Goal: Task Accomplishment & Management: Use online tool/utility

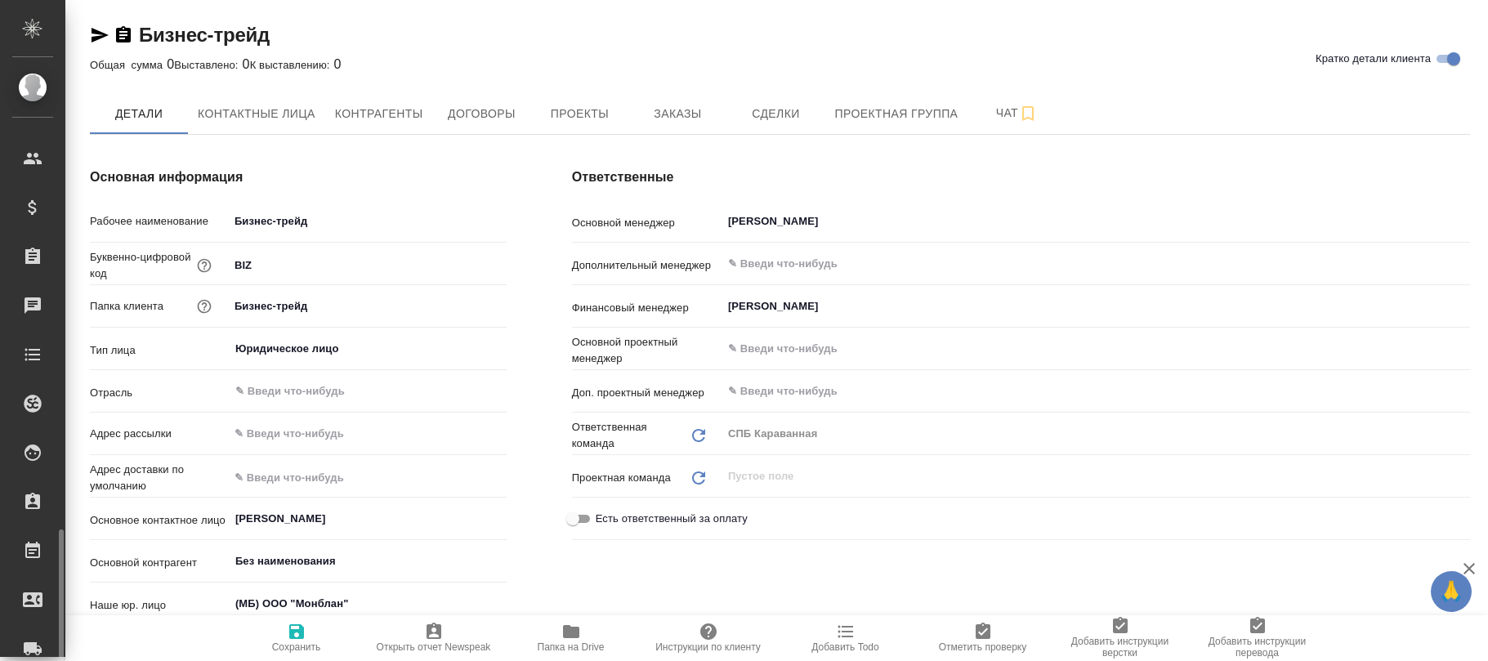
type textarea "x"
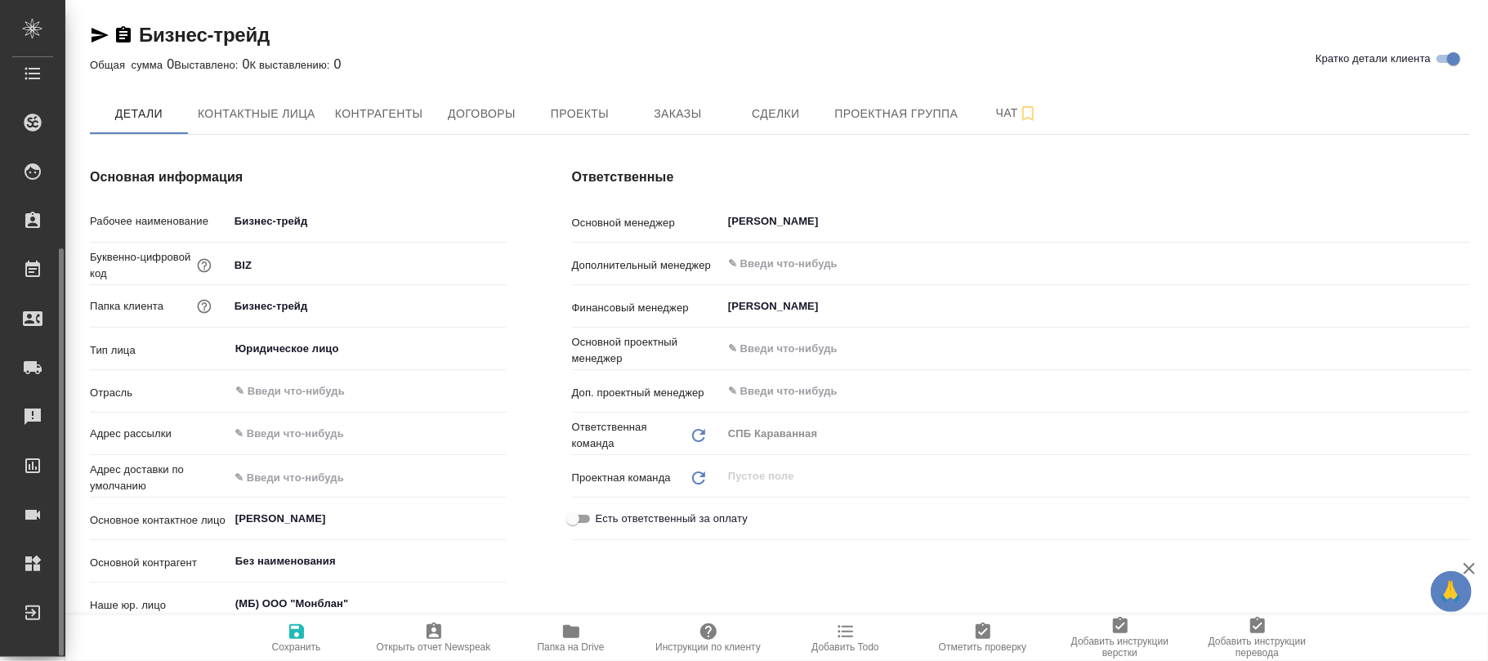
scroll to position [654, 0]
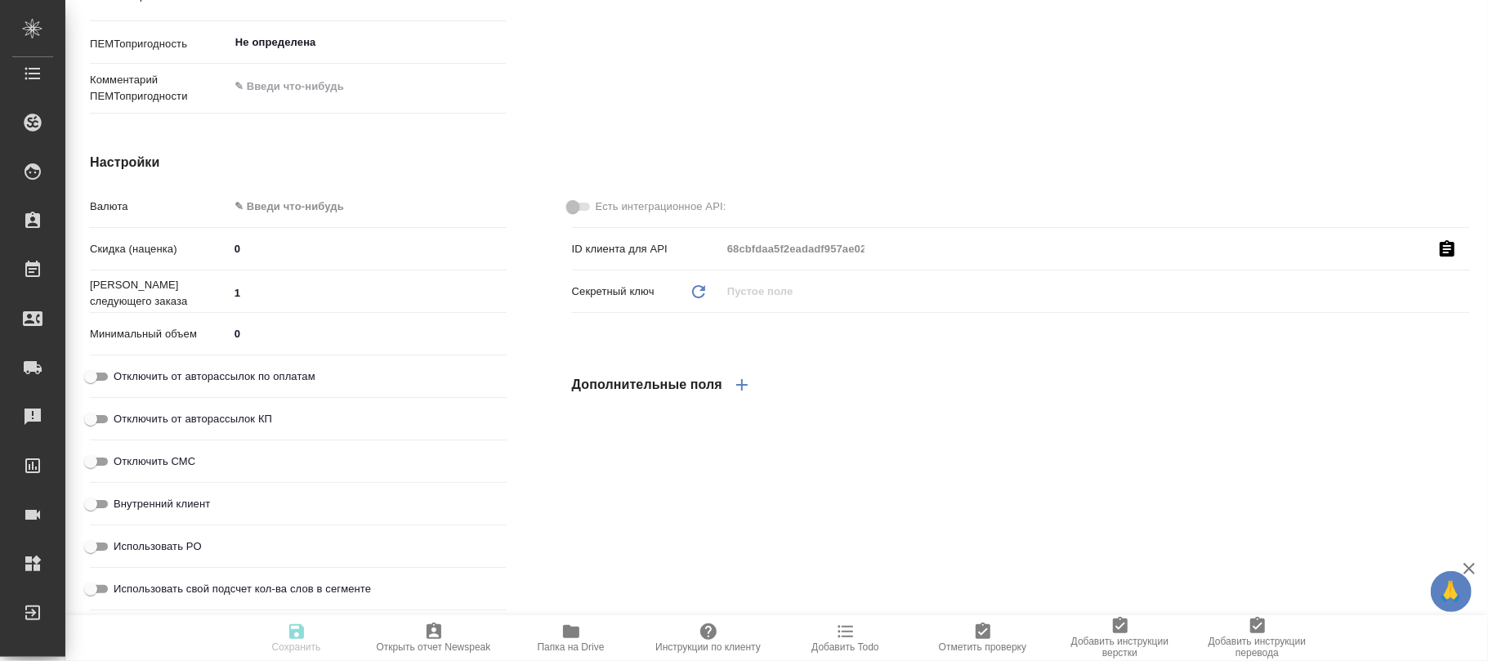
type textarea "x"
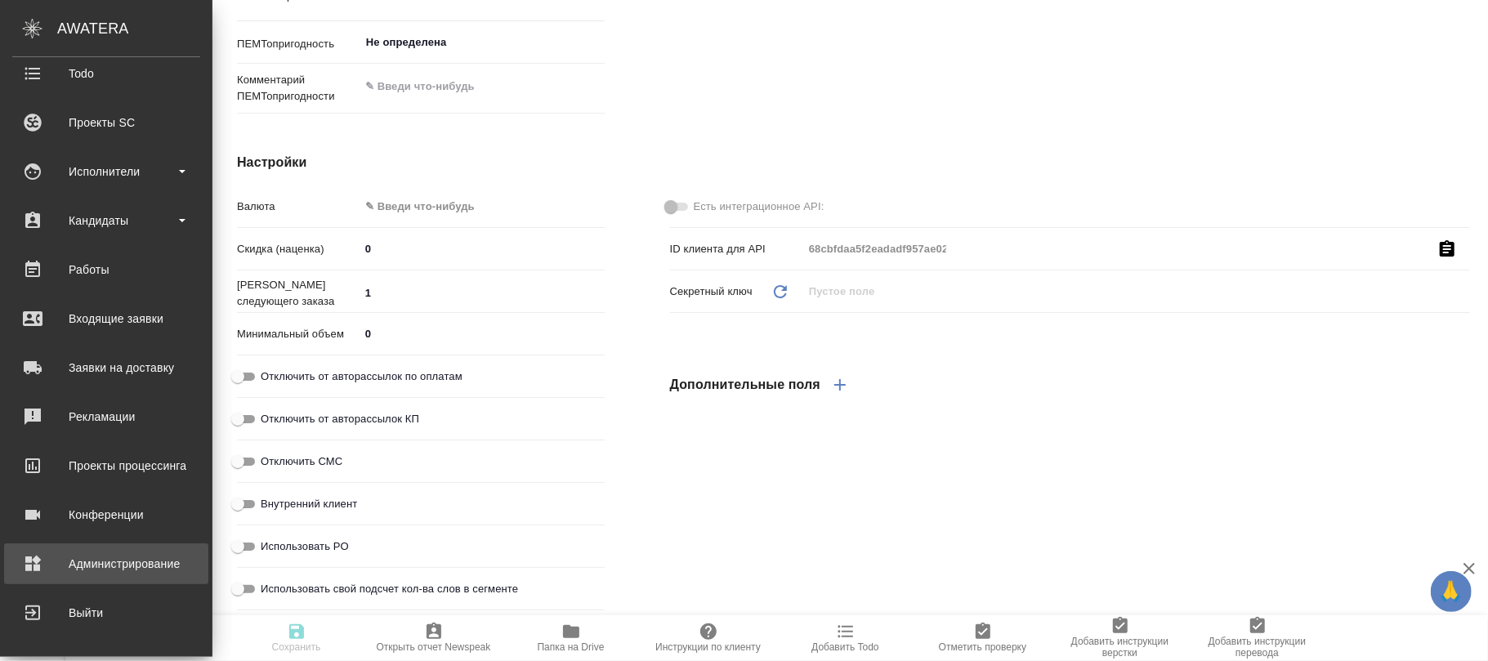
click at [82, 562] on div "Администрирование" at bounding box center [106, 564] width 188 height 25
type textarea "x"
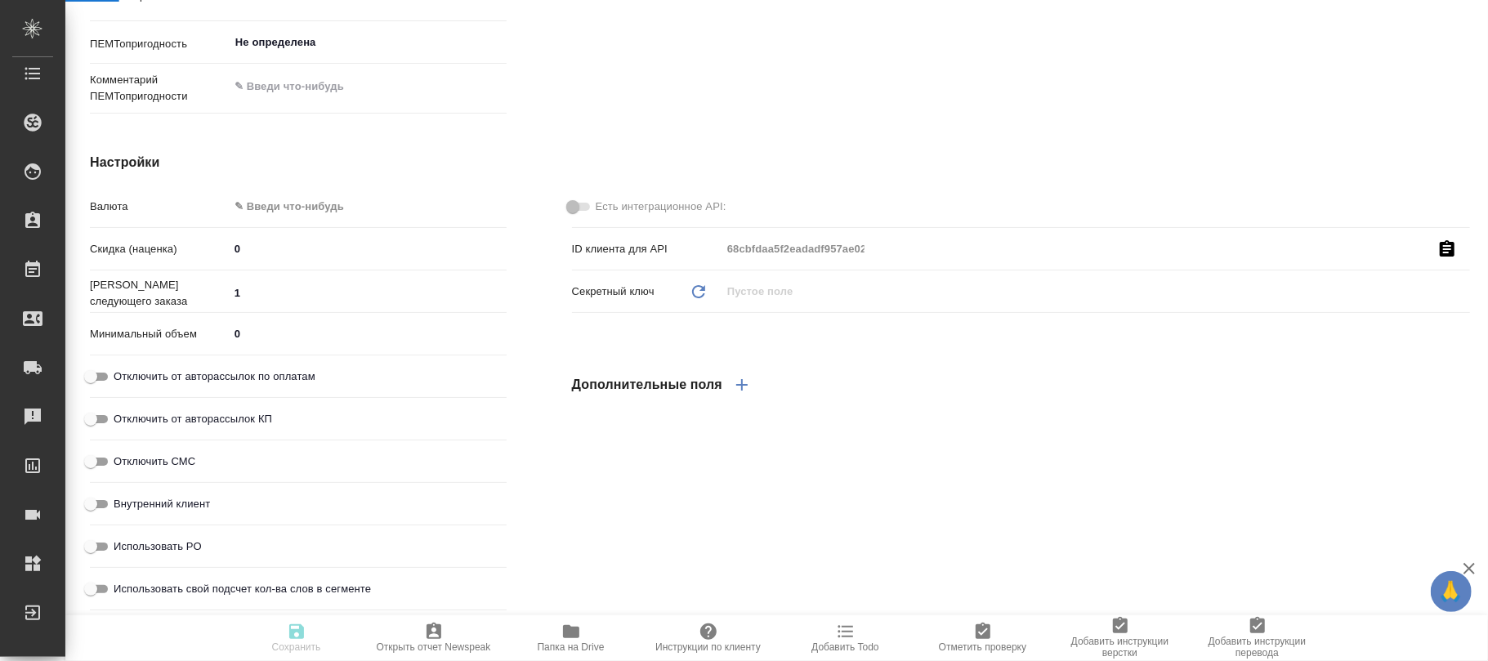
type textarea "x"
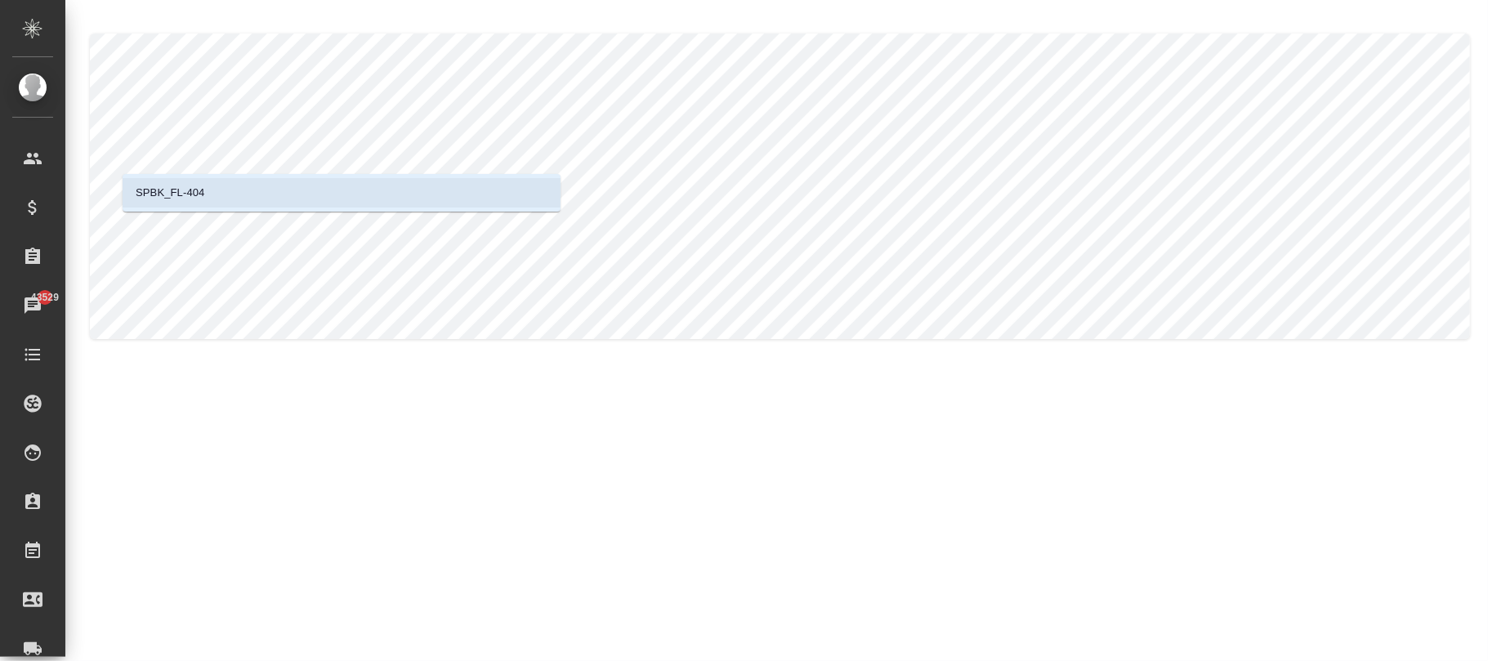
click at [262, 199] on li "SPBK_FL-404" at bounding box center [342, 192] width 438 height 29
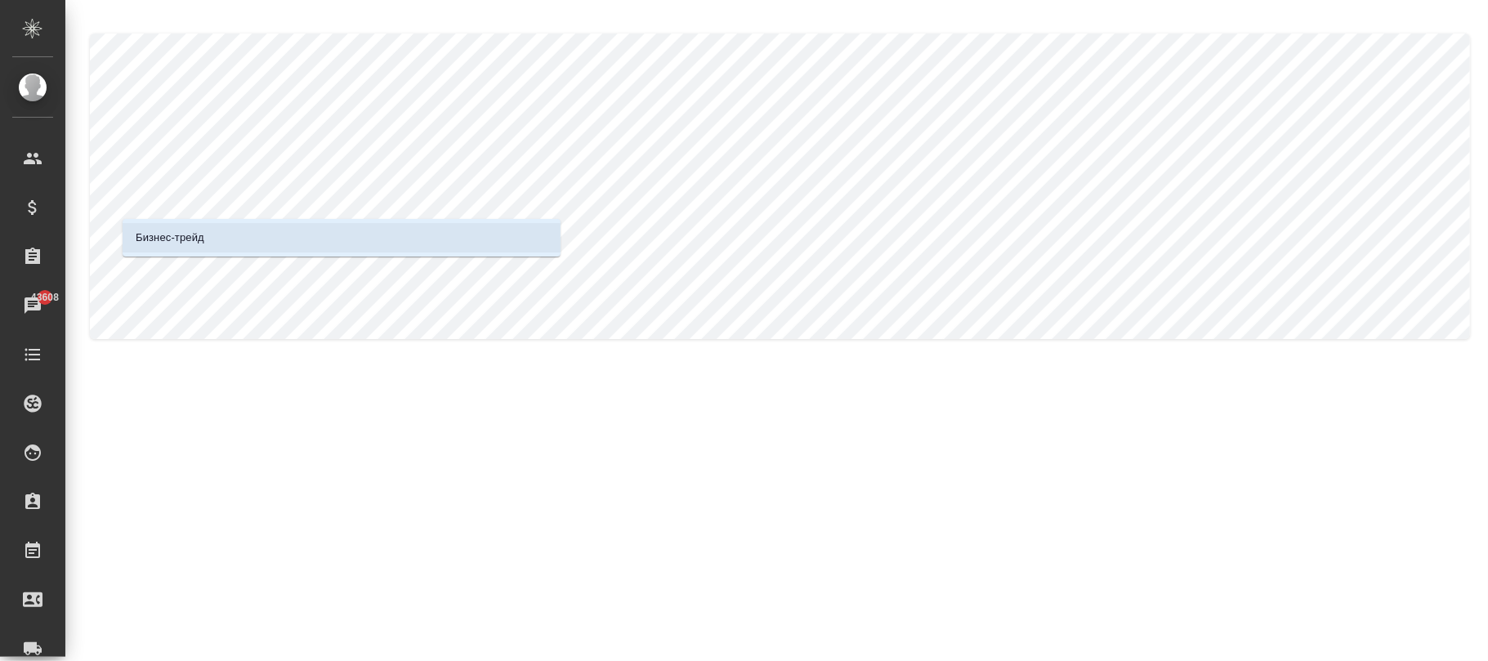
click at [315, 240] on li "Бизнес-трейд" at bounding box center [342, 237] width 438 height 29
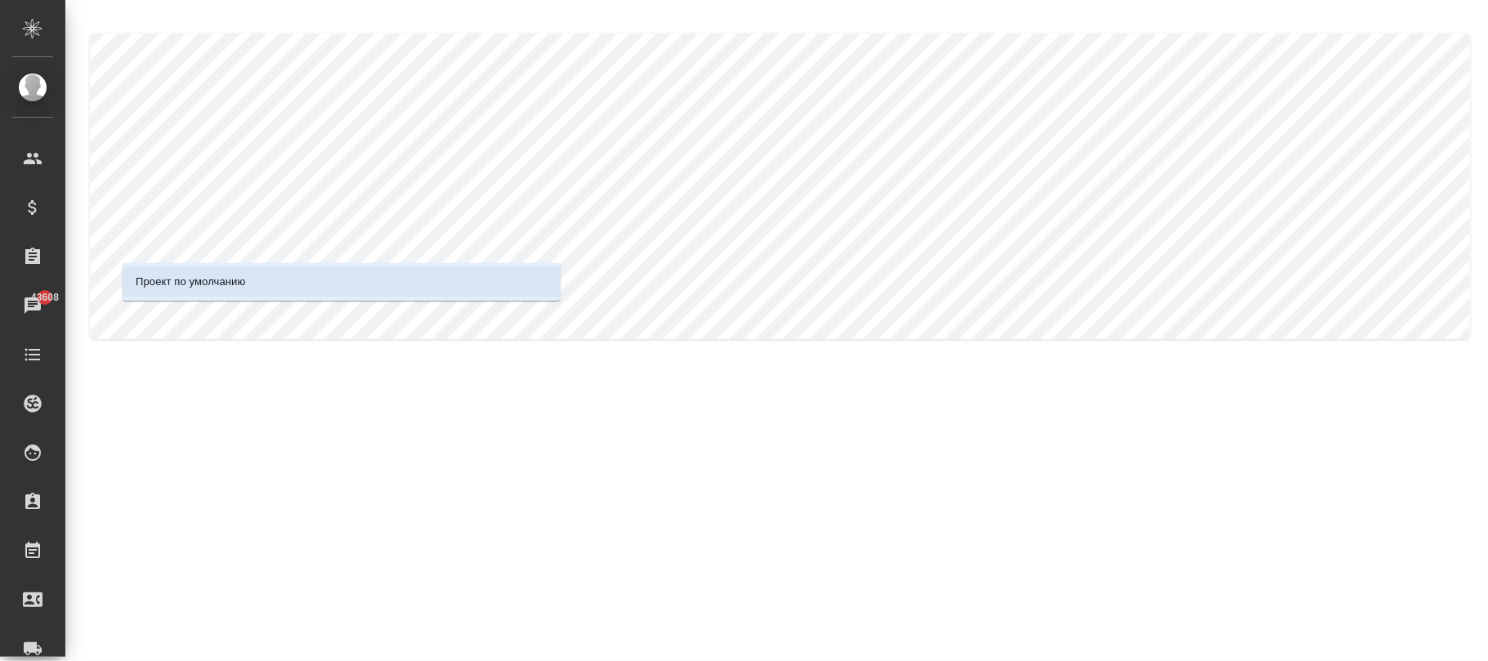
click at [309, 293] on li "Проект по умолчанию" at bounding box center [342, 281] width 438 height 29
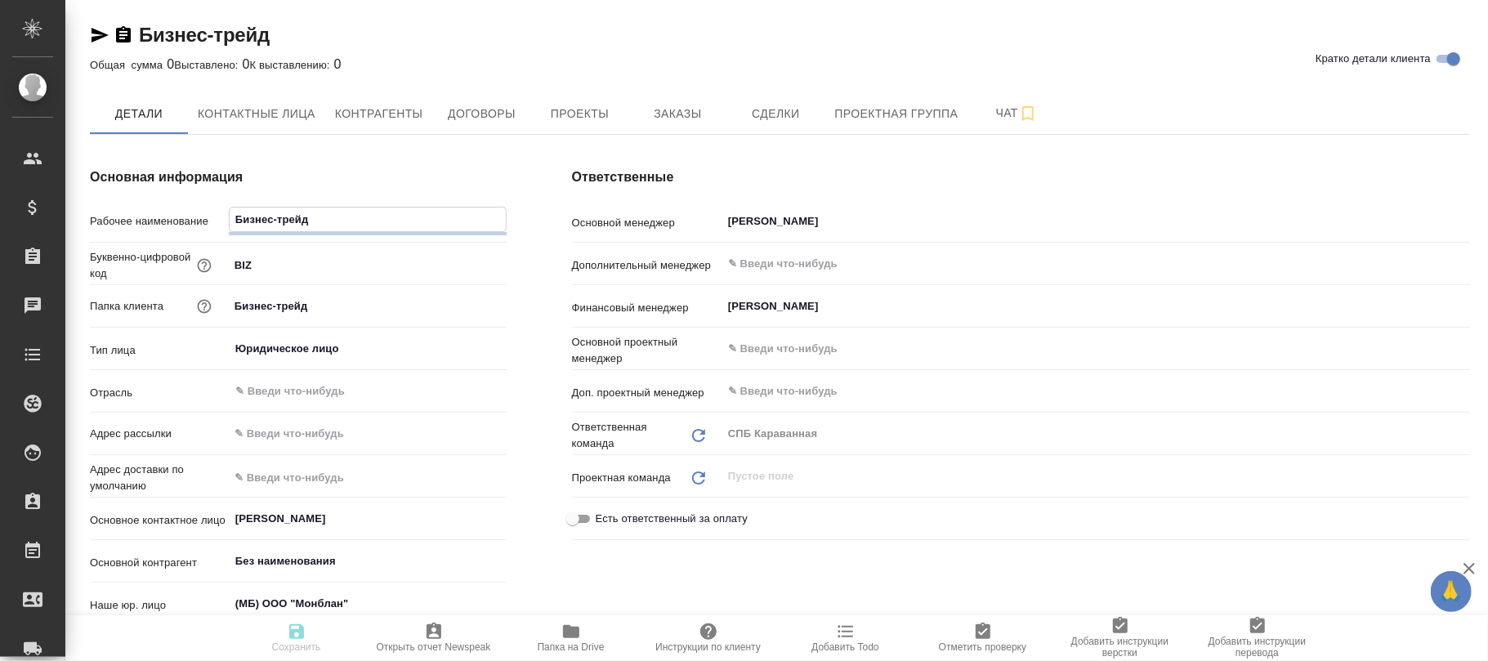
drag, startPoint x: 370, startPoint y: 227, endPoint x: 255, endPoint y: 213, distance: 116.1
click at [239, 212] on input "Бизнес-трейд" at bounding box center [368, 220] width 276 height 24
click at [340, 226] on input "Бизнес-трейд" at bounding box center [368, 221] width 276 height 24
drag, startPoint x: 338, startPoint y: 226, endPoint x: 214, endPoint y: 224, distance: 124.3
click at [171, 200] on div "Основная информация Рабочее наименование Бизнес-трейд Буквенно-цифровой код BIZ…" at bounding box center [298, 471] width 482 height 672
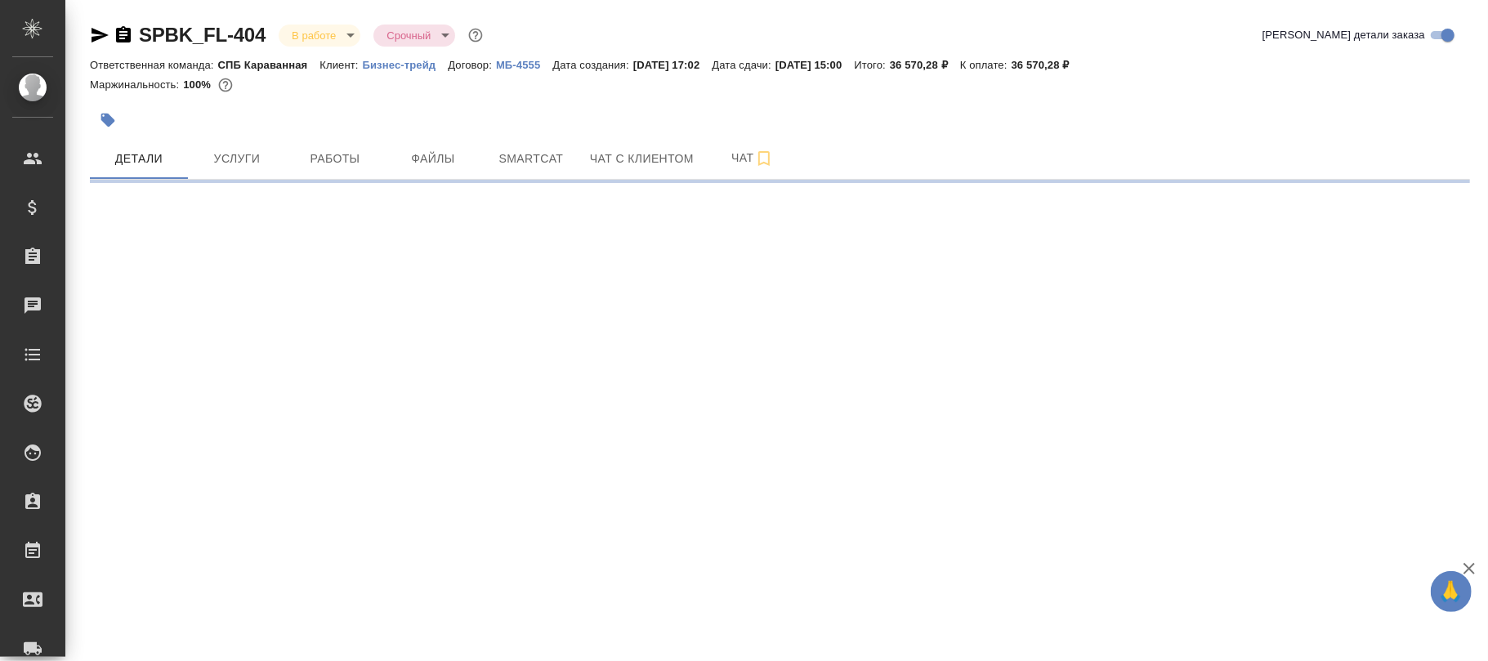
select select "RU"
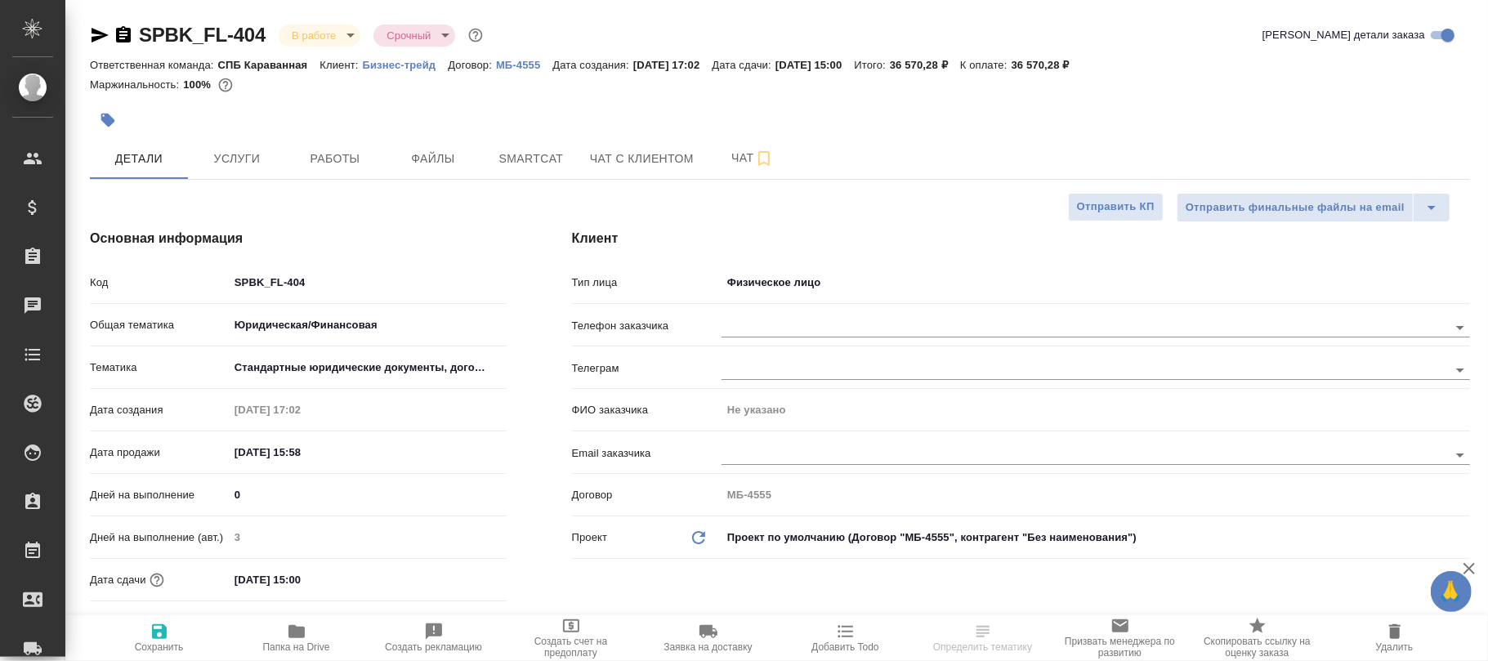
type textarea "x"
click at [863, 294] on body "🙏 .cls-1 fill:#fff; AWATERA Фокина Наталья n.fokina Клиенты Спецификации Заказы…" at bounding box center [744, 330] width 1488 height 661
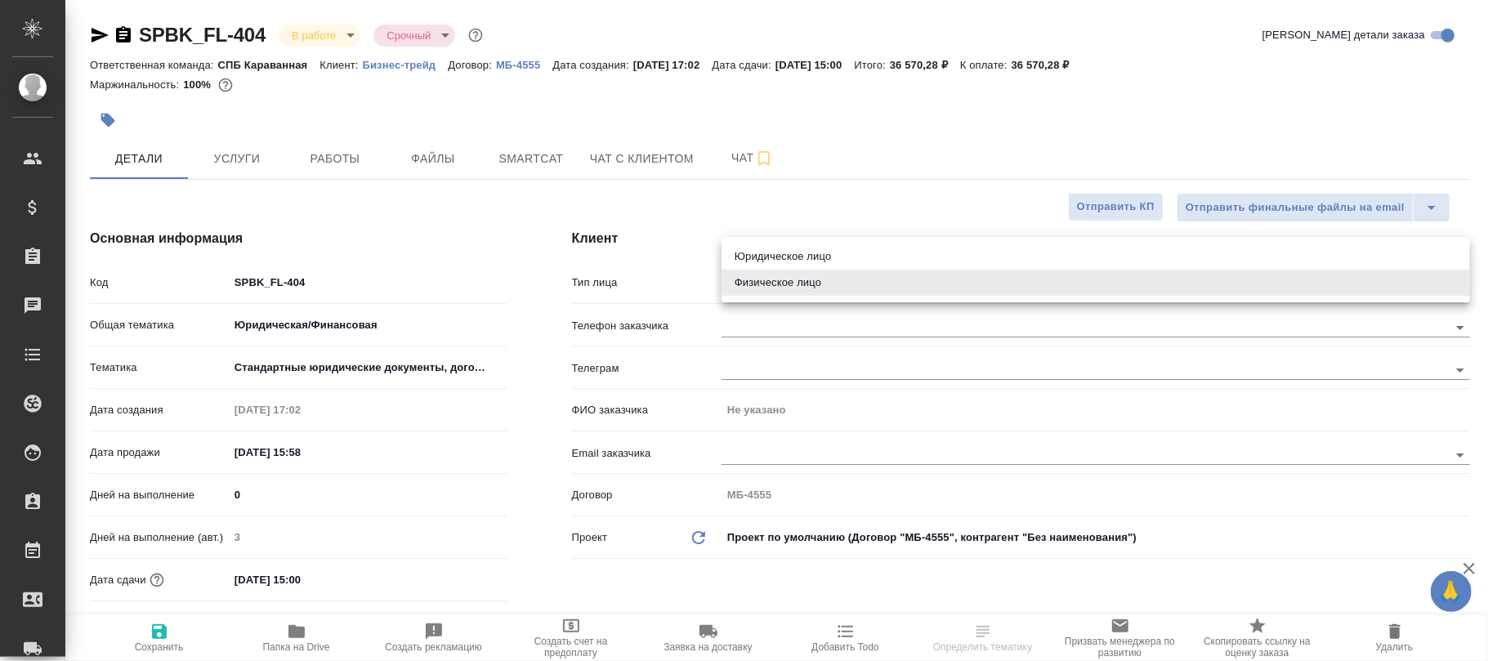
click at [835, 262] on li "Юридическое лицо" at bounding box center [1096, 257] width 749 height 26
type input "company"
type textarea "x"
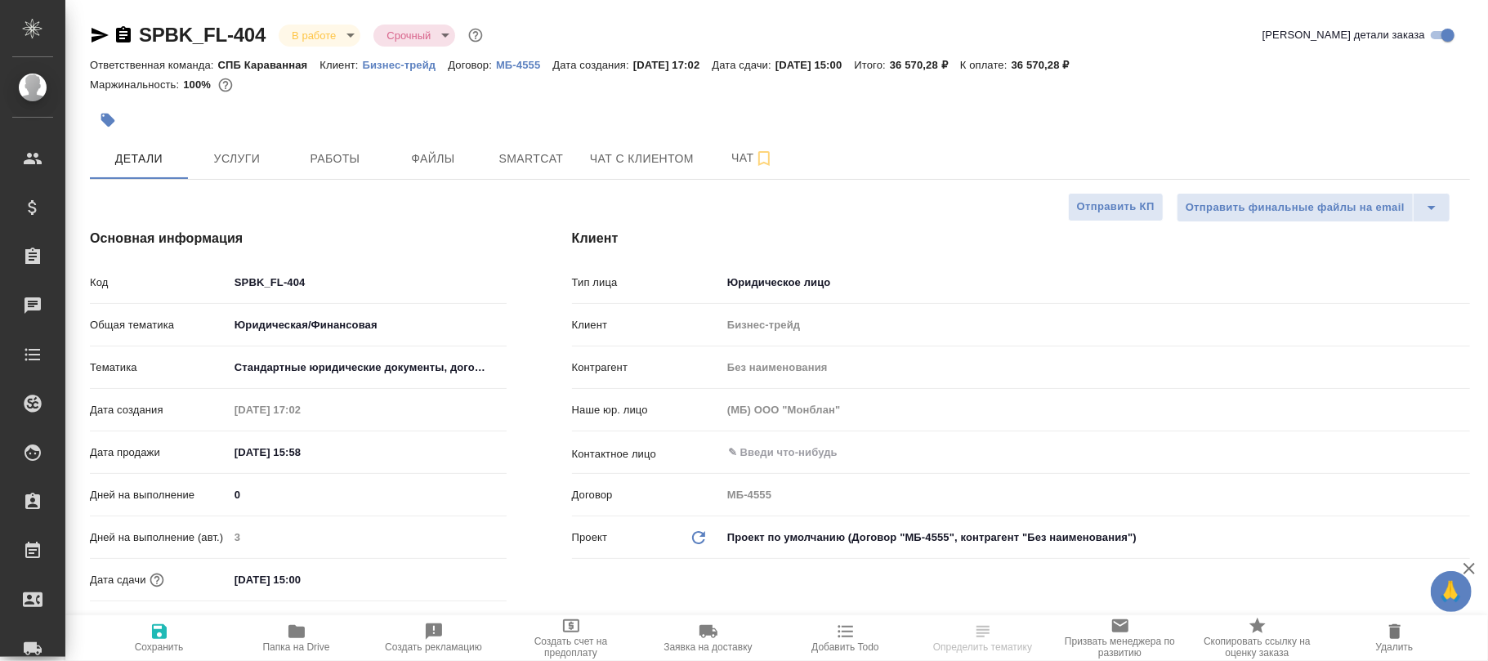
click at [700, 538] on icon "Обновить данные" at bounding box center [699, 538] width 20 height 20
type textarea "x"
click at [700, 537] on icon at bounding box center [698, 537] width 13 height 13
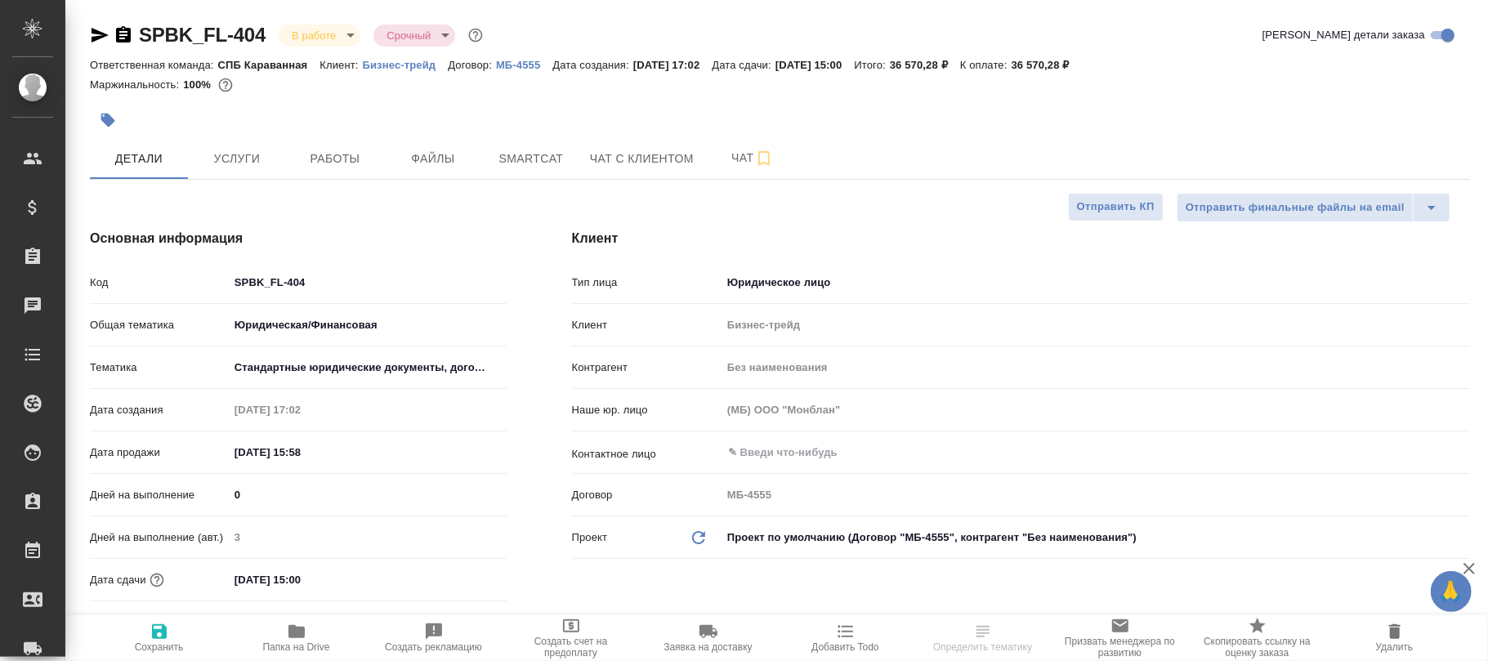
type textarea "x"
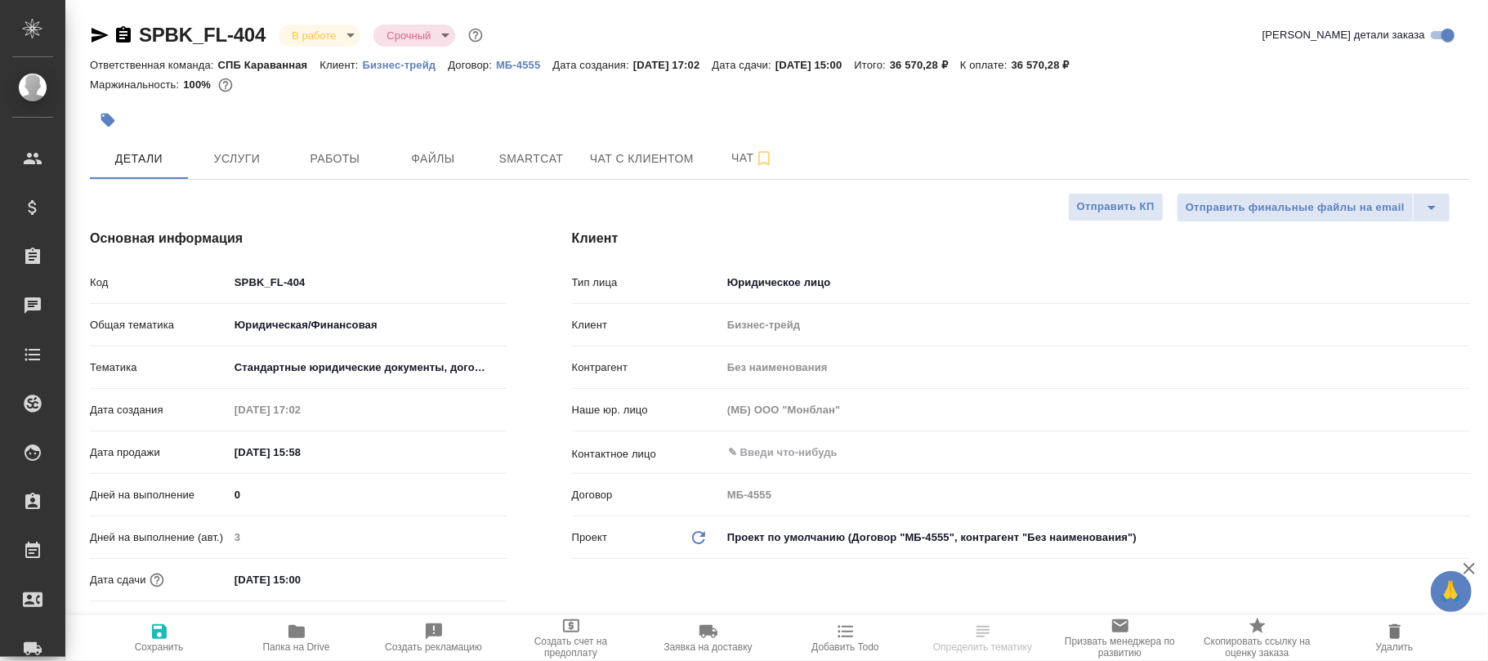
type textarea "x"
click at [154, 632] on icon "button" at bounding box center [159, 631] width 15 height 15
type textarea "x"
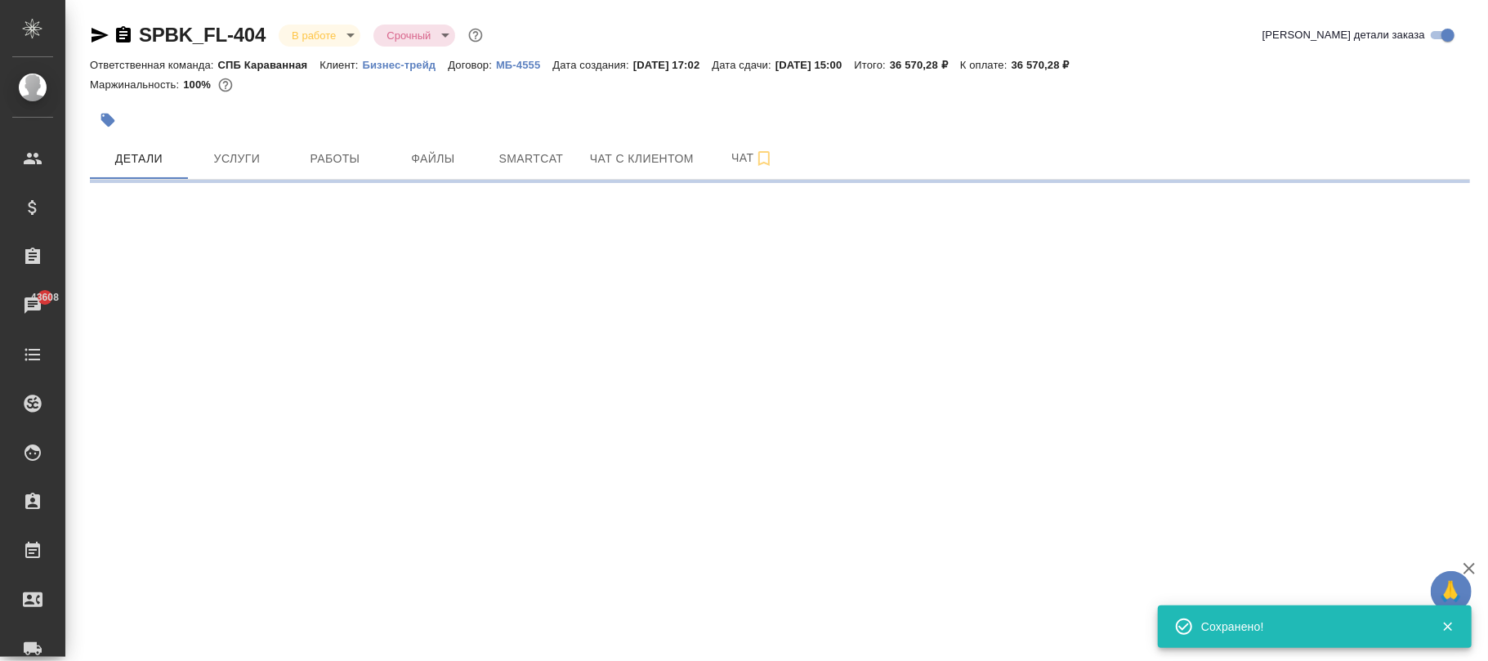
select select "RU"
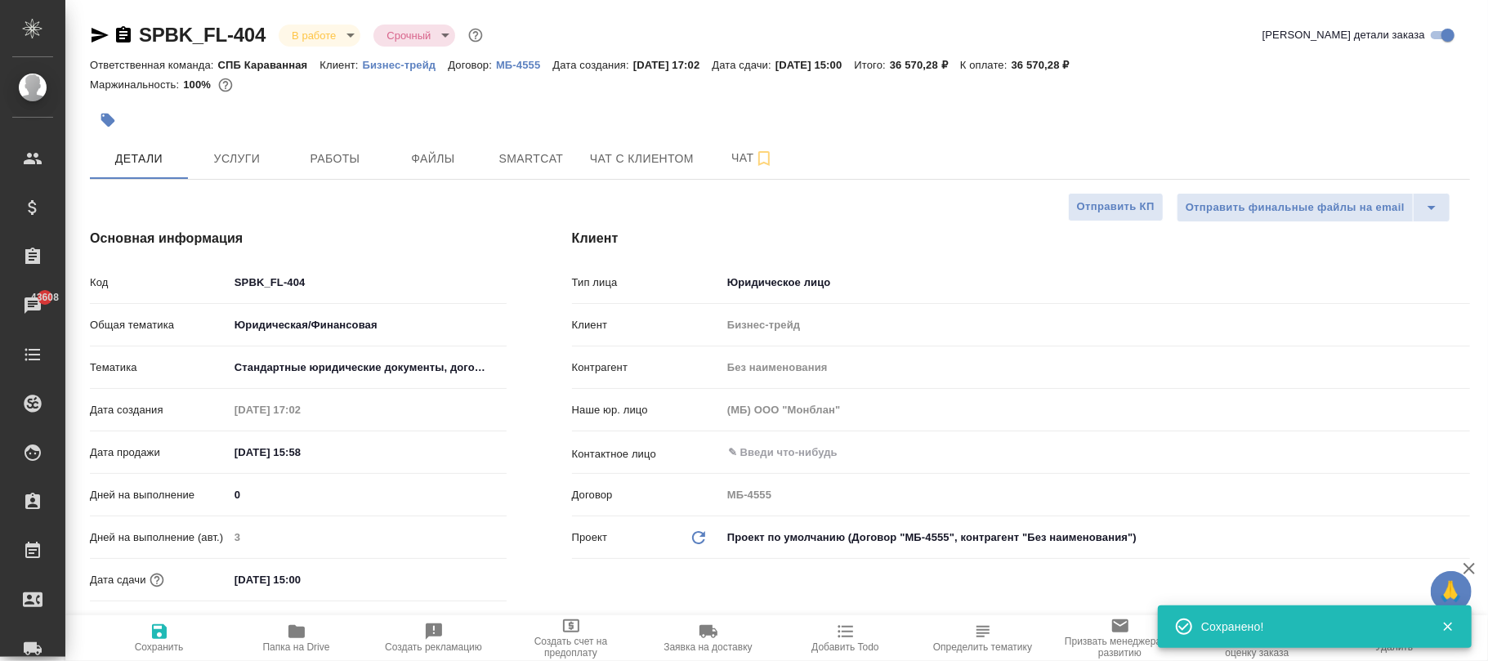
type textarea "x"
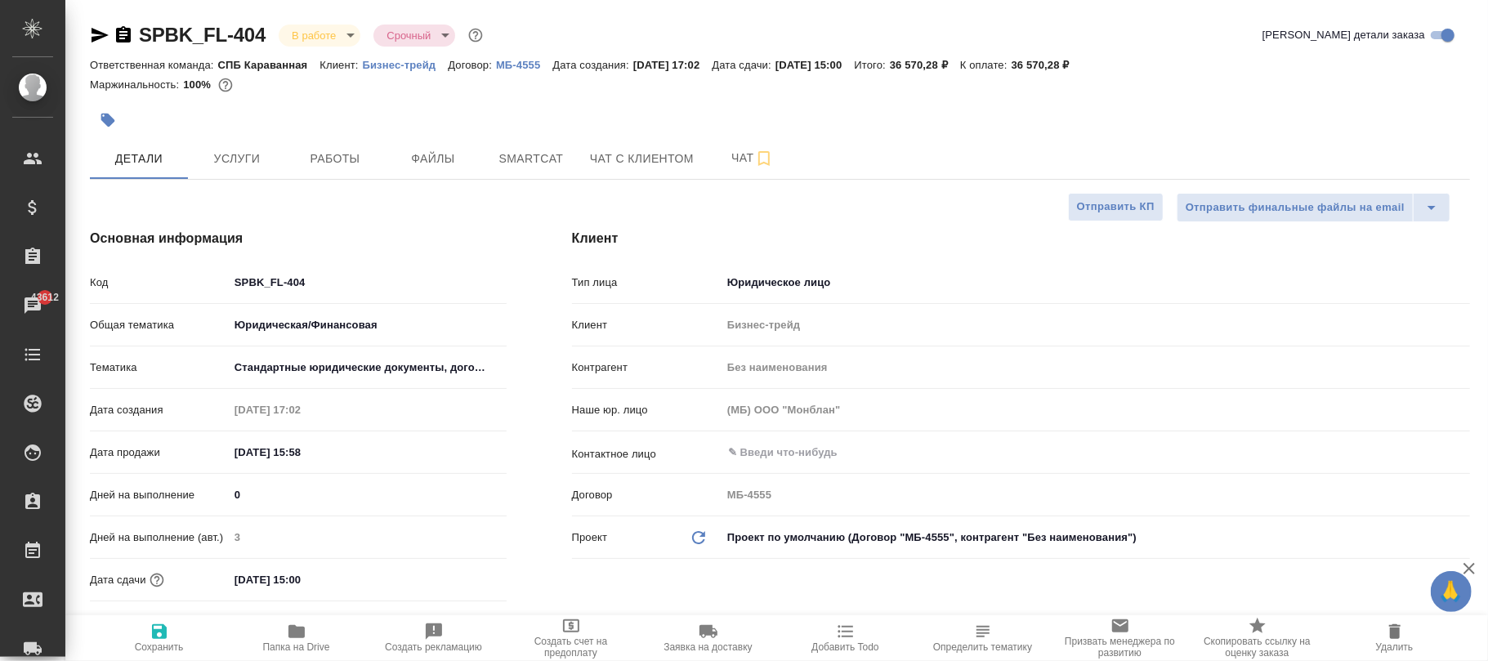
type textarea "x"
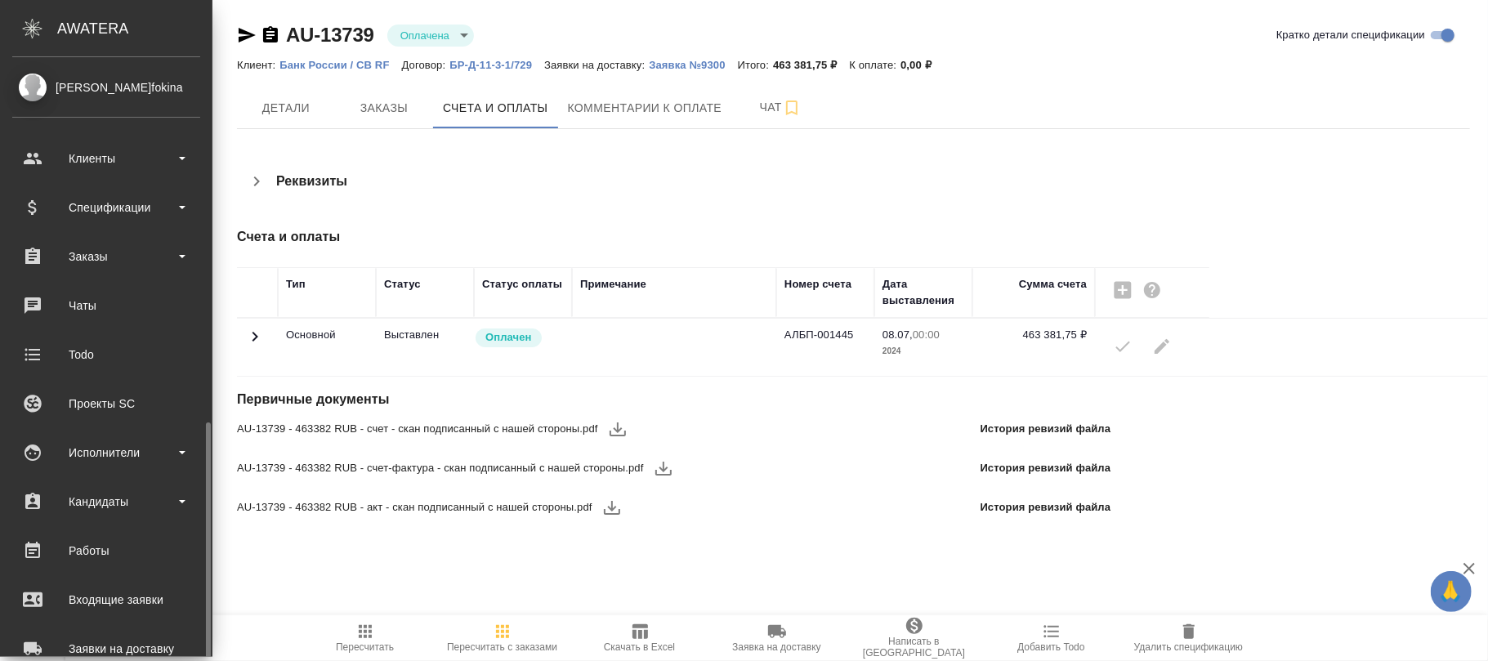
scroll to position [281, 0]
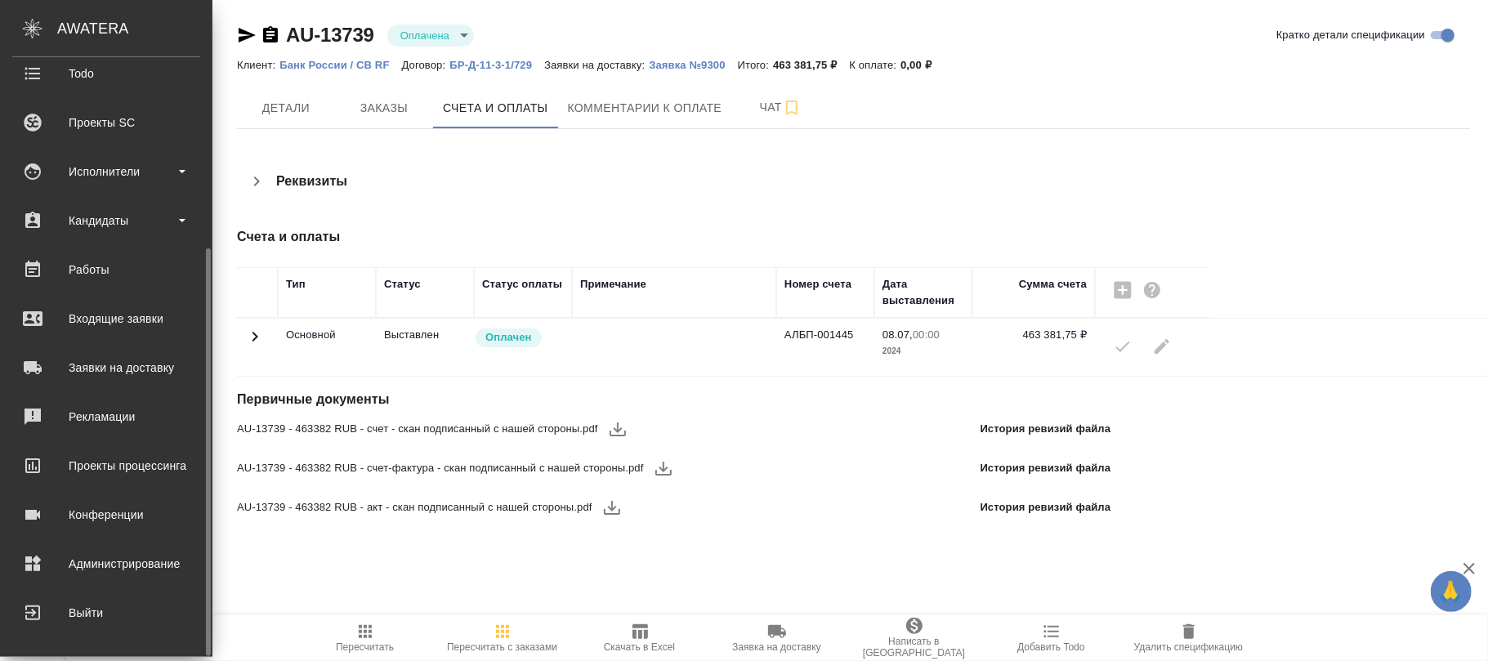
click at [122, 564] on div "Администрирование" at bounding box center [106, 564] width 188 height 25
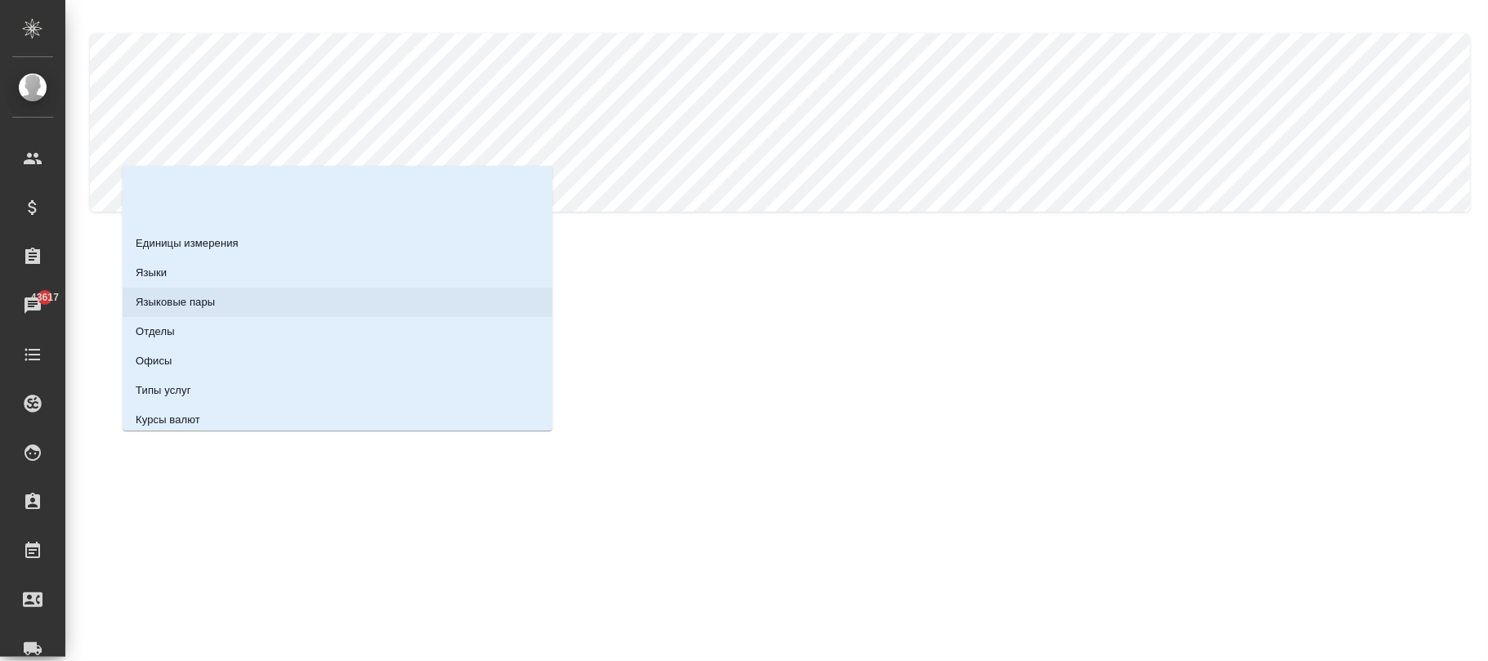
scroll to position [181, 0]
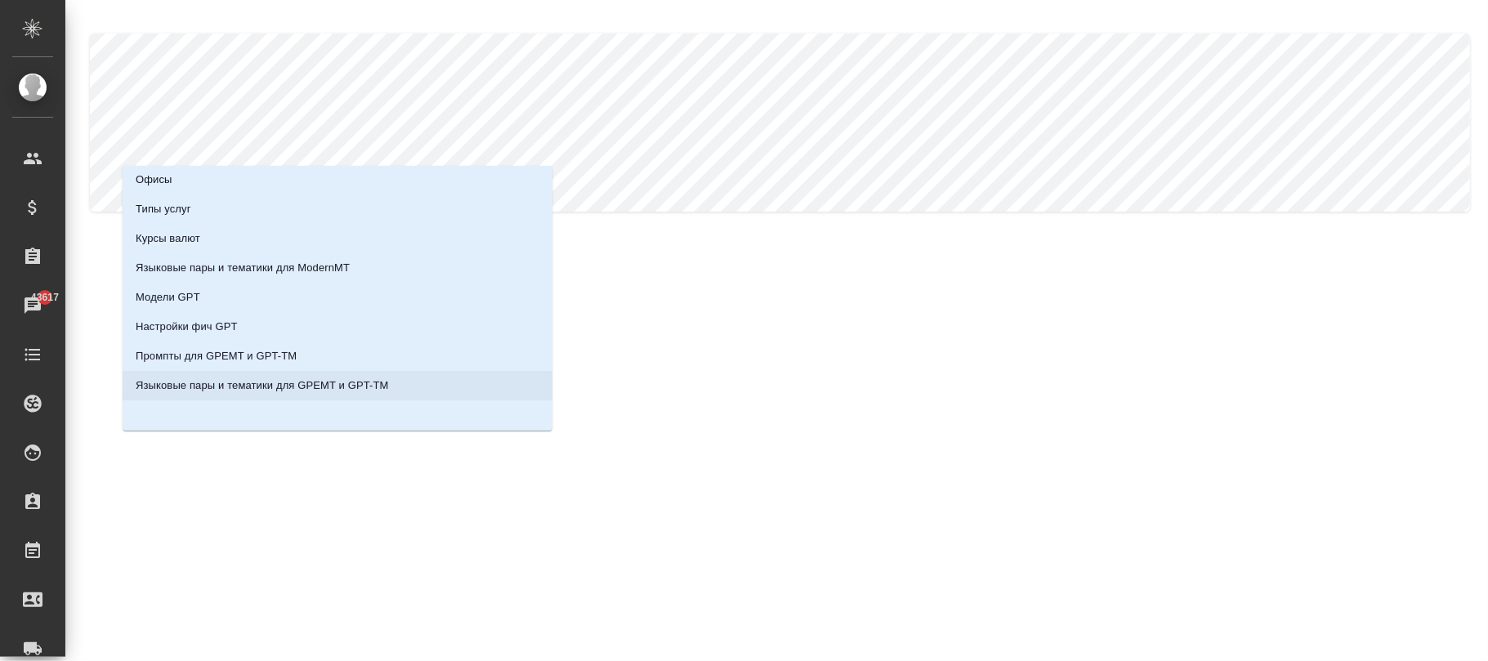
click at [358, 382] on p "Языковые пары и тематики для GPEMT и GPT-TM" at bounding box center [262, 386] width 253 height 16
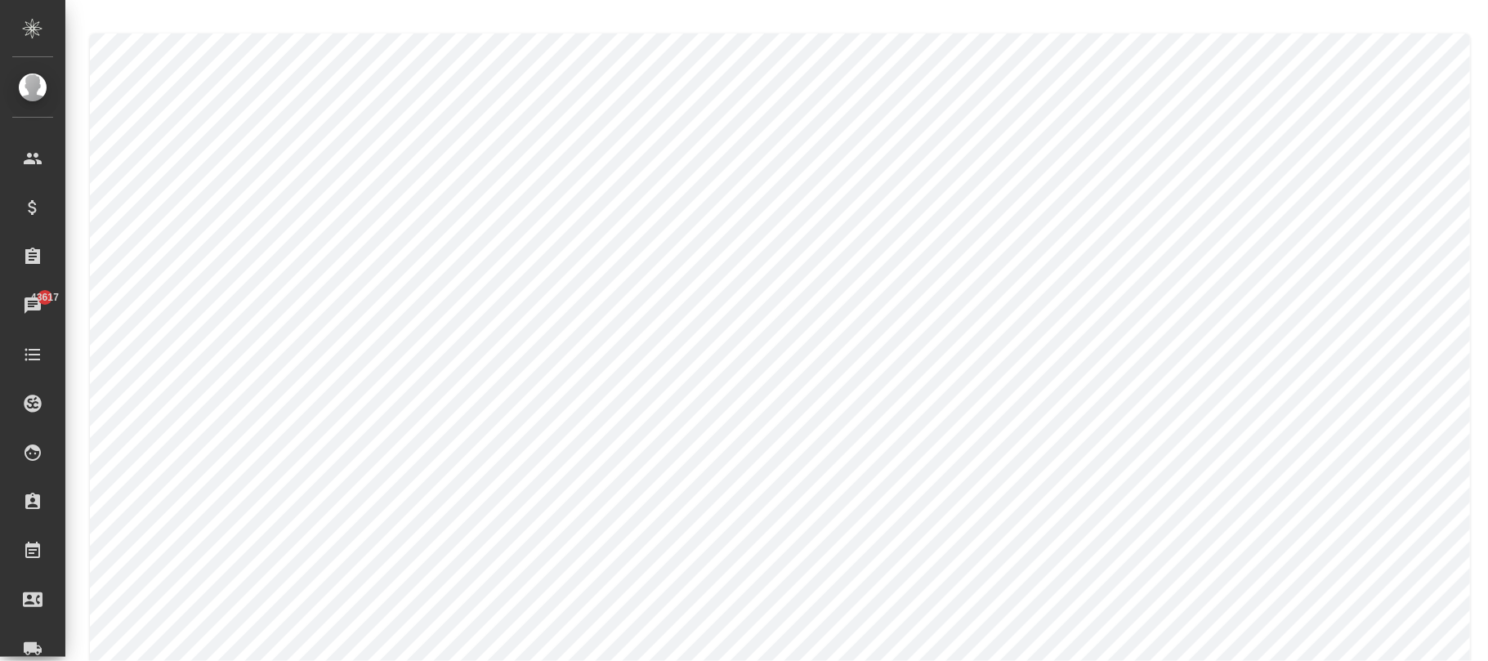
click at [1483, 556] on div at bounding box center [776, 370] width 1423 height 741
type input "Английский"
type input "Русский"
type input "Стандартные юридические документы, договоры, уставы"
type input "default_to_rus"
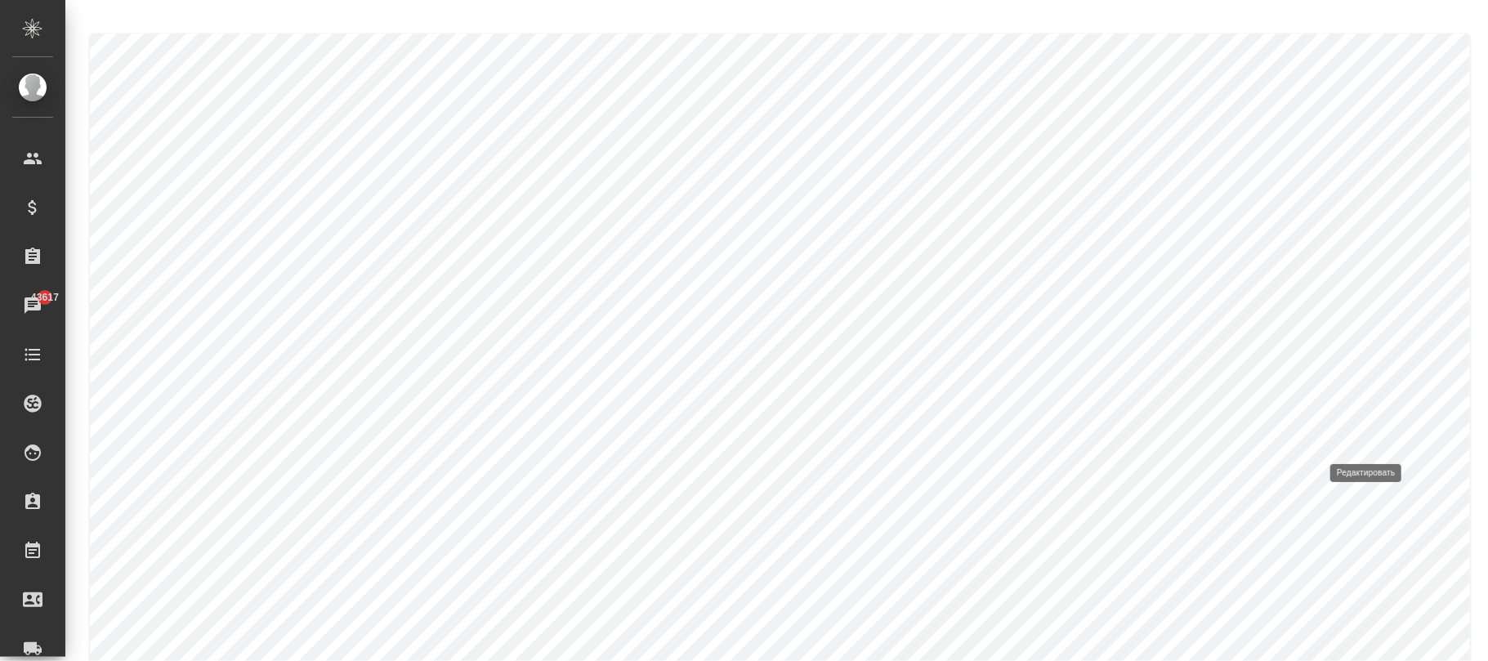
type input "default_to_rus_glossary"
type input "gpt-4.1-2025-04-14"
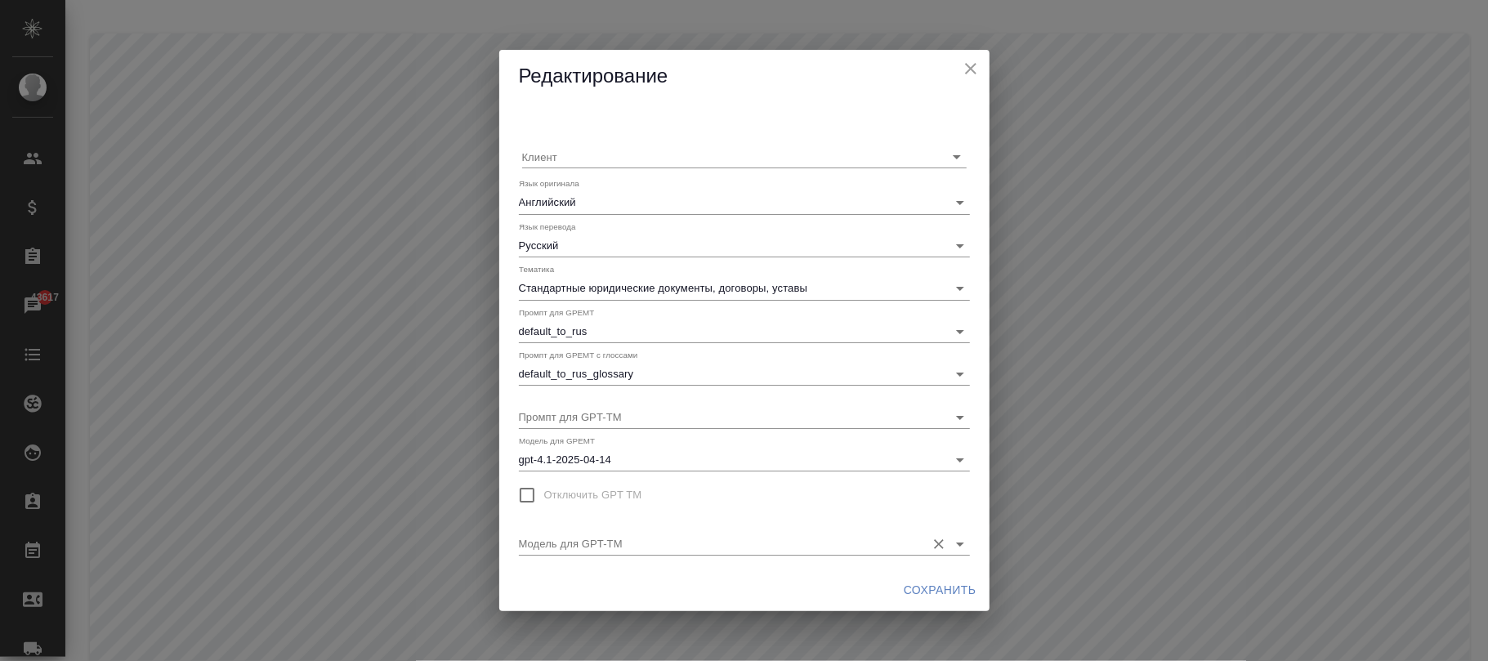
click at [616, 543] on input "Модель для GPT-TM" at bounding box center [718, 543] width 399 height 22
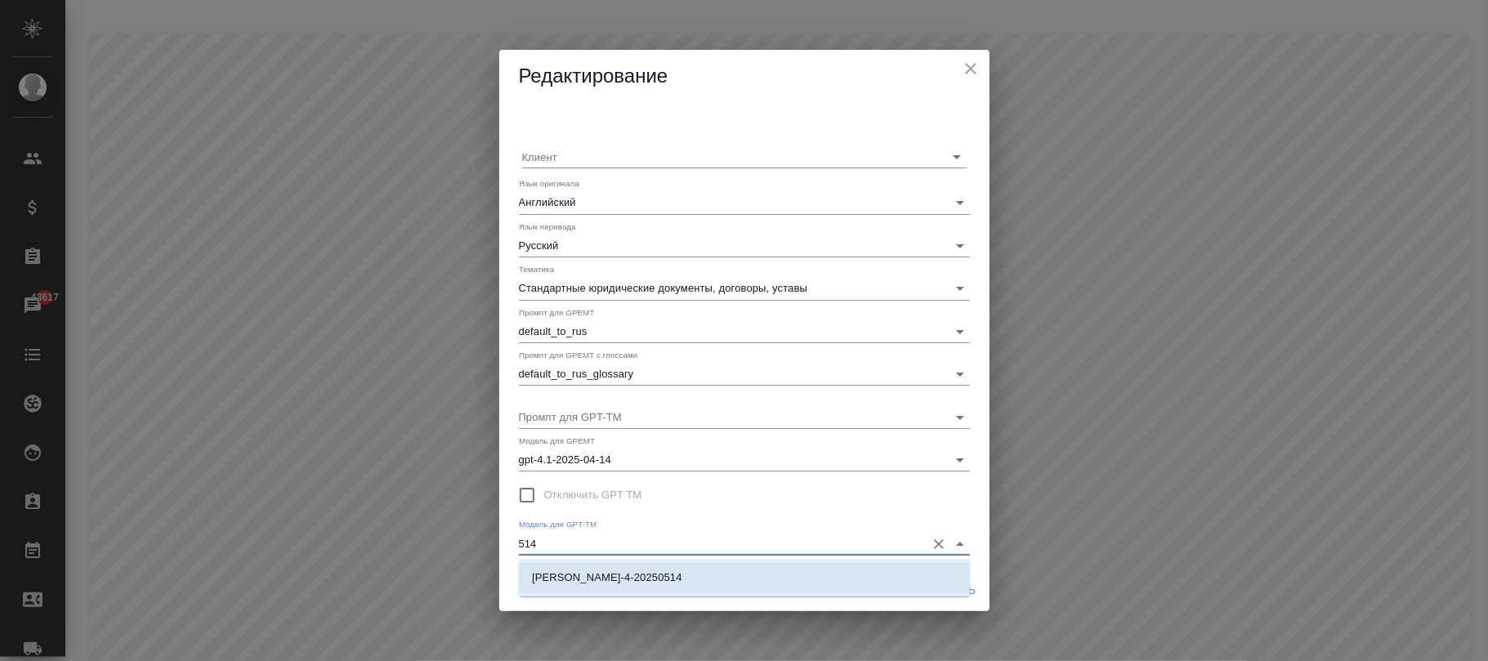
click at [667, 587] on li "[PERSON_NAME]-4-20250514" at bounding box center [744, 577] width 451 height 29
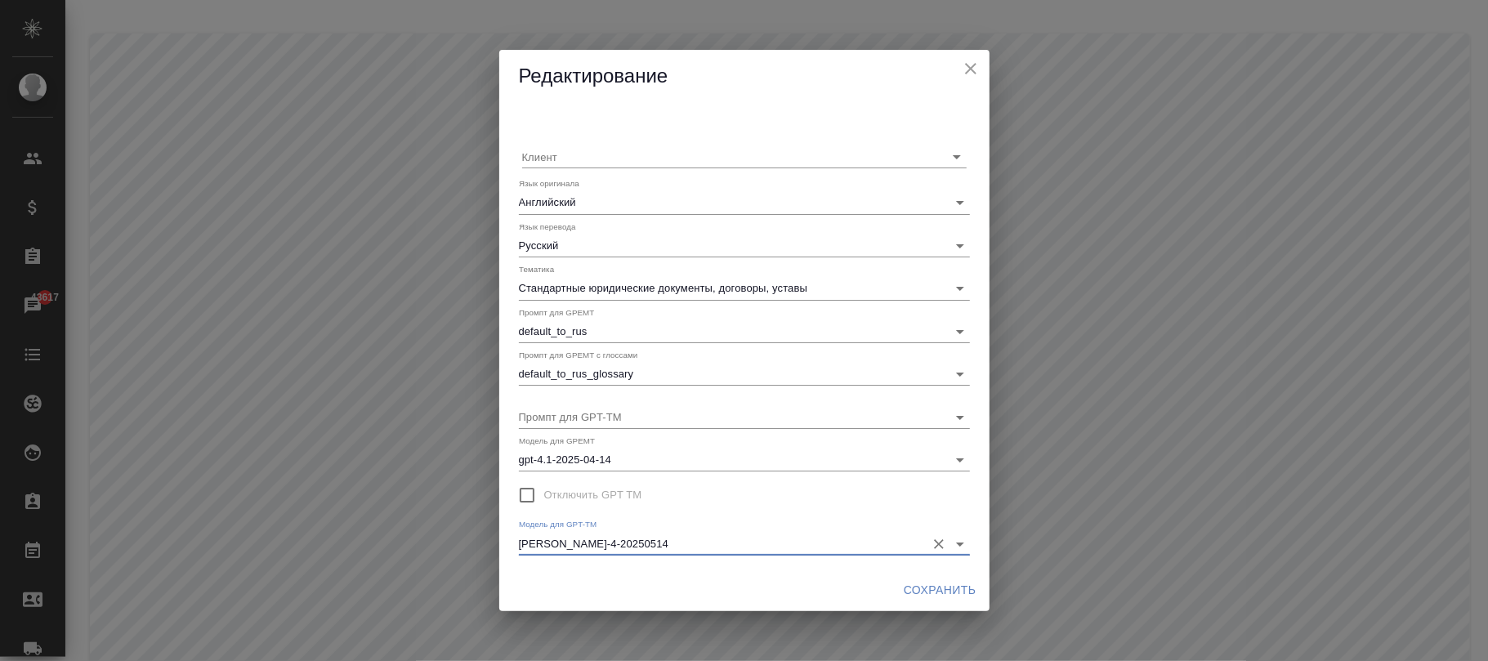
type input "[PERSON_NAME]-4-20250514"
click at [936, 585] on span "Сохранить" at bounding box center [940, 590] width 73 height 20
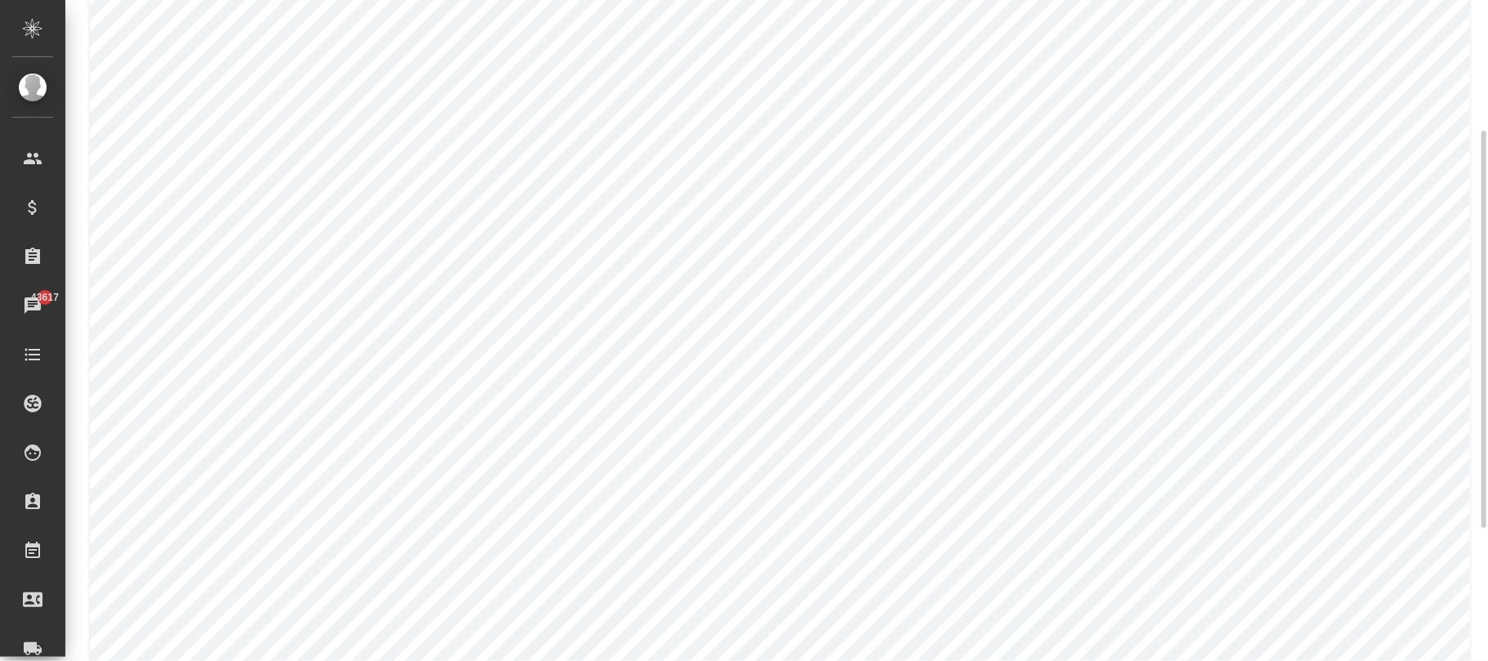
scroll to position [436, 0]
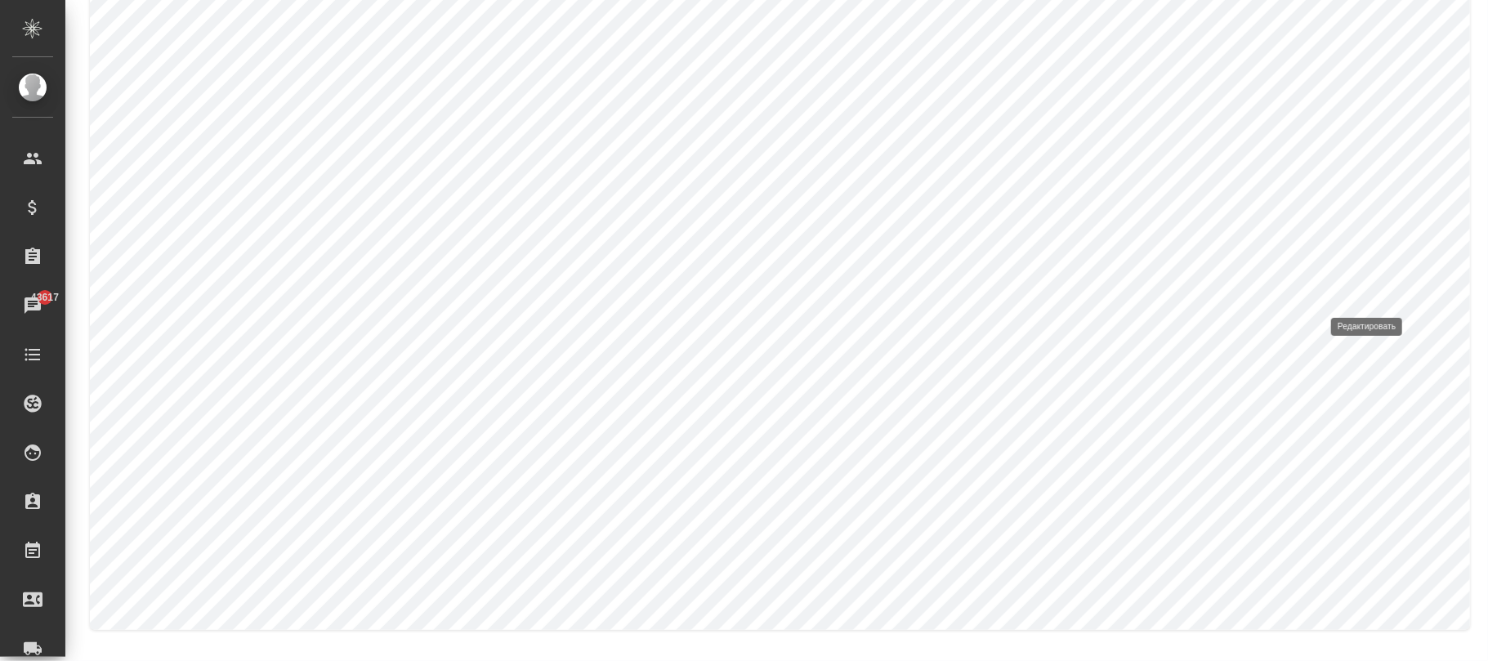
type input "Финансы и экономика"
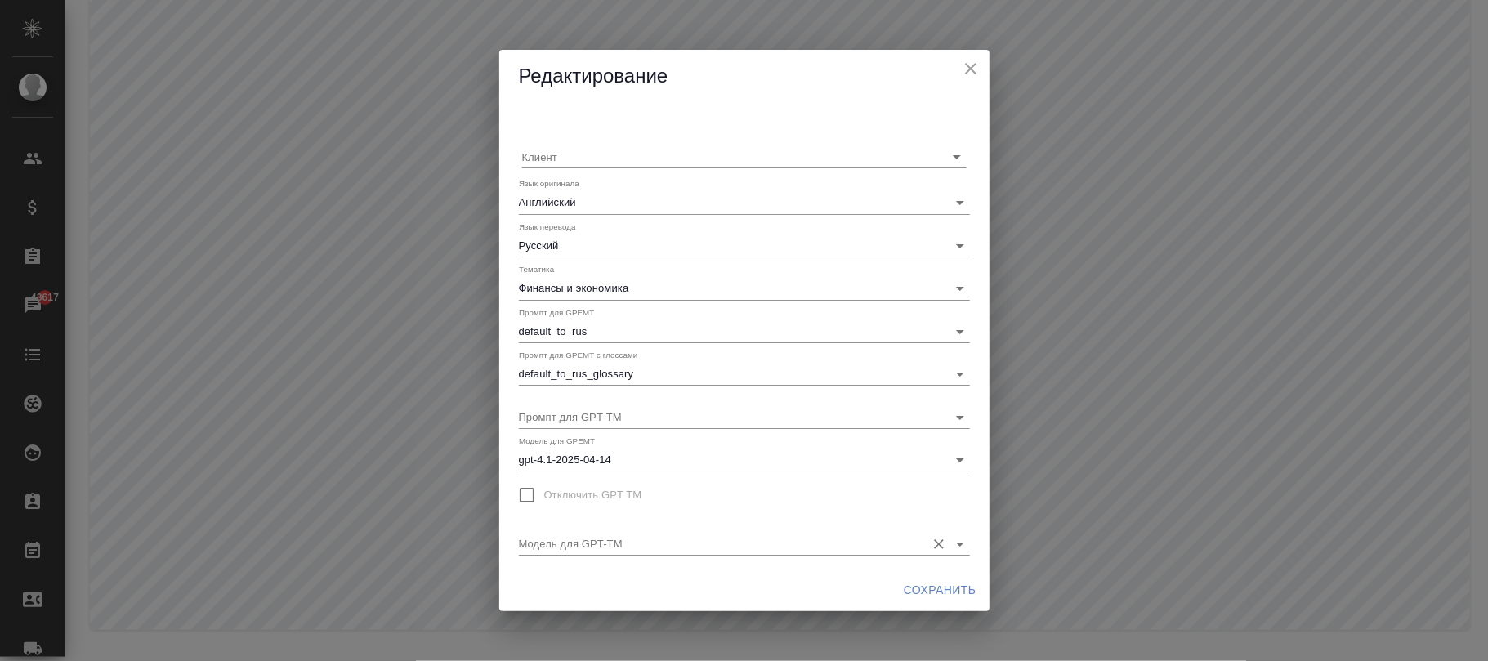
click at [606, 530] on div "Модель для GPT-TM" at bounding box center [744, 537] width 451 height 36
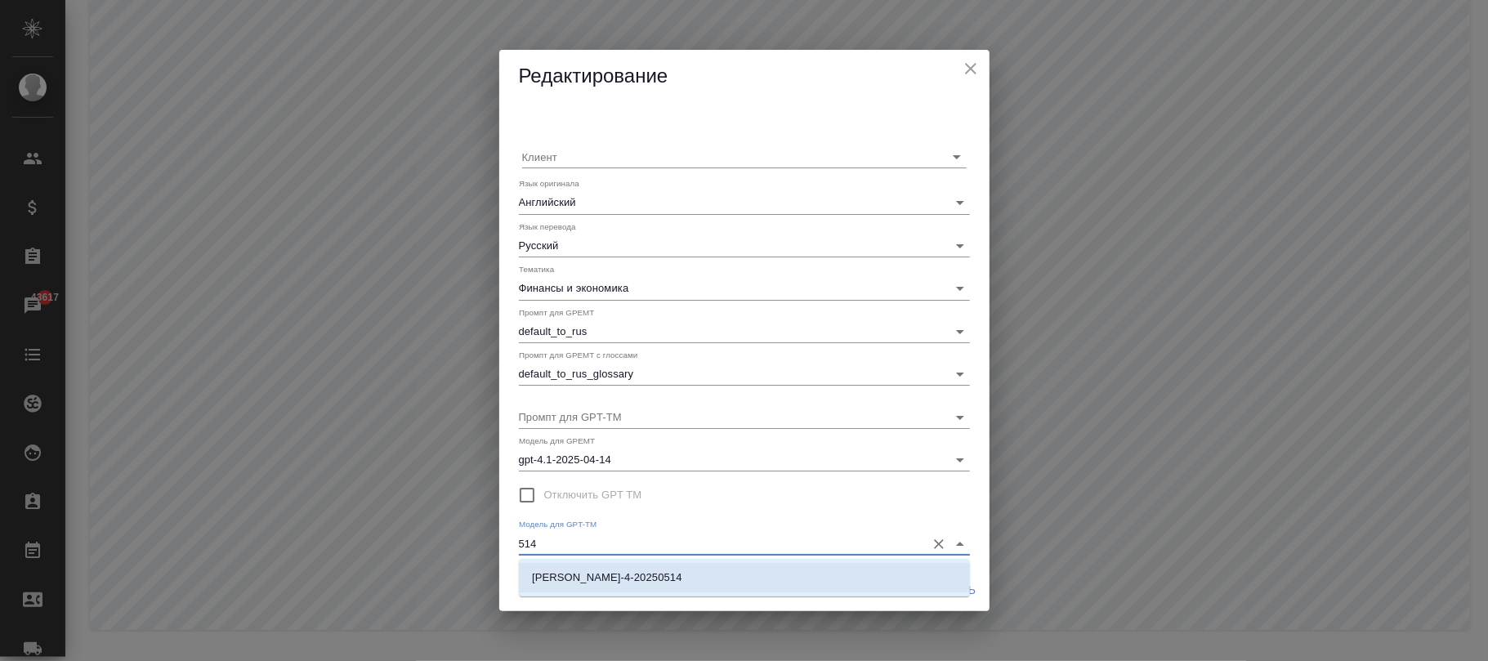
click at [696, 583] on li "claude-sonnet-4-20250514" at bounding box center [744, 577] width 451 height 29
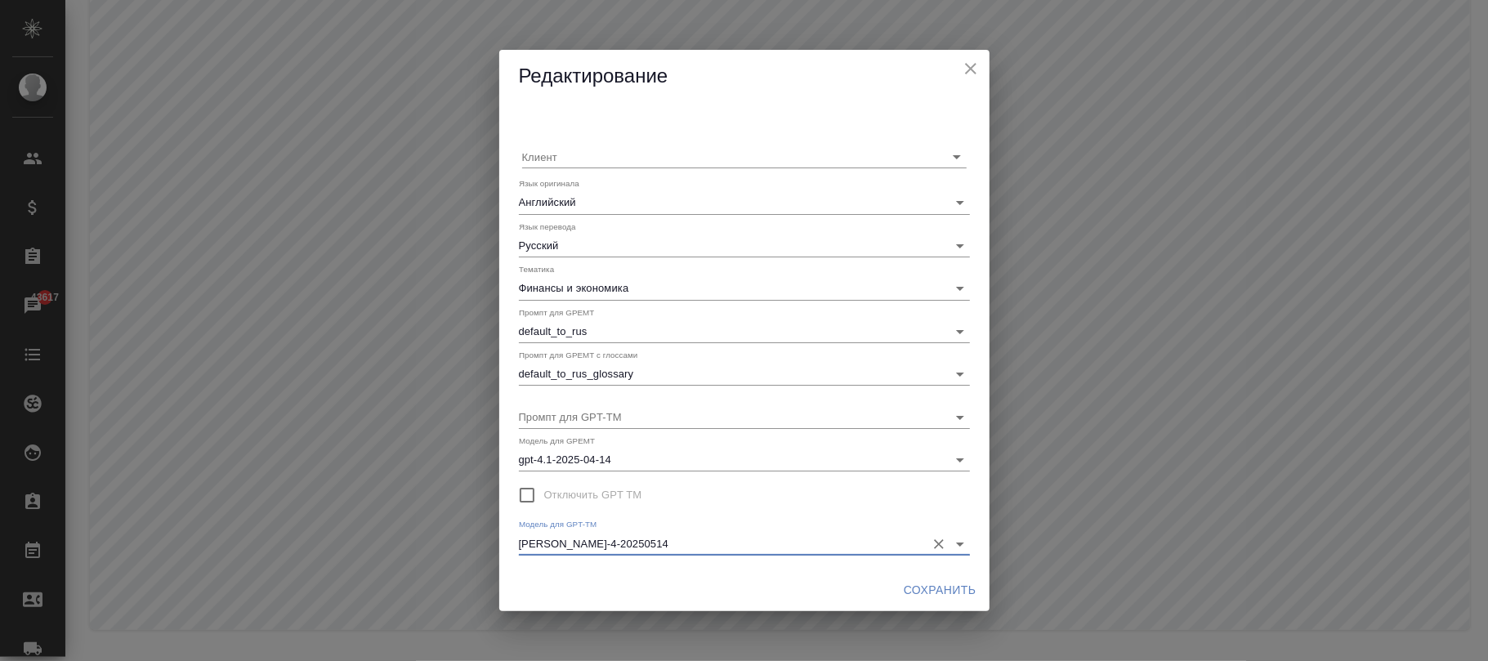
type input "claude-sonnet-4-20250514"
click at [922, 586] on span "Сохранить" at bounding box center [940, 590] width 73 height 20
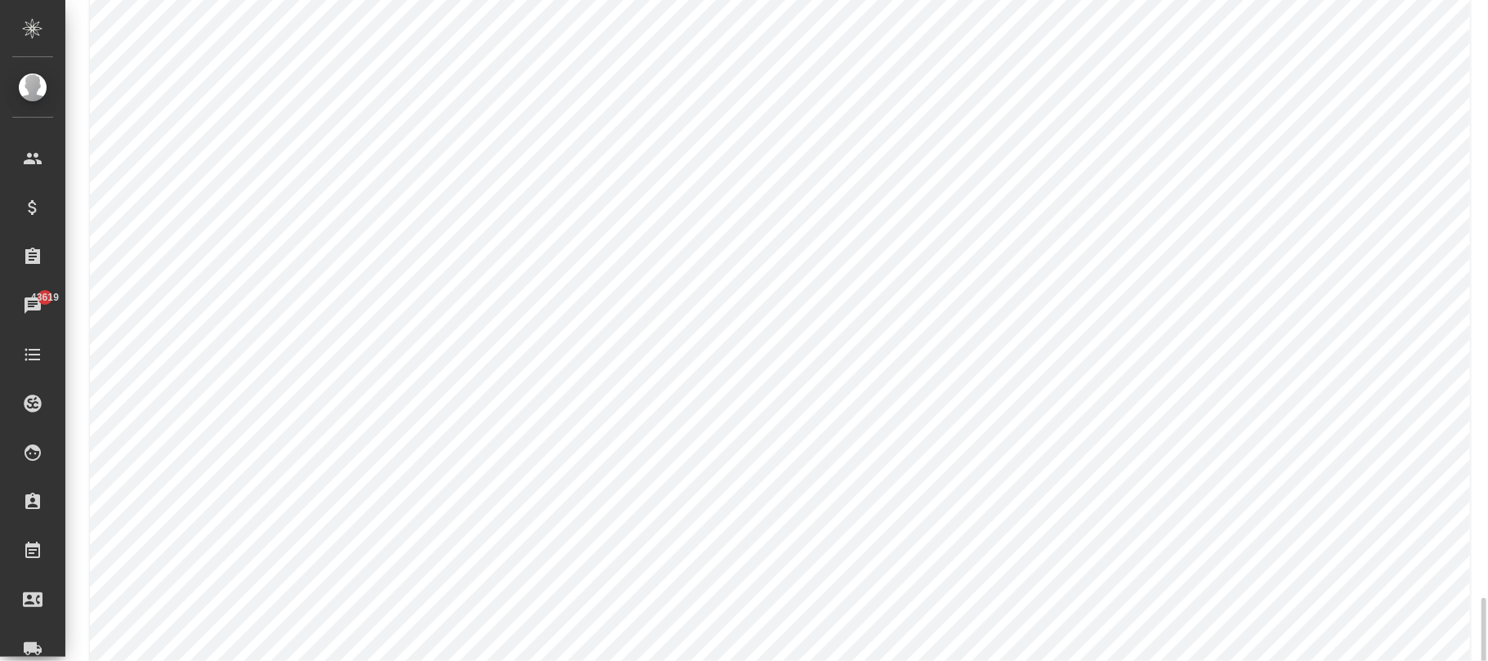
scroll to position [442, 0]
type input "Юридическая/финансовая + маркетинг"
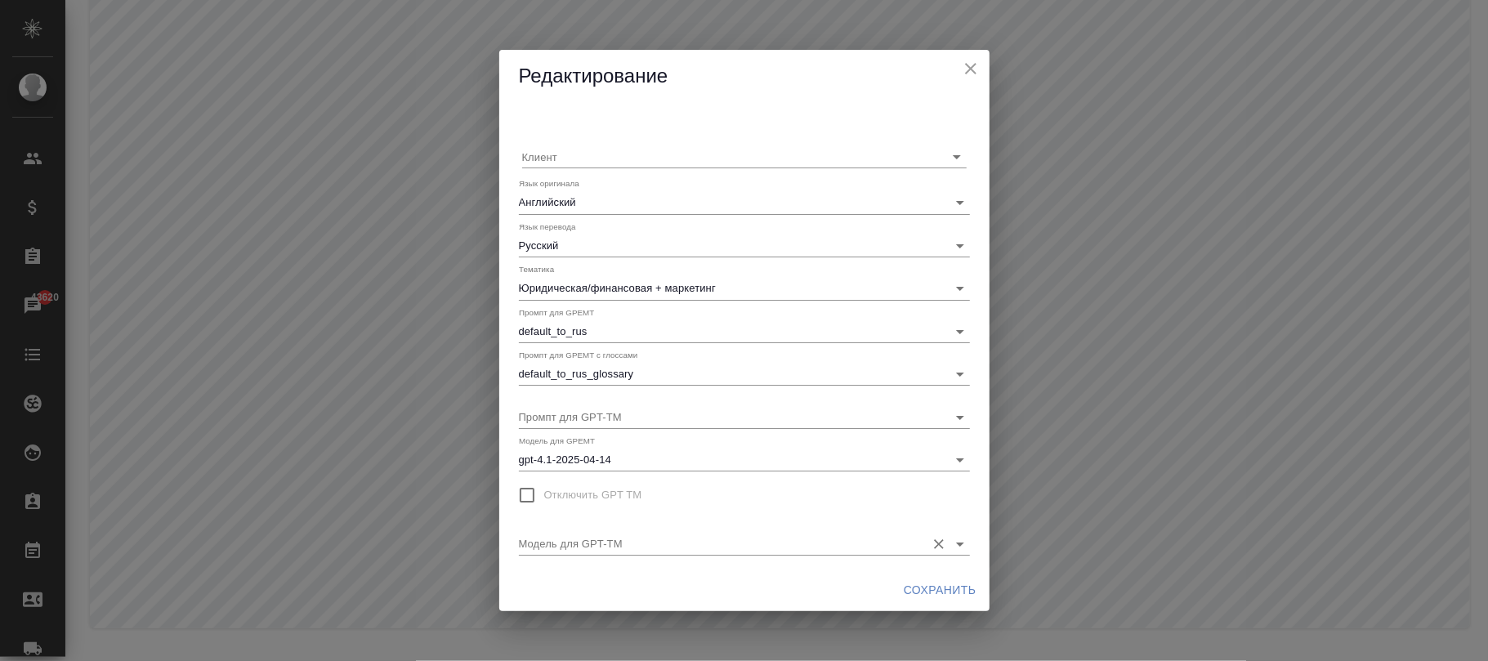
click at [703, 527] on div "Модель для GPT-TM" at bounding box center [744, 537] width 451 height 36
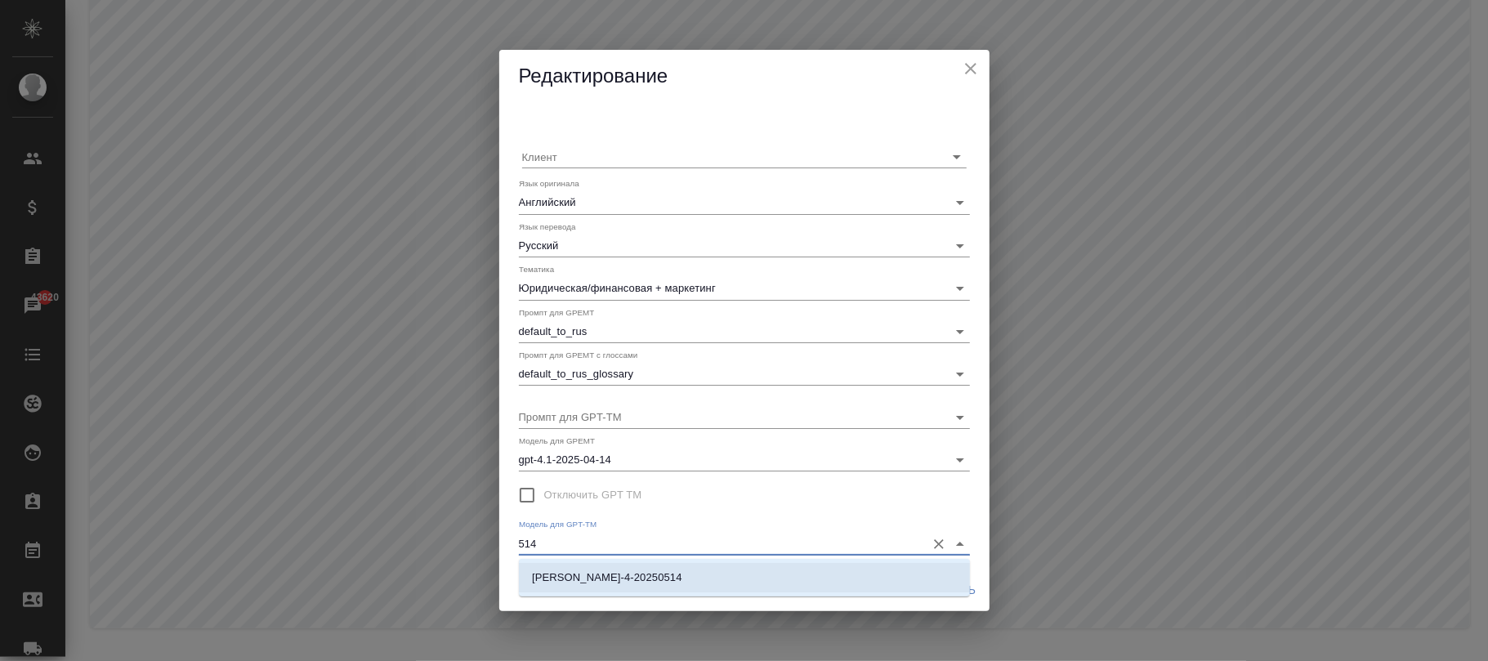
click at [688, 579] on li "claude-sonnet-4-20250514" at bounding box center [744, 577] width 451 height 29
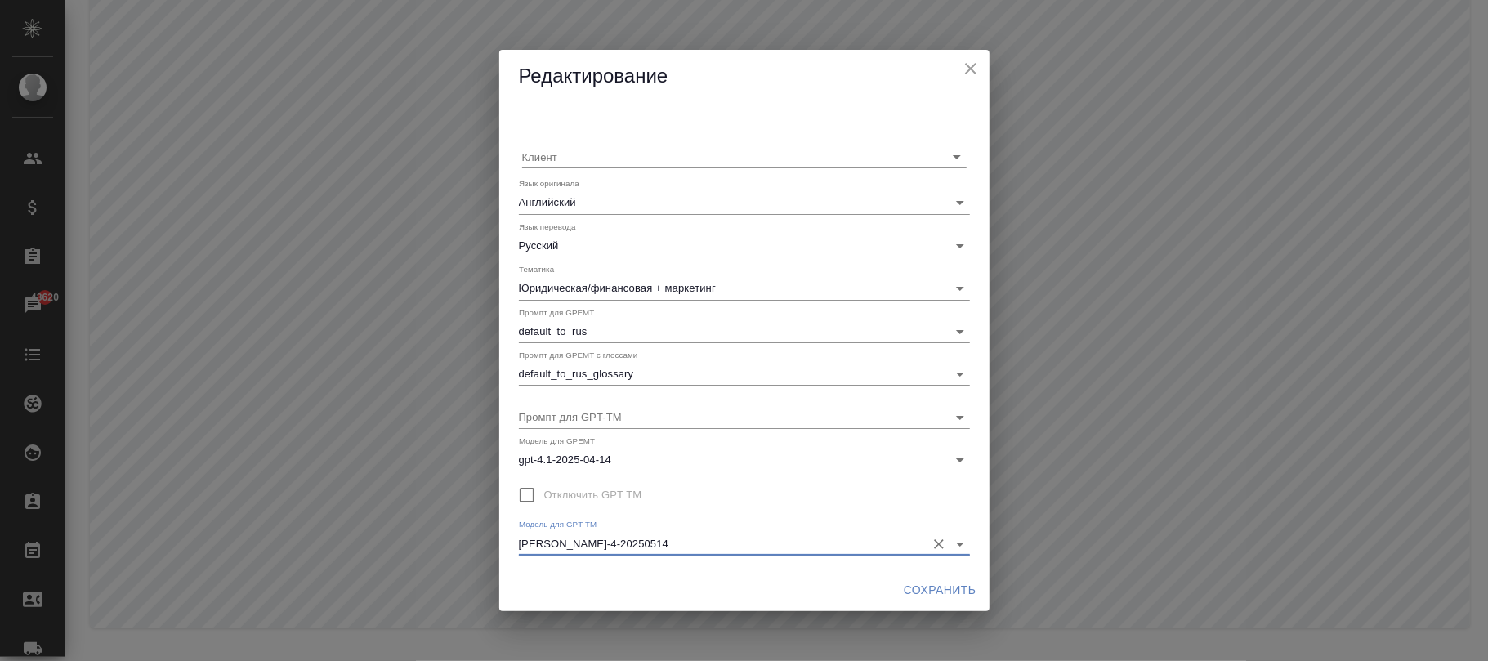
type input "claude-sonnet-4-20250514"
click at [925, 584] on span "Сохранить" at bounding box center [940, 590] width 73 height 20
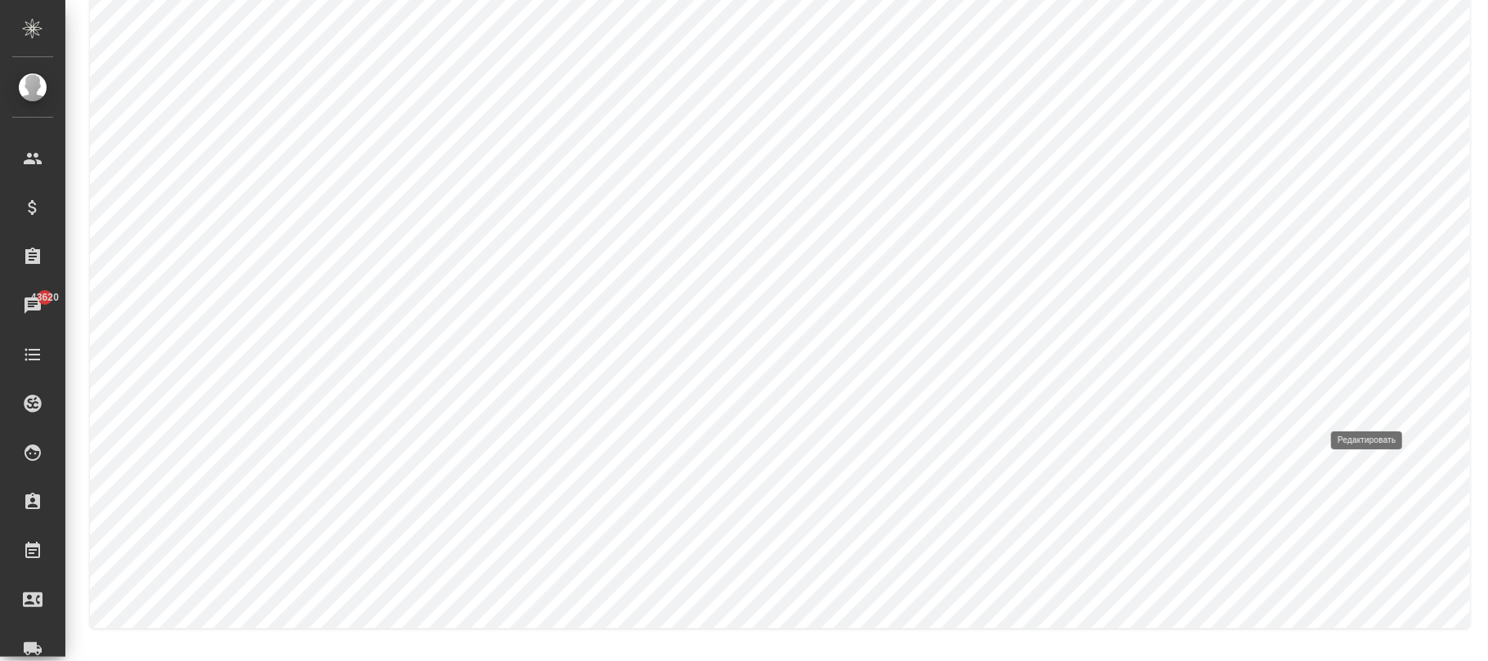
type input "Юридическая/финансовая + медицина"
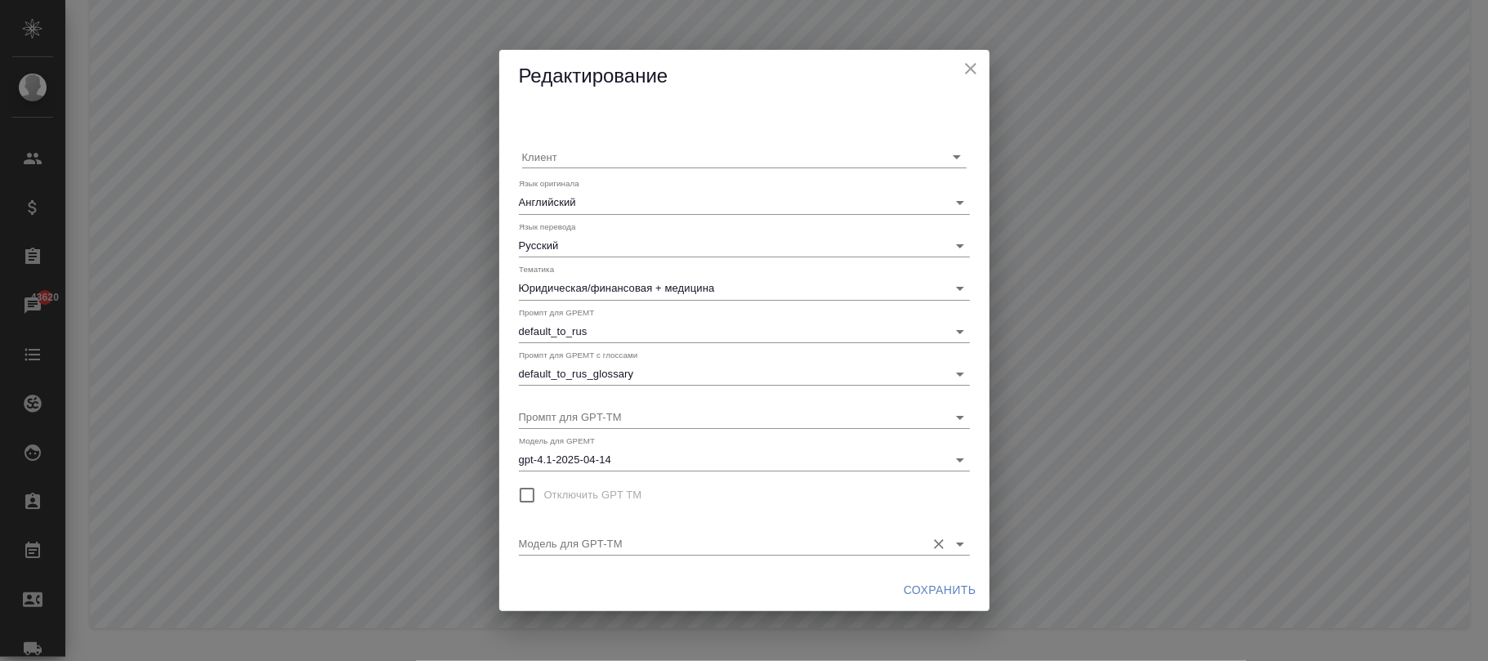
click at [608, 543] on input "Модель для GPT-TM" at bounding box center [718, 543] width 399 height 22
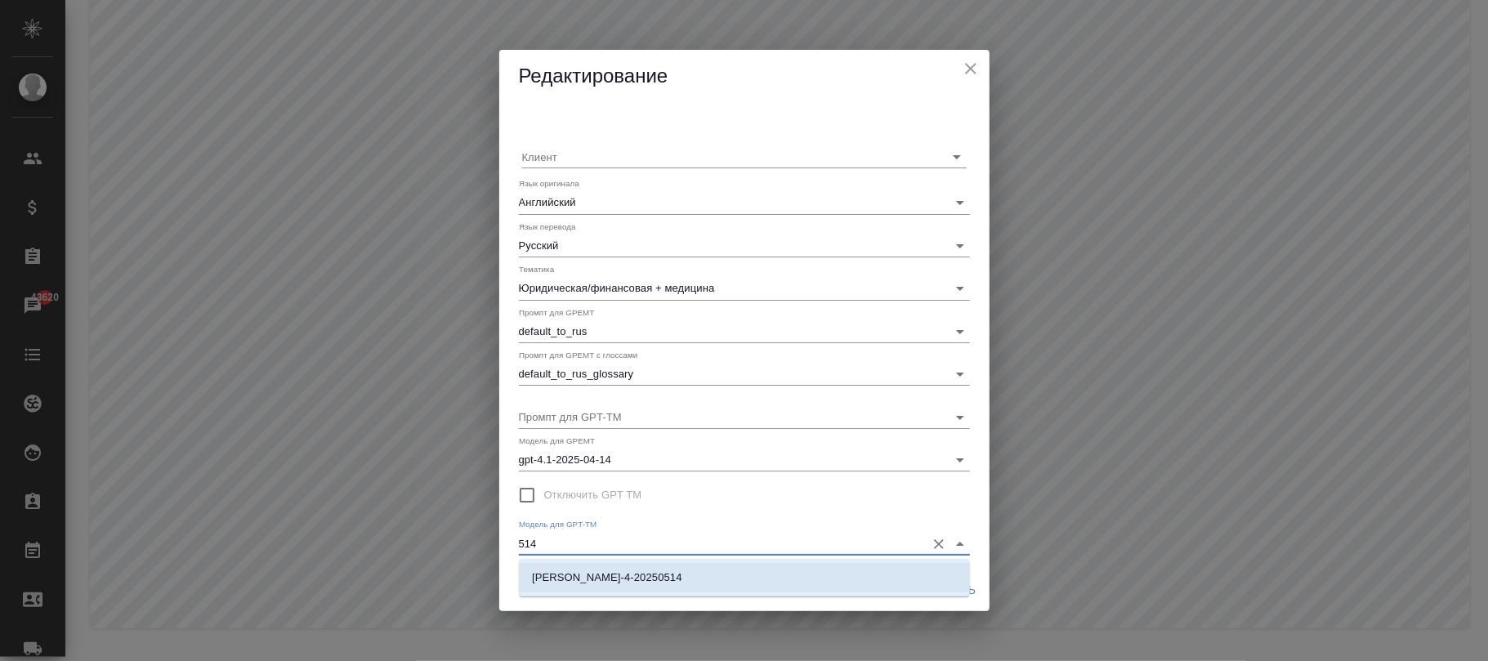
click at [652, 577] on p "claude-sonnet-4-20250514" at bounding box center [607, 578] width 150 height 16
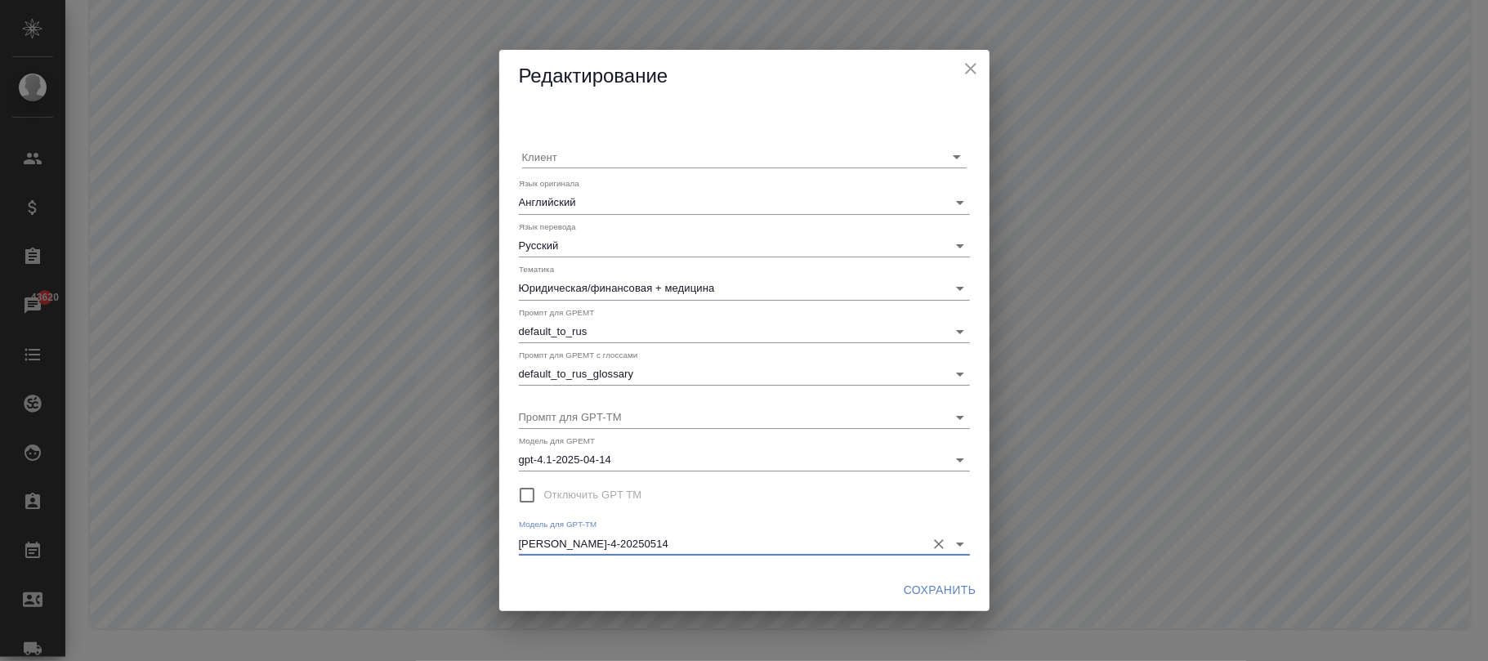
type input "claude-sonnet-4-20250514"
click at [929, 589] on span "Сохранить" at bounding box center [940, 590] width 73 height 20
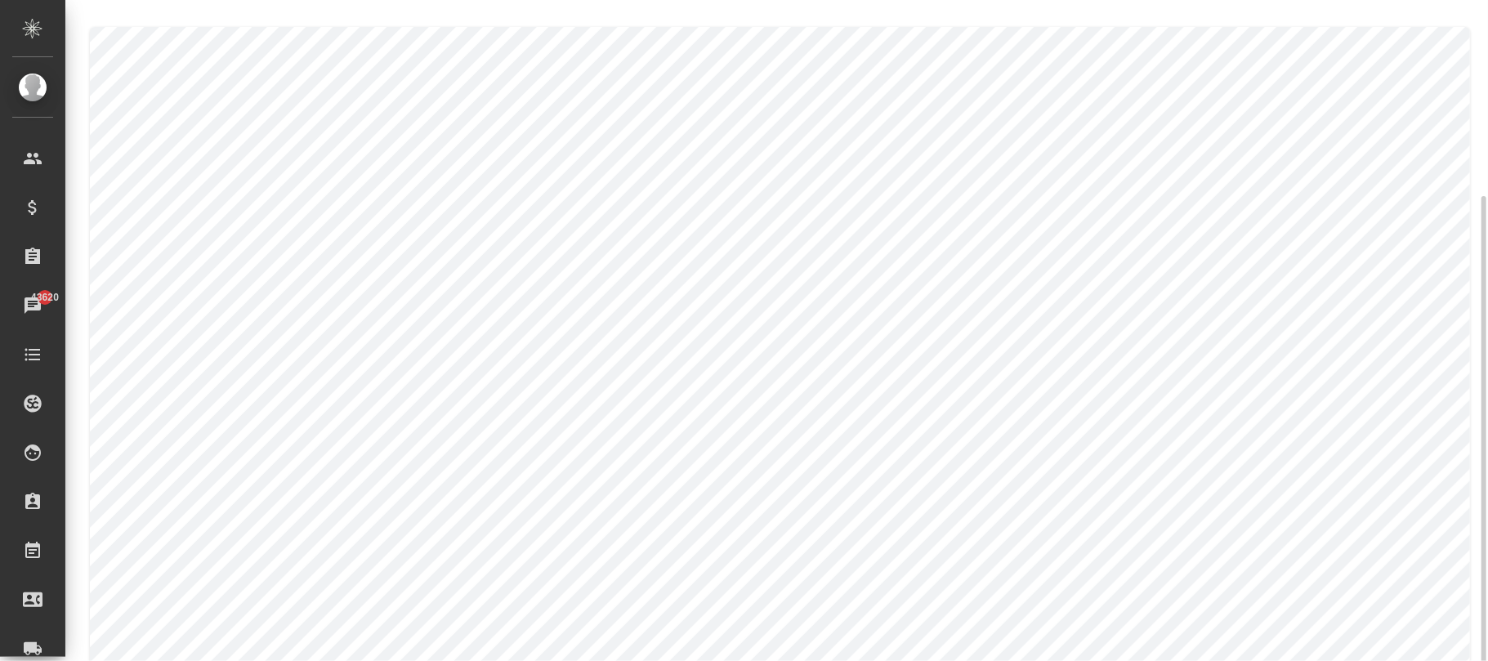
scroll to position [115, 0]
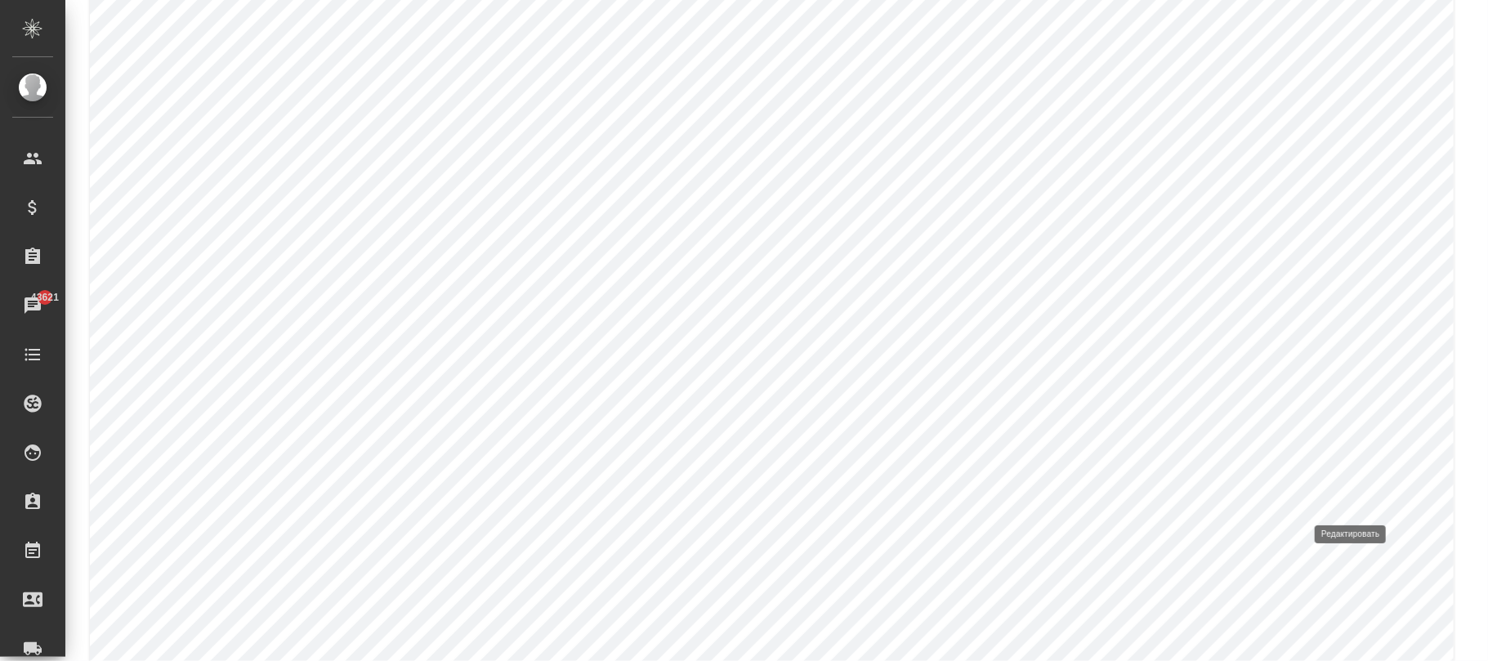
type input "Техника (с элементами маркетинга)"
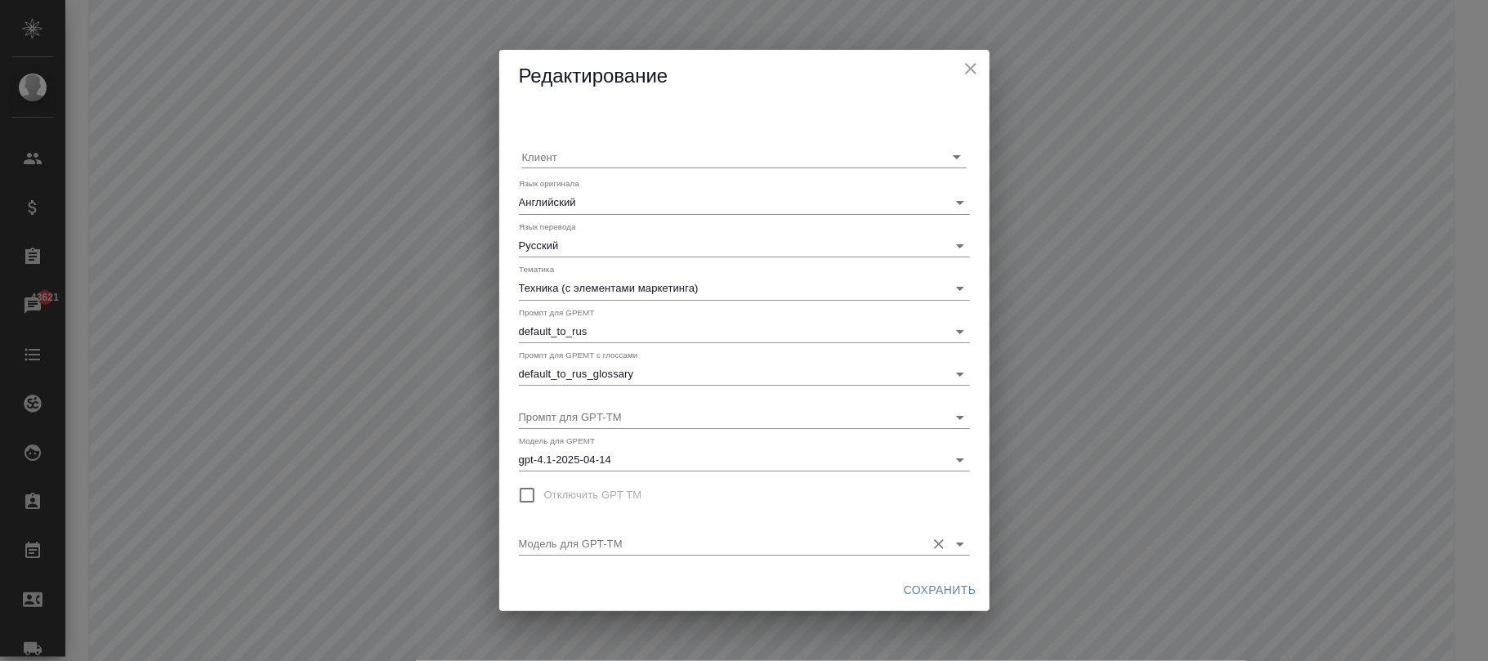
click at [687, 540] on input "Модель для GPT-TM" at bounding box center [718, 543] width 399 height 22
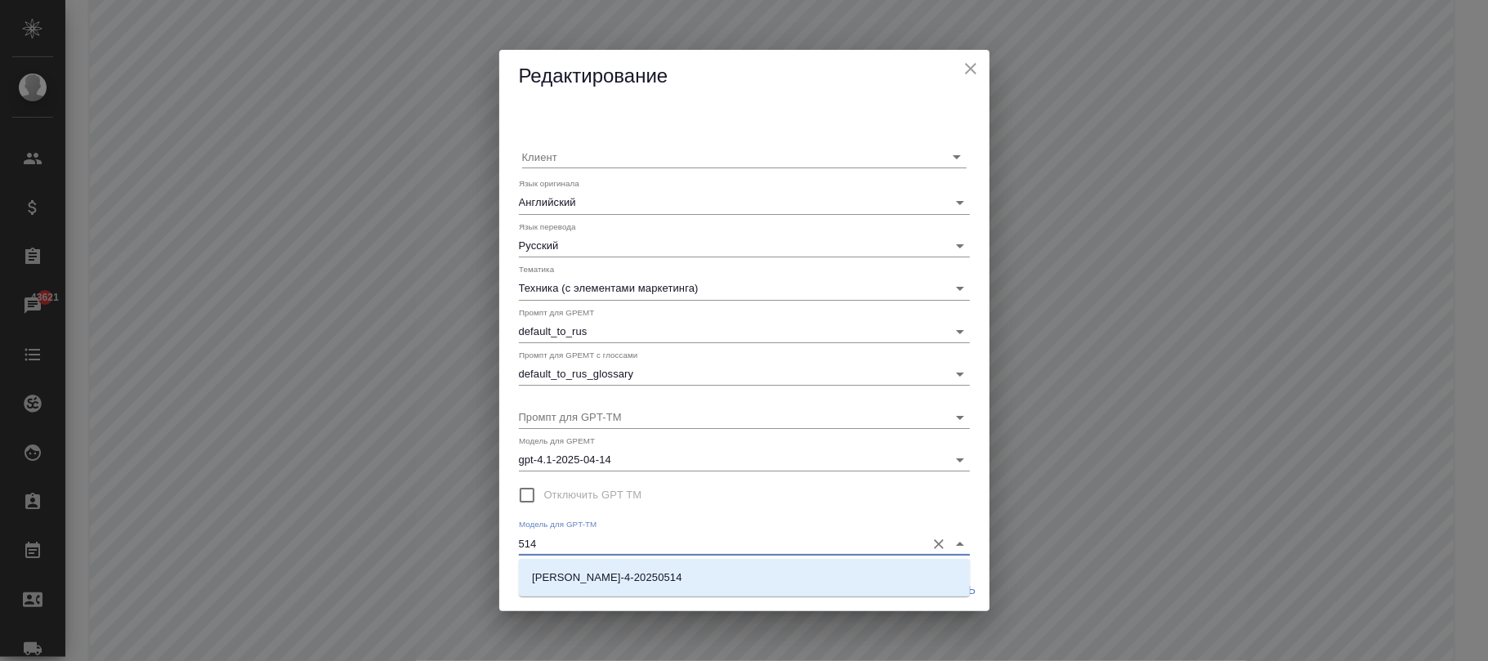
click at [711, 585] on li "claude-sonnet-4-20250514" at bounding box center [744, 577] width 451 height 29
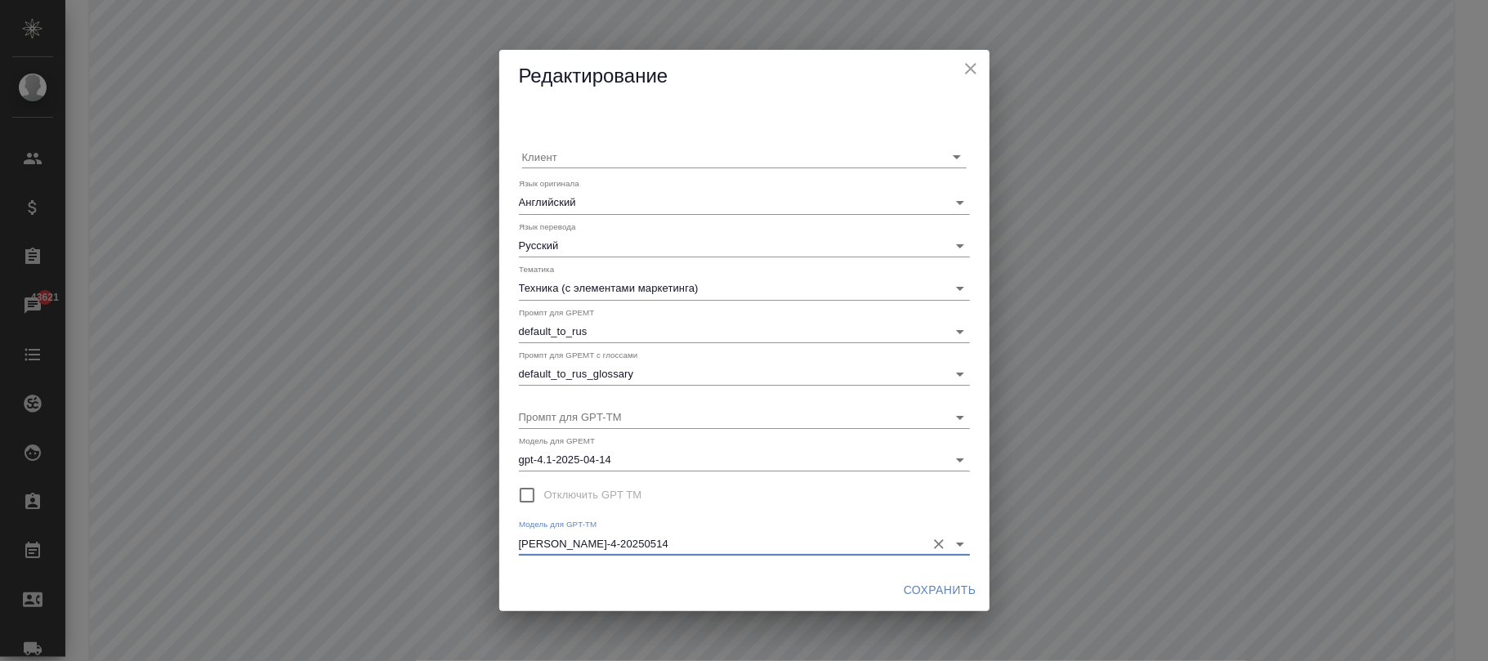
type input "claude-sonnet-4-20250514"
click at [927, 588] on span "Сохранить" at bounding box center [940, 590] width 73 height 20
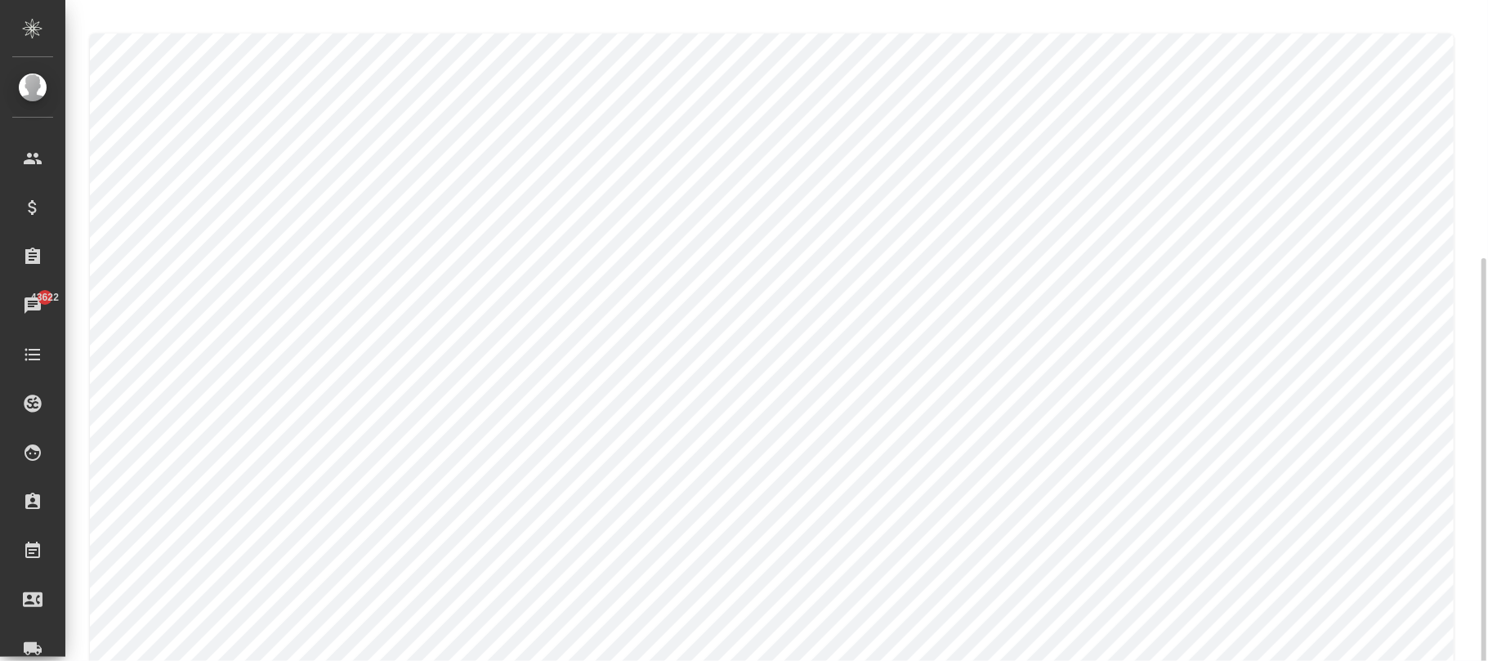
scroll to position [141, 0]
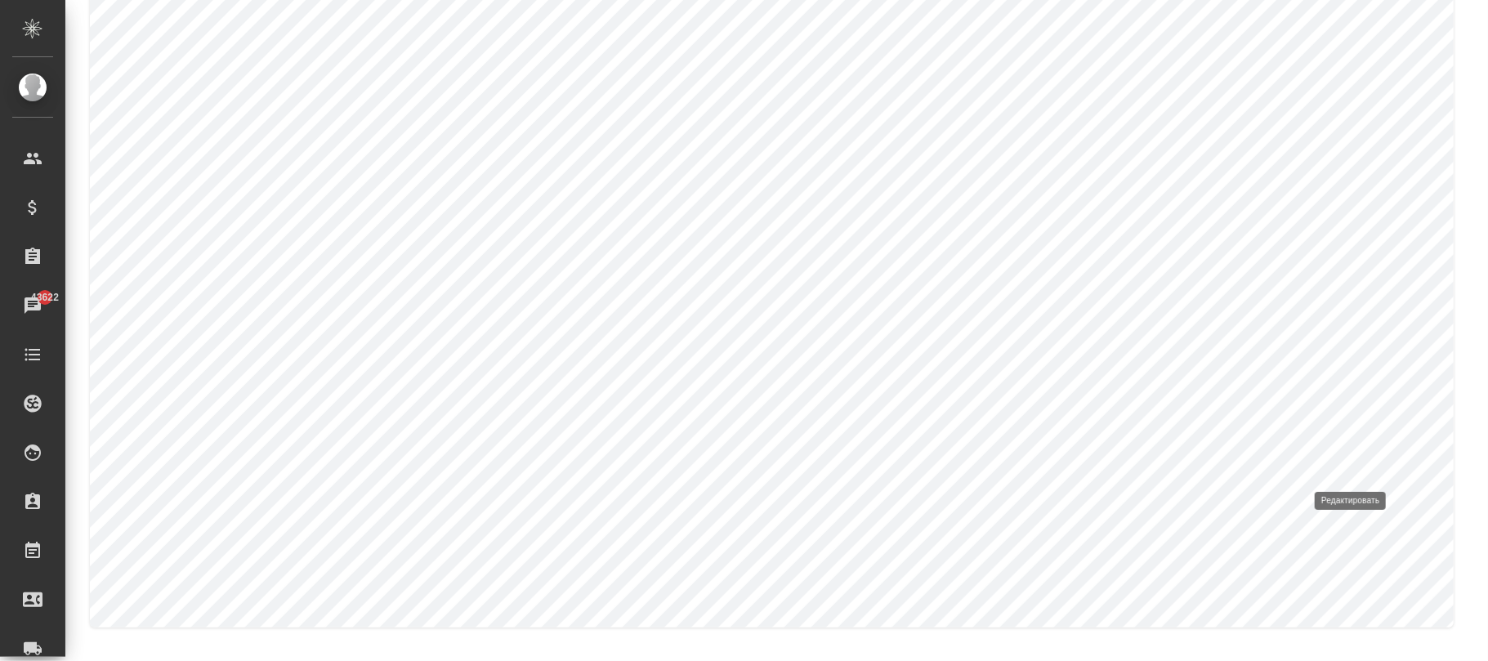
type input "Системы менеджмента качества"
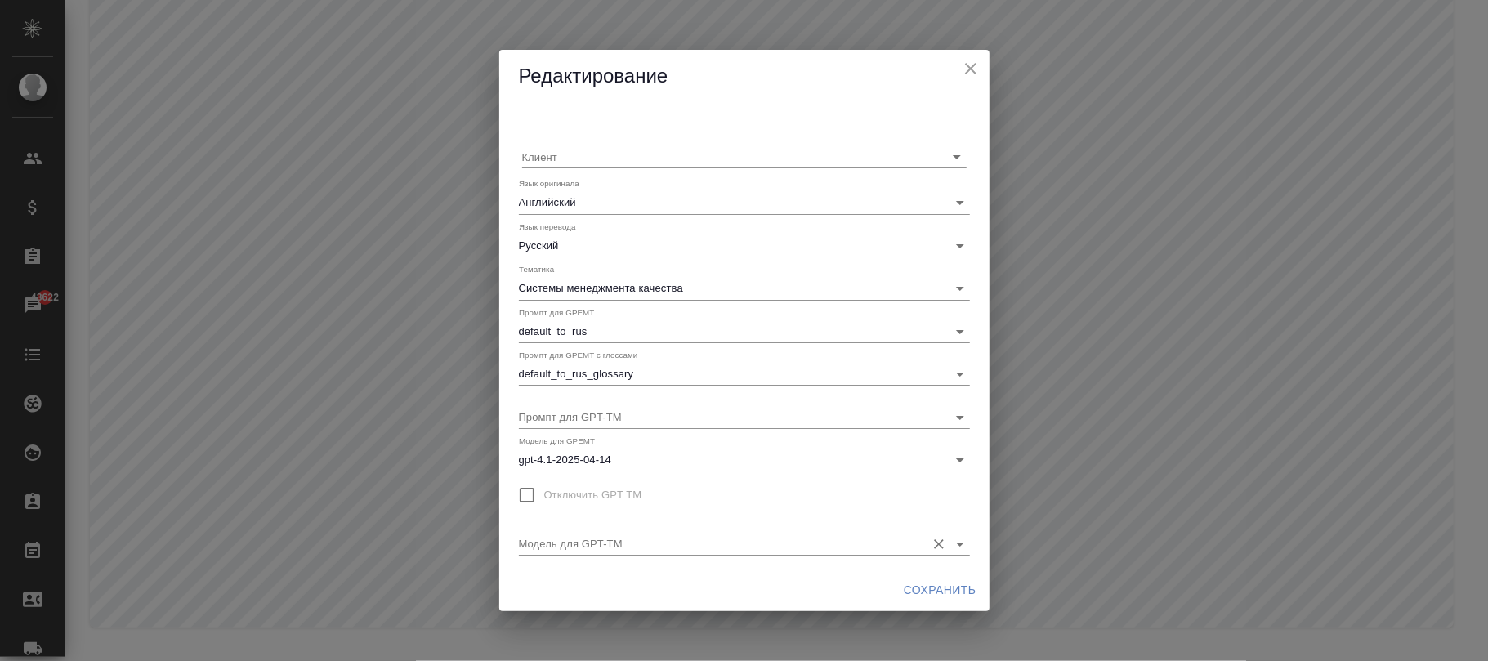
click at [694, 540] on input "Модель для GPT-TM" at bounding box center [718, 543] width 399 height 22
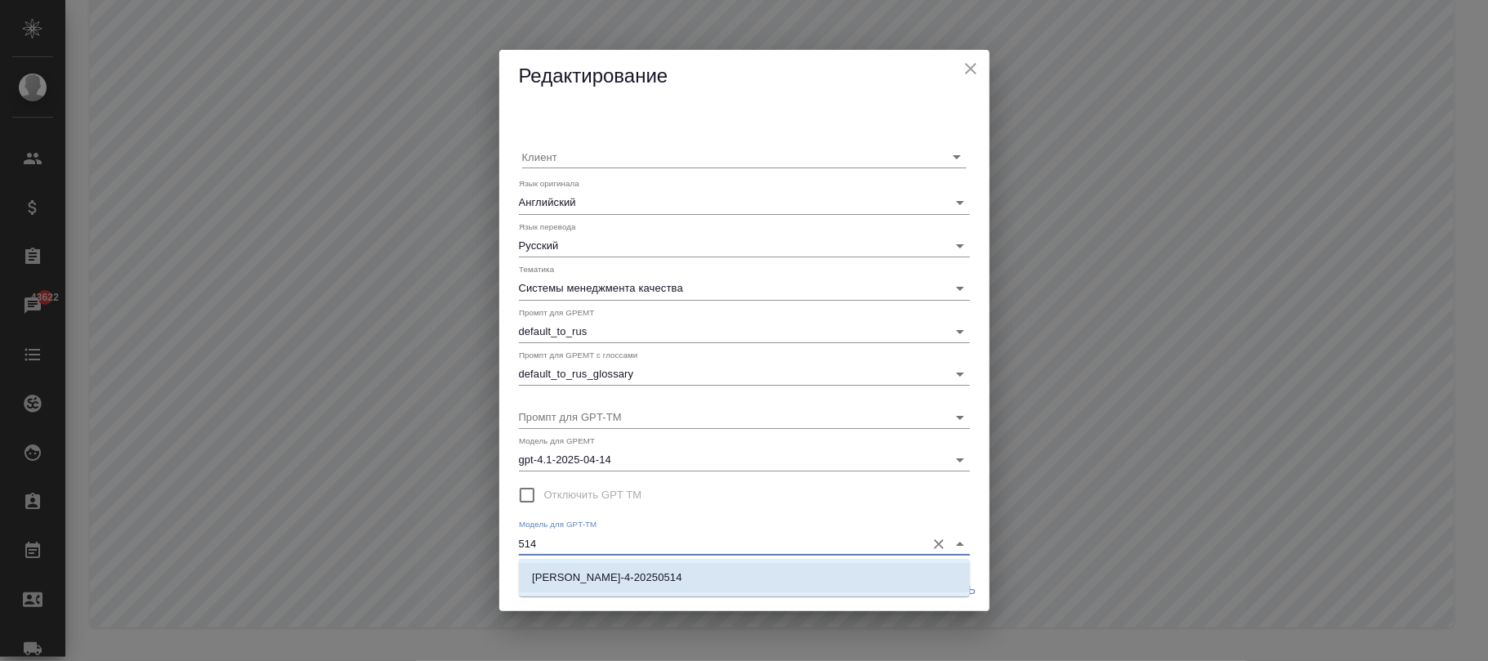
click at [722, 587] on li "claude-sonnet-4-20250514" at bounding box center [744, 577] width 451 height 29
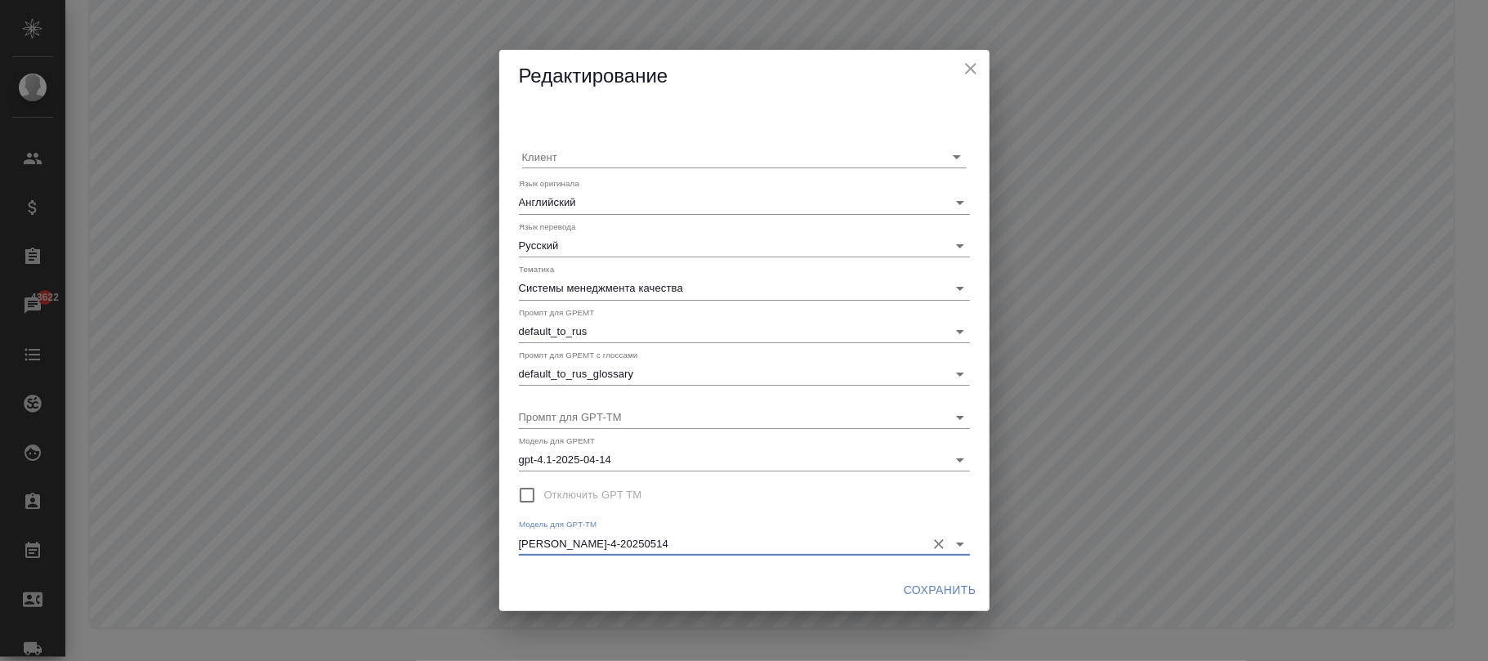
type input "claude-sonnet-4-20250514"
click at [914, 585] on span "Сохранить" at bounding box center [940, 590] width 73 height 20
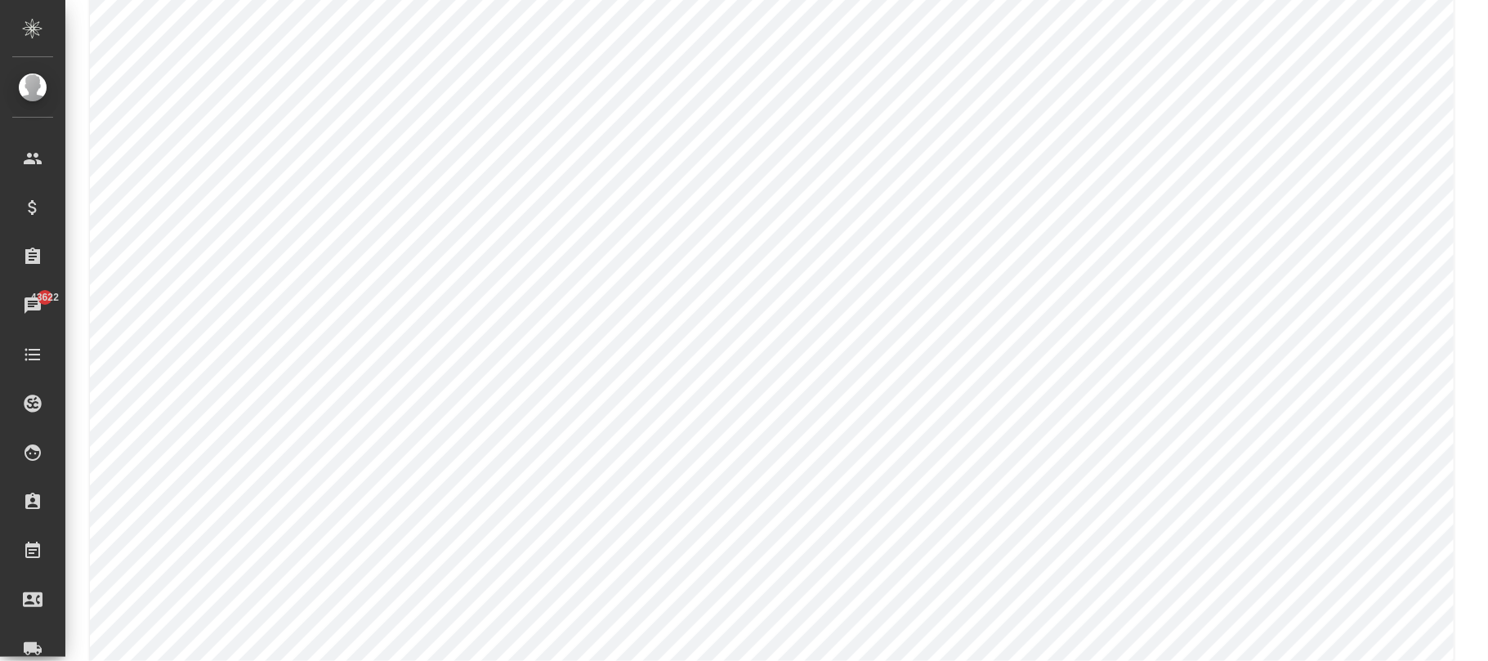
scroll to position [351, 0]
type input "Промышленное оборудование"
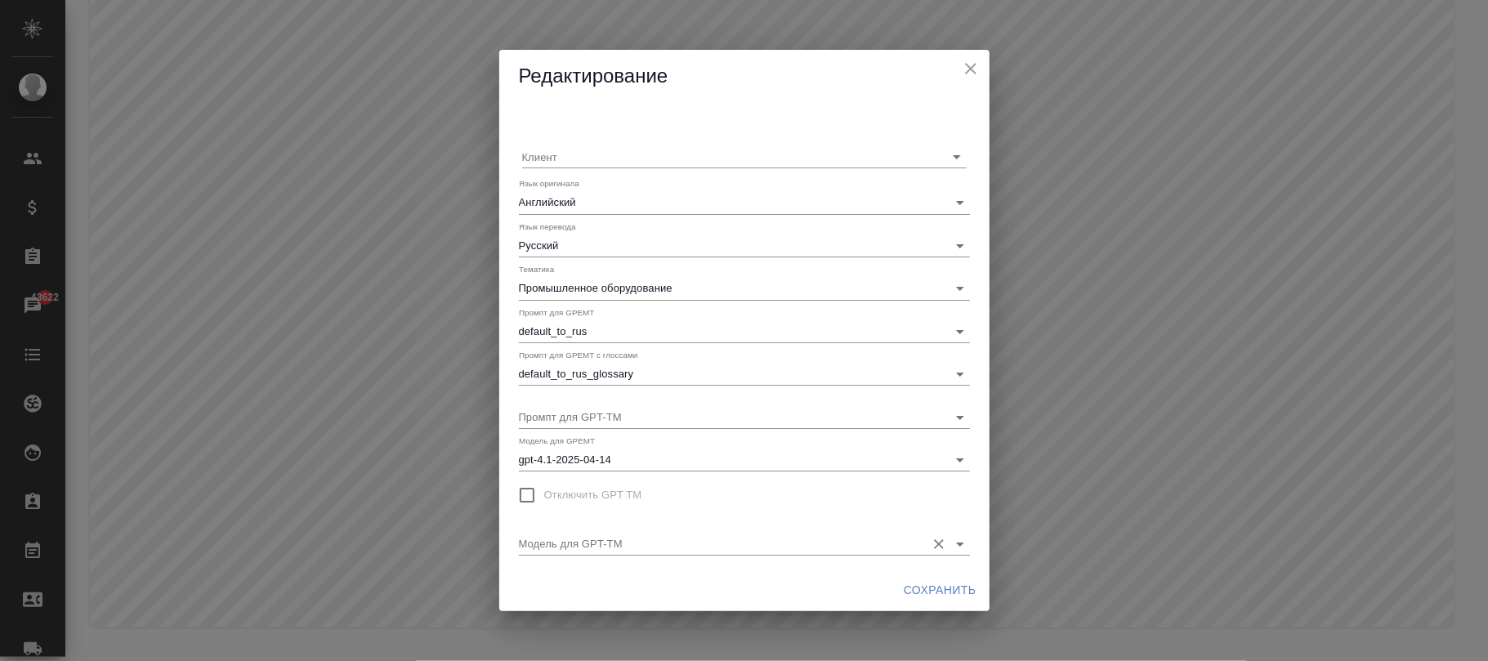
click at [720, 539] on input "Модель для GPT-TM" at bounding box center [718, 543] width 399 height 22
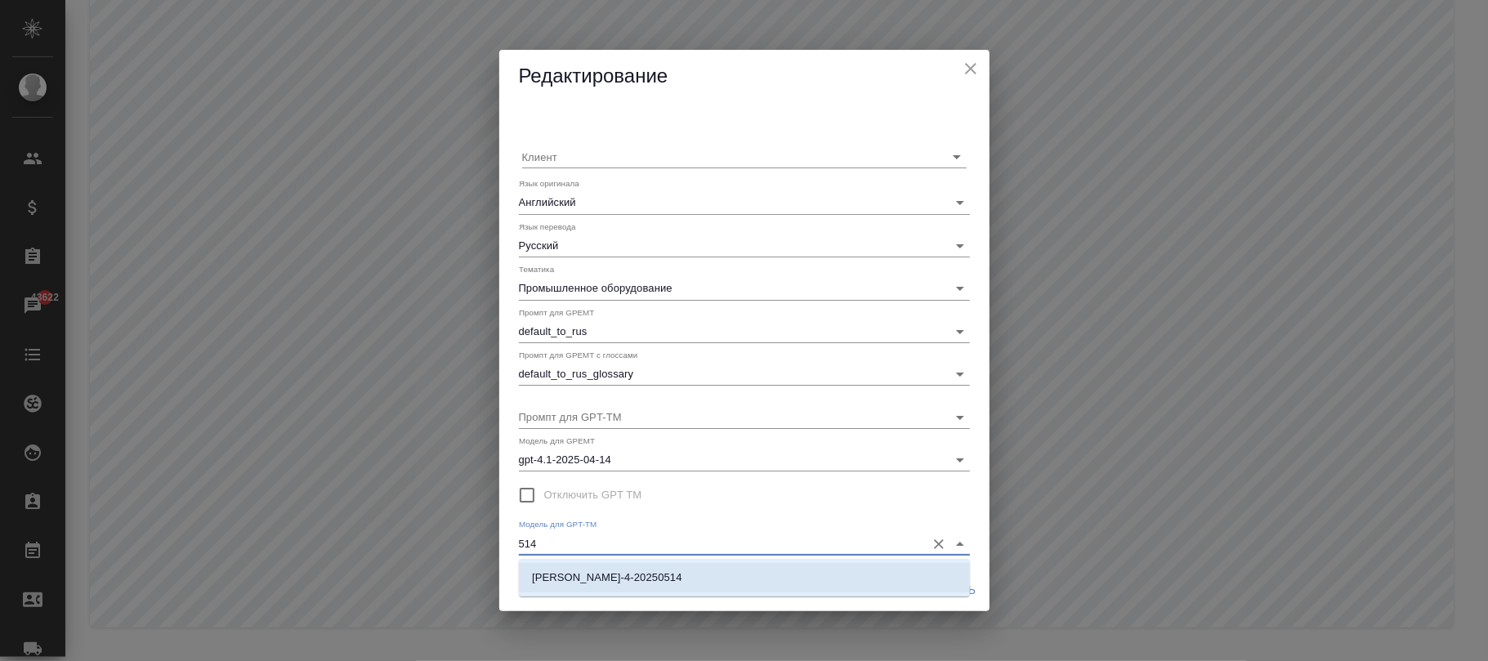
click at [722, 570] on li "claude-sonnet-4-20250514" at bounding box center [744, 577] width 451 height 29
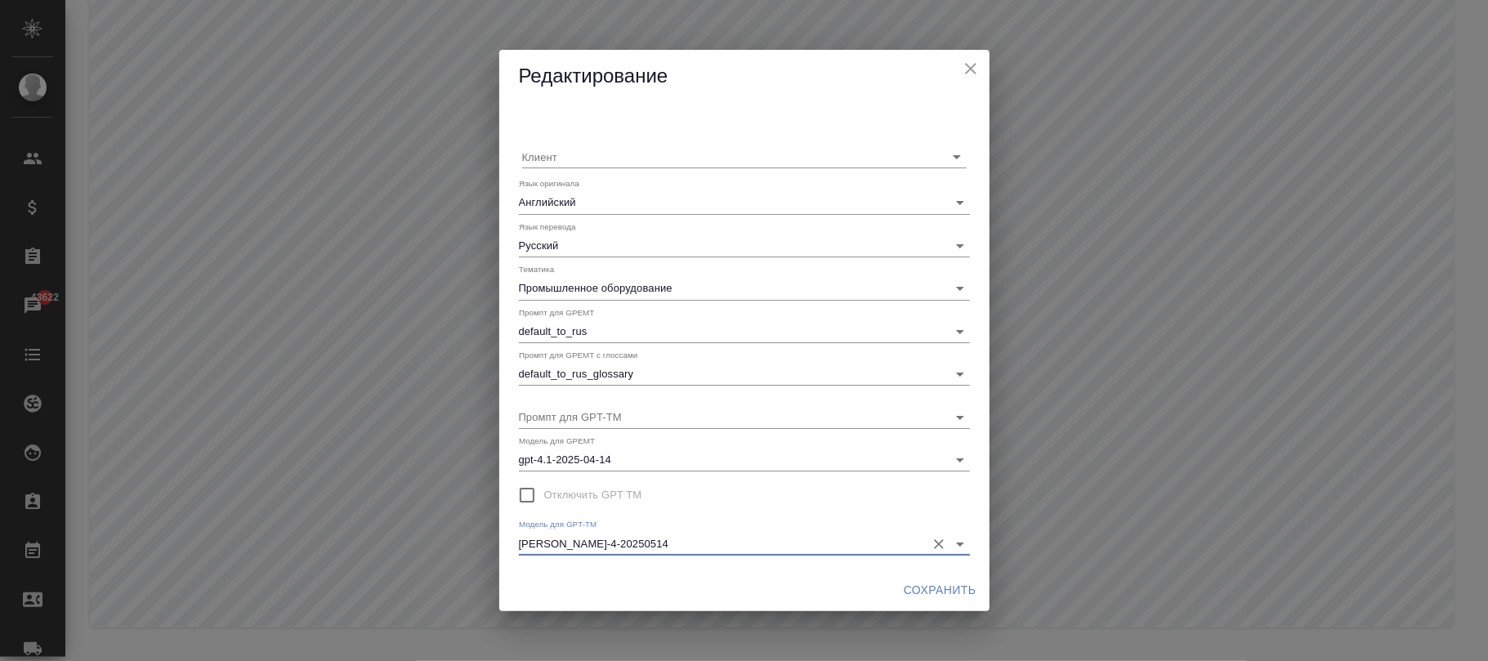
type input "claude-sonnet-4-20250514"
click at [906, 580] on span "Сохранить" at bounding box center [940, 590] width 73 height 20
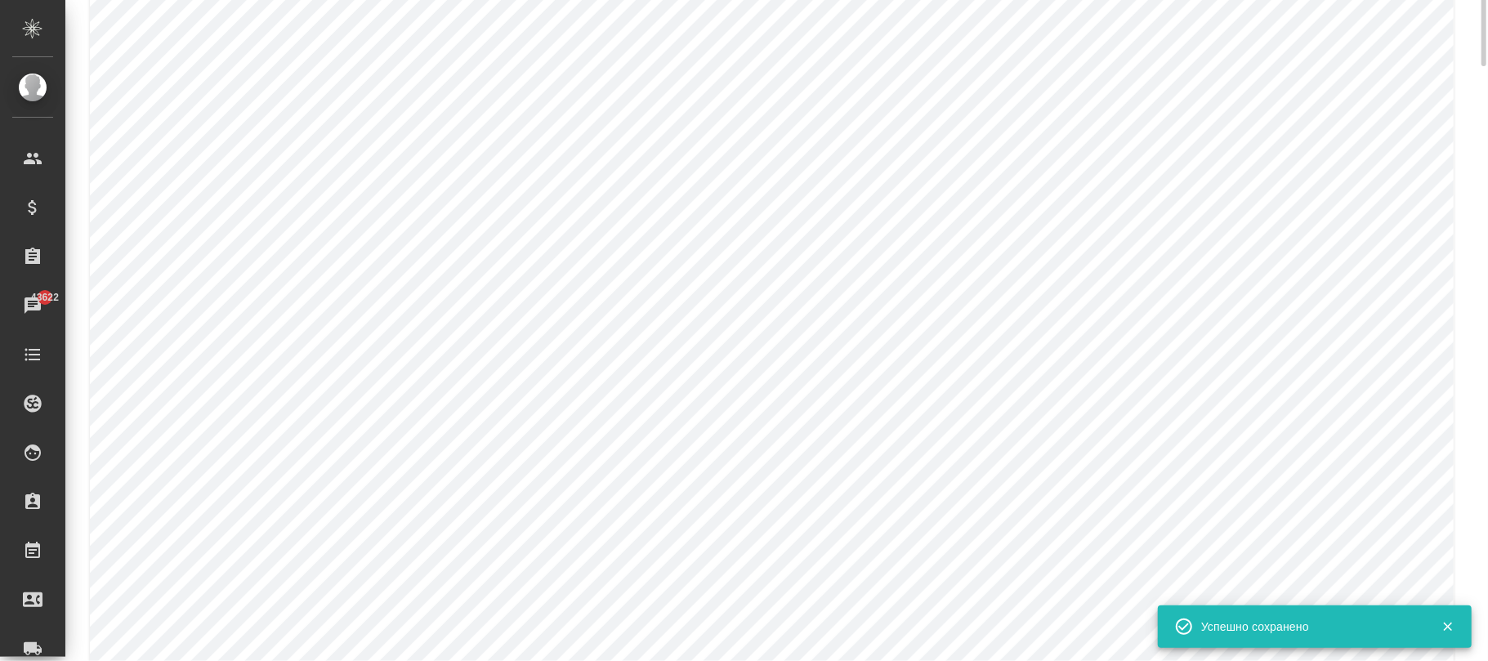
scroll to position [242, 0]
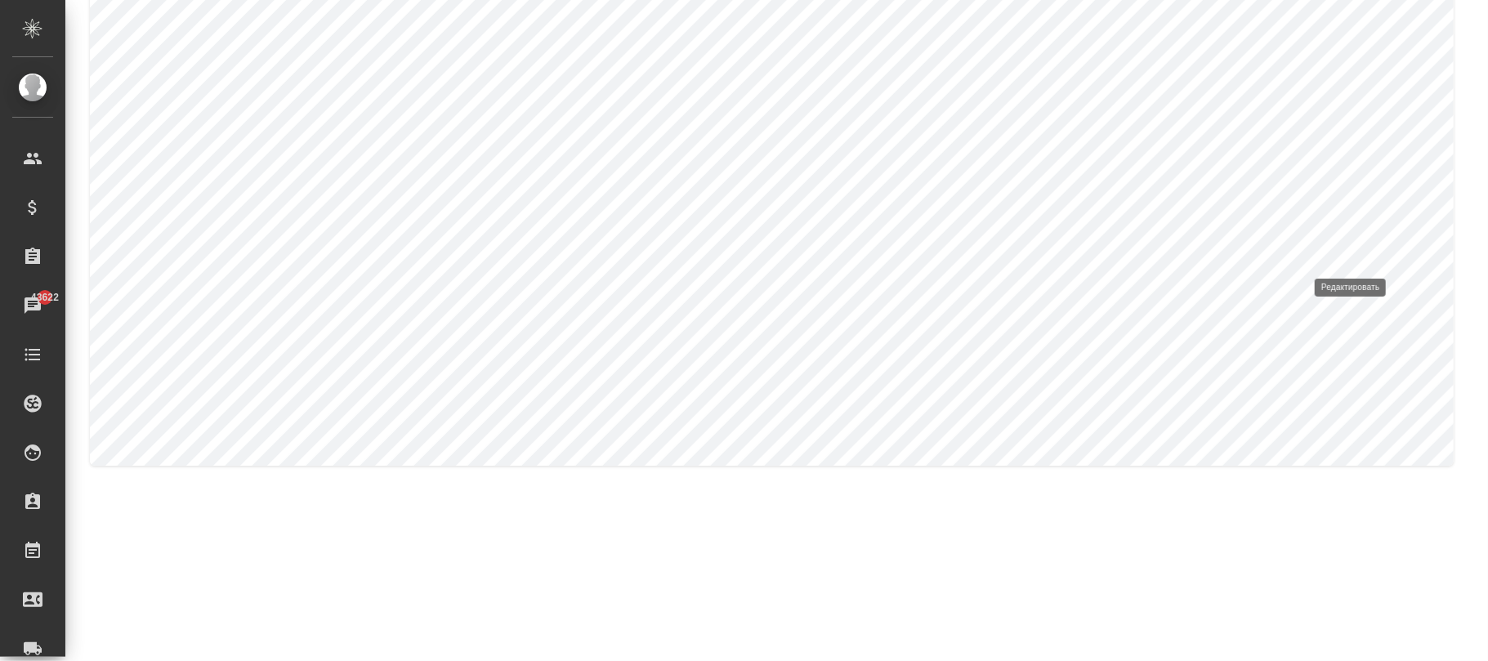
type input "Металлургия и металлобработка"
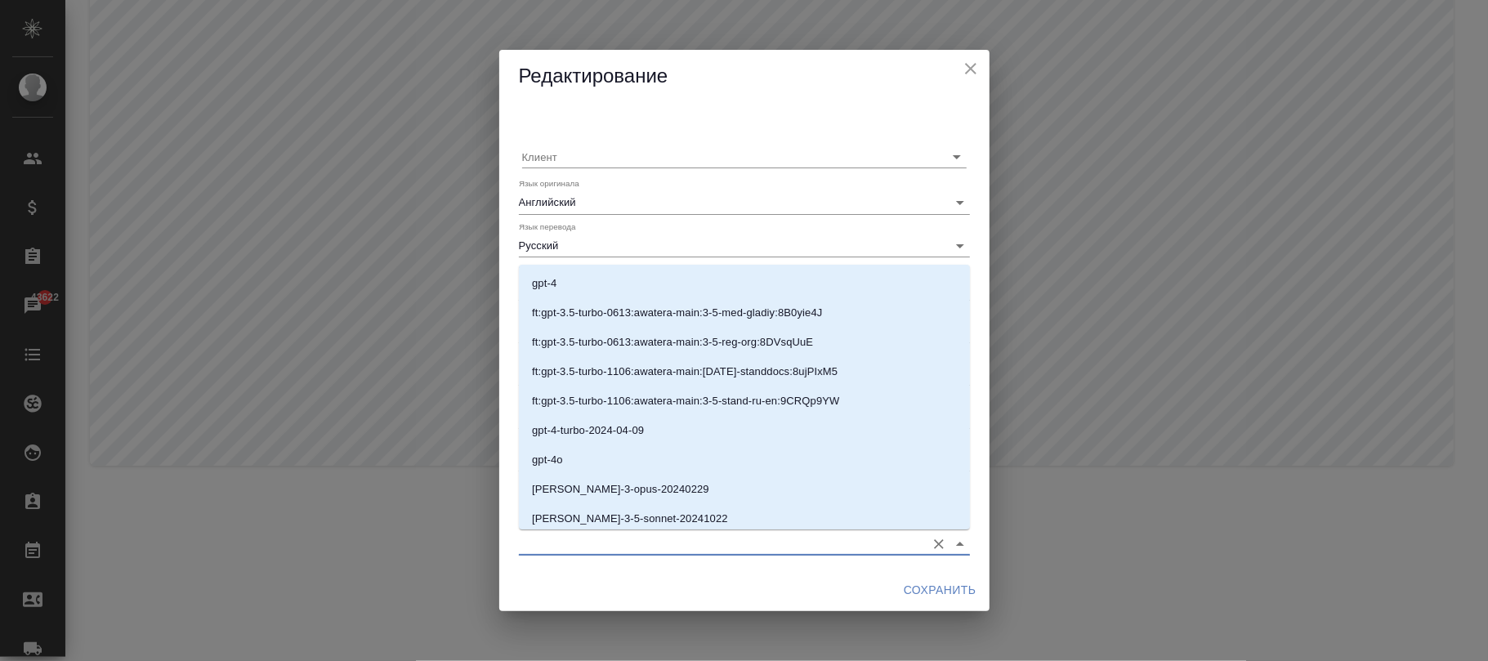
click at [807, 543] on input "Модель для GPT-TM" at bounding box center [718, 543] width 399 height 22
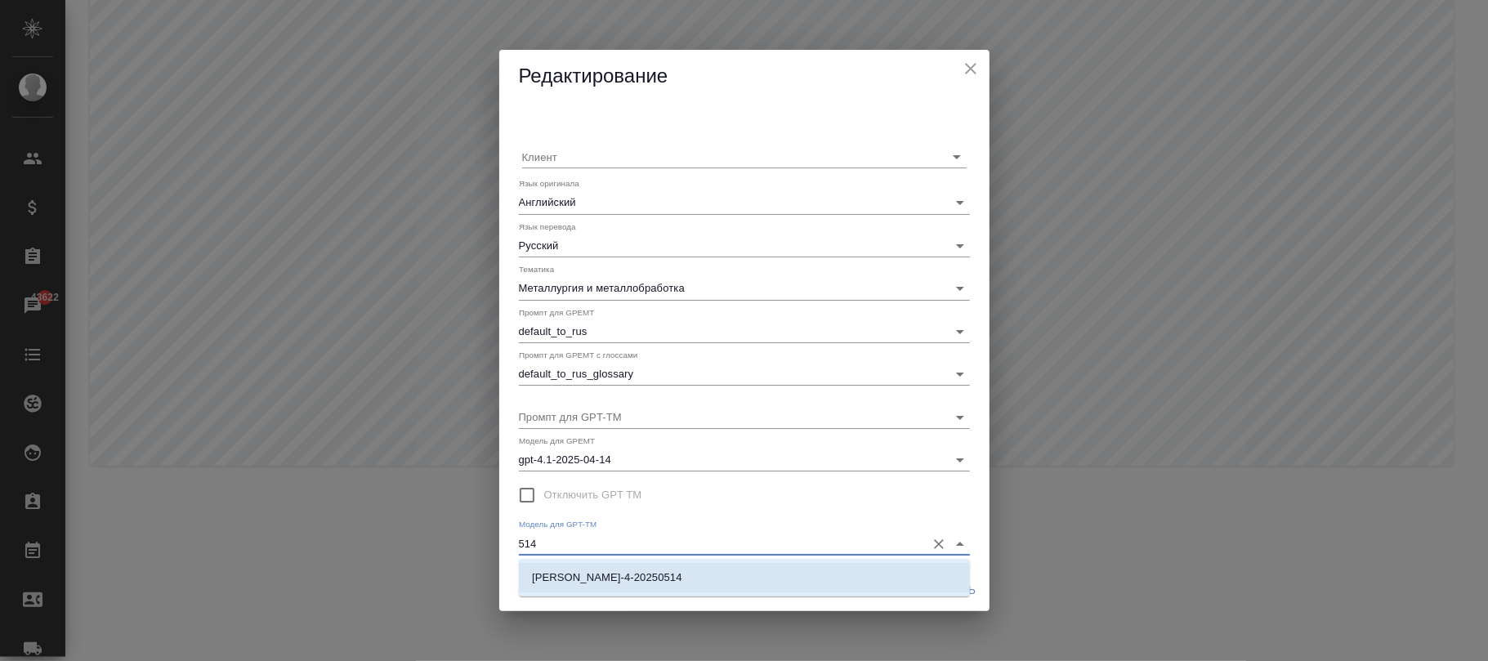
click at [818, 583] on li "claude-sonnet-4-20250514" at bounding box center [744, 577] width 451 height 29
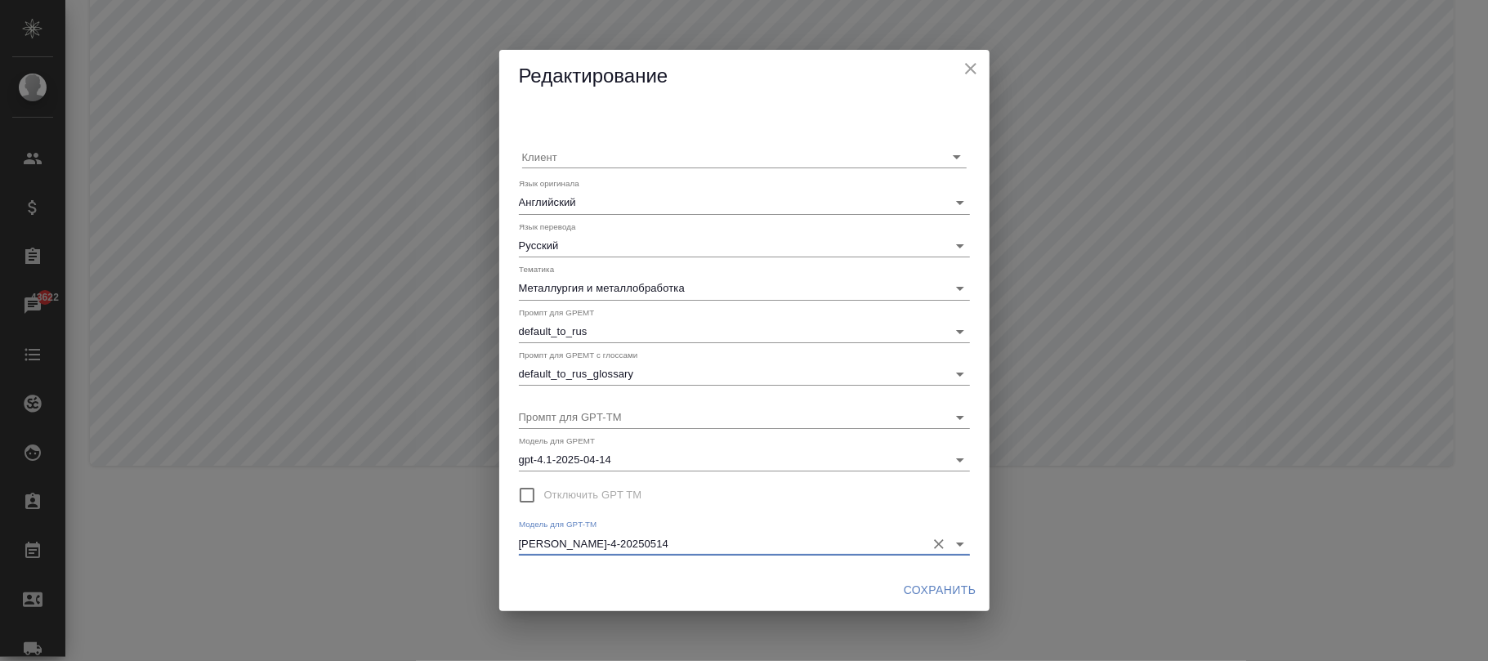
type input "claude-sonnet-4-20250514"
click at [917, 593] on span "Сохранить" at bounding box center [940, 590] width 73 height 20
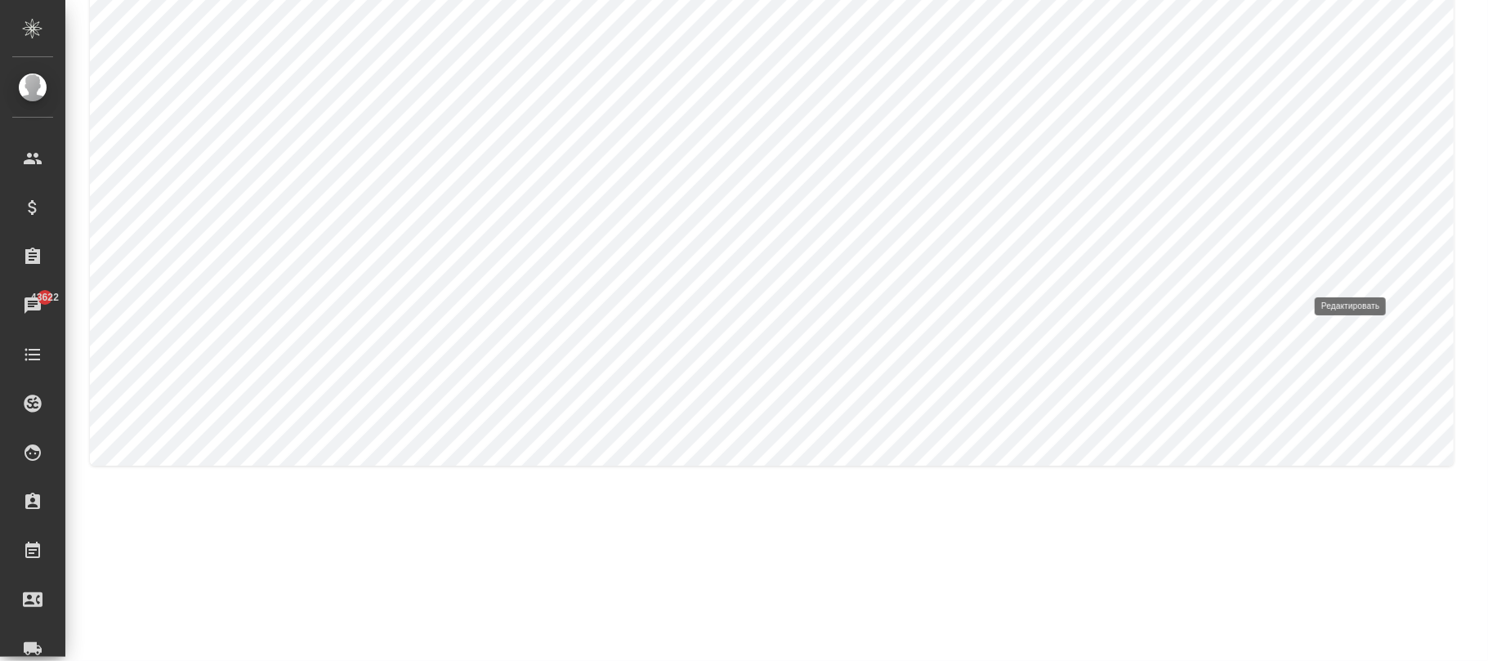
type input "Охрана труда, промышленная безопасность, экология и стандартизация"
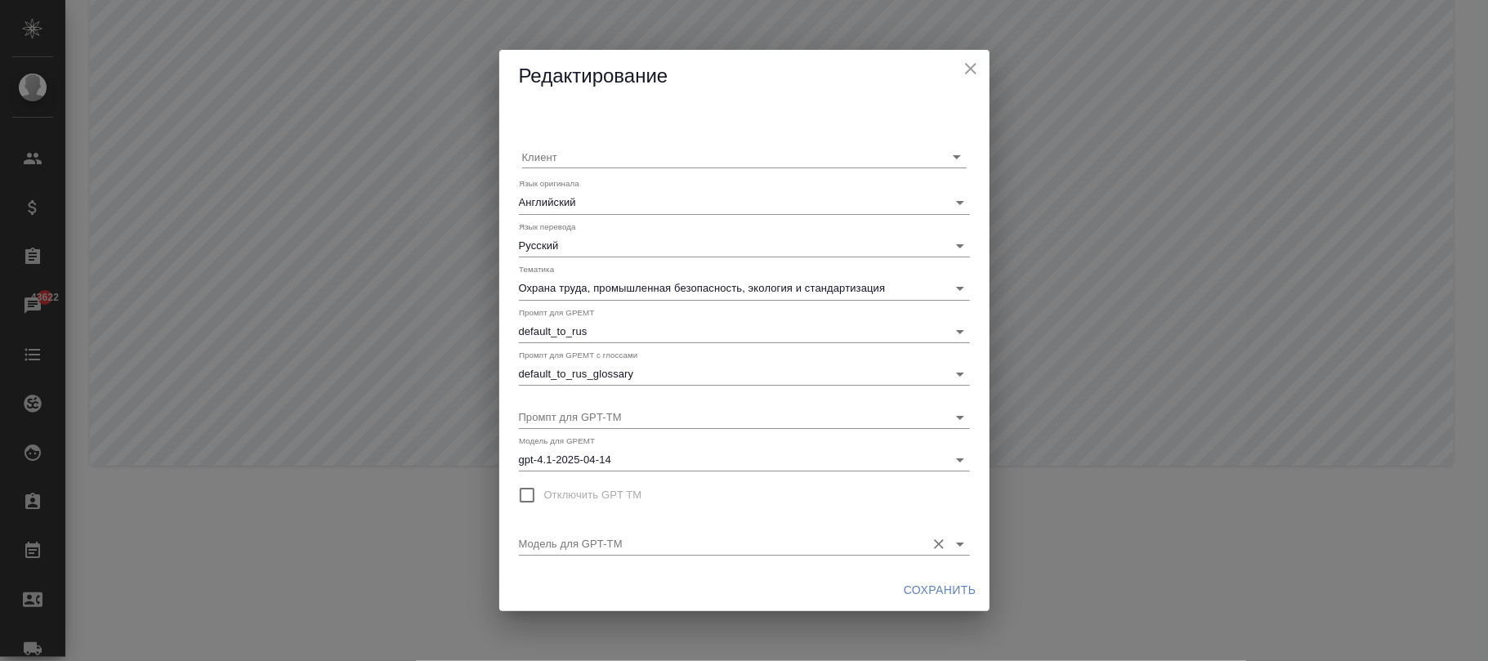
click at [776, 530] on div "Модель для GPT-TM" at bounding box center [744, 537] width 451 height 36
click at [783, 546] on input "Модель для GPT-TM" at bounding box center [718, 543] width 399 height 22
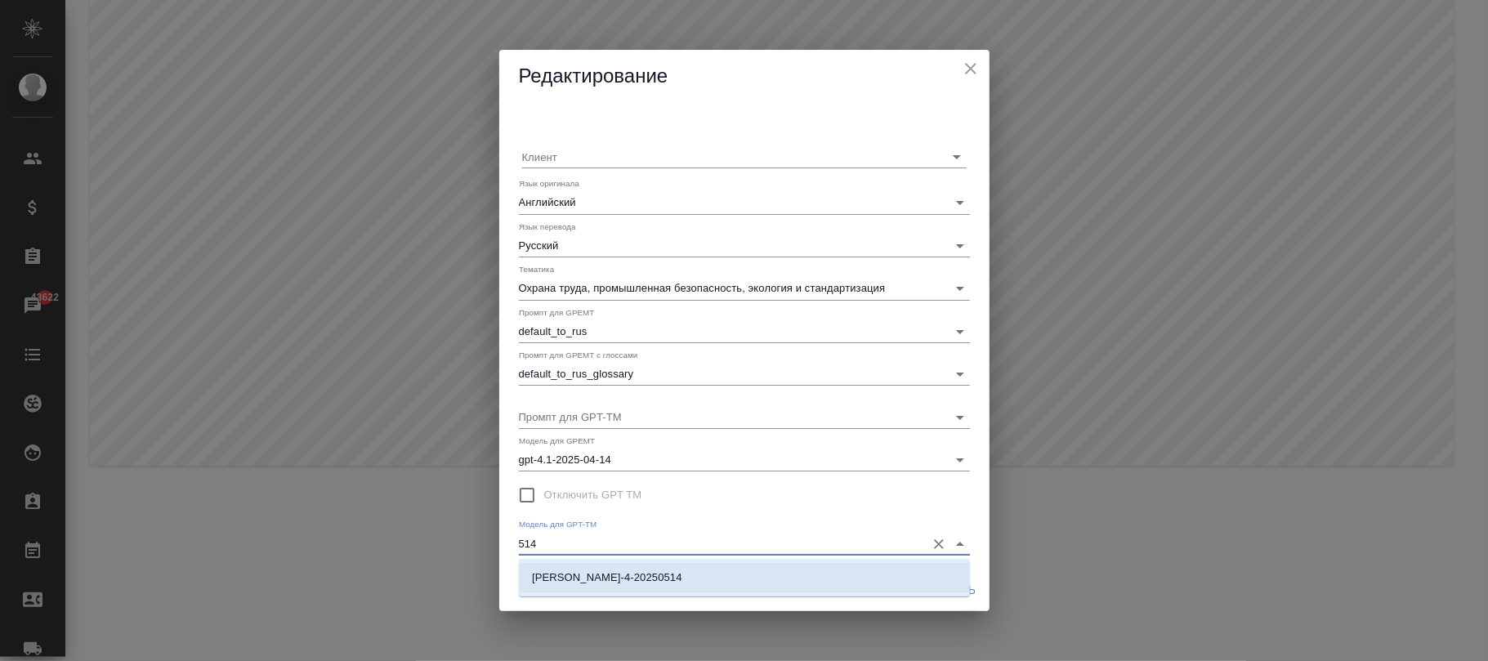
click at [802, 576] on li "claude-sonnet-4-20250514" at bounding box center [744, 577] width 451 height 29
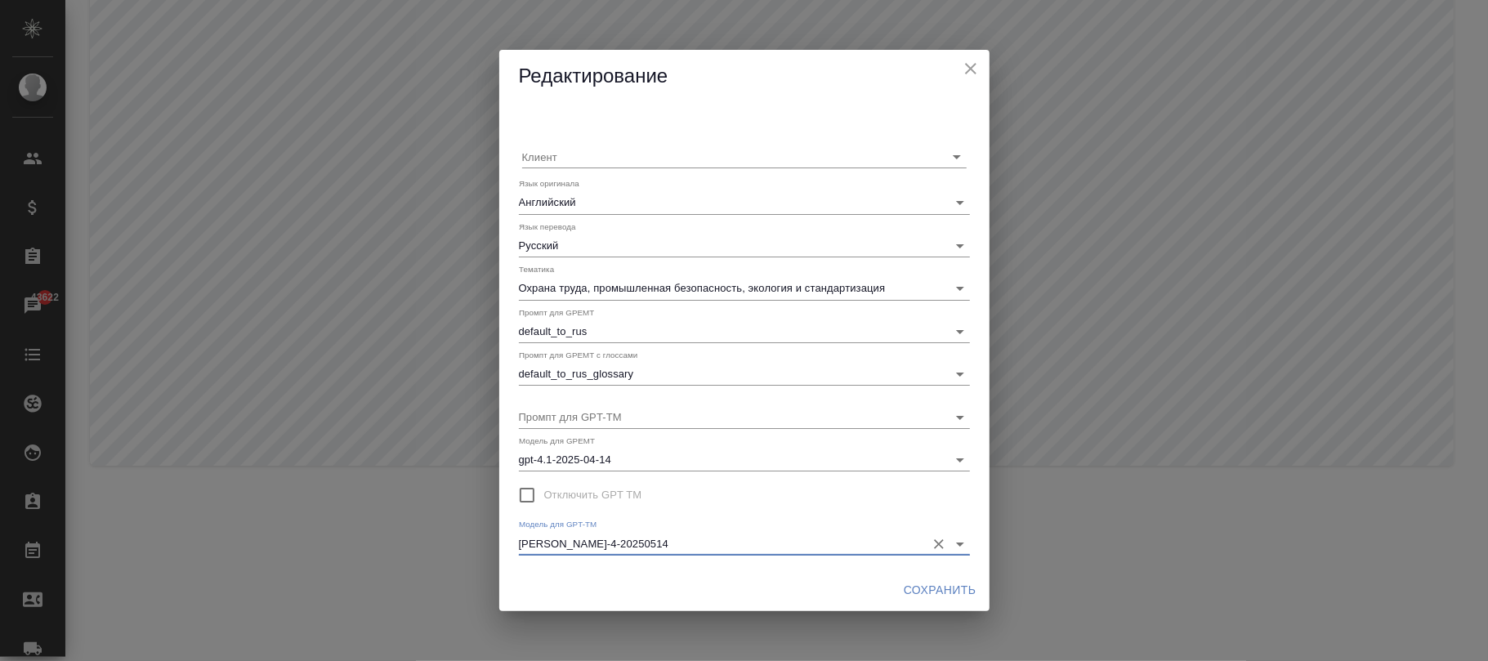
type input "claude-sonnet-4-20250514"
click at [928, 590] on span "Сохранить" at bounding box center [940, 590] width 73 height 20
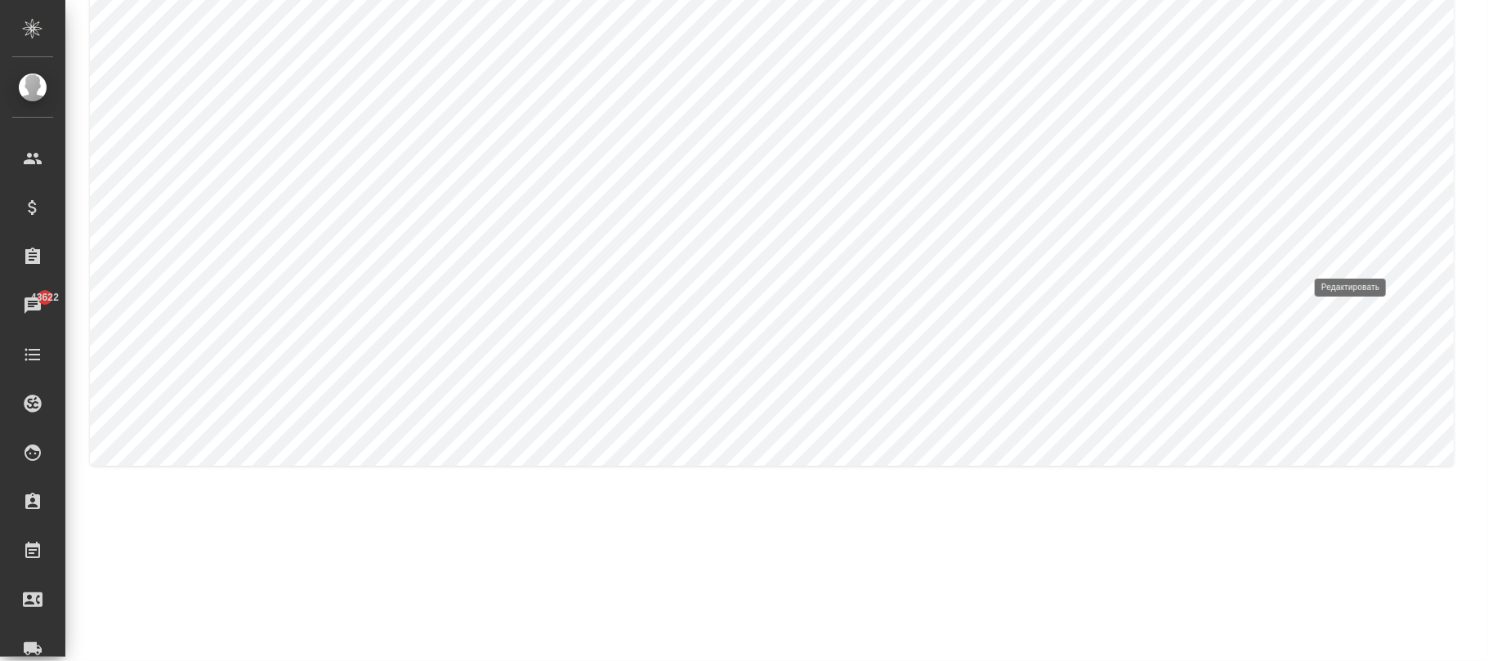
type input "Строительство"
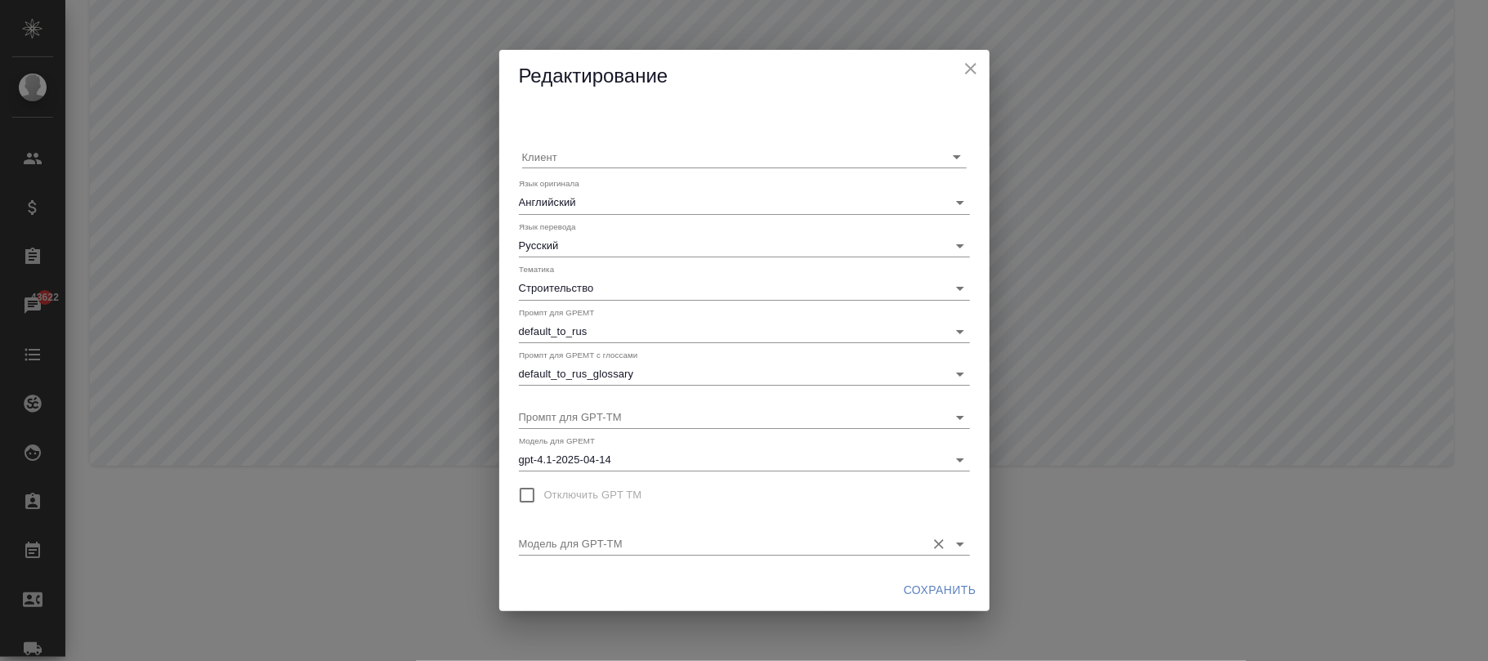
click at [687, 538] on input "Модель для GPT-TM" at bounding box center [718, 543] width 399 height 22
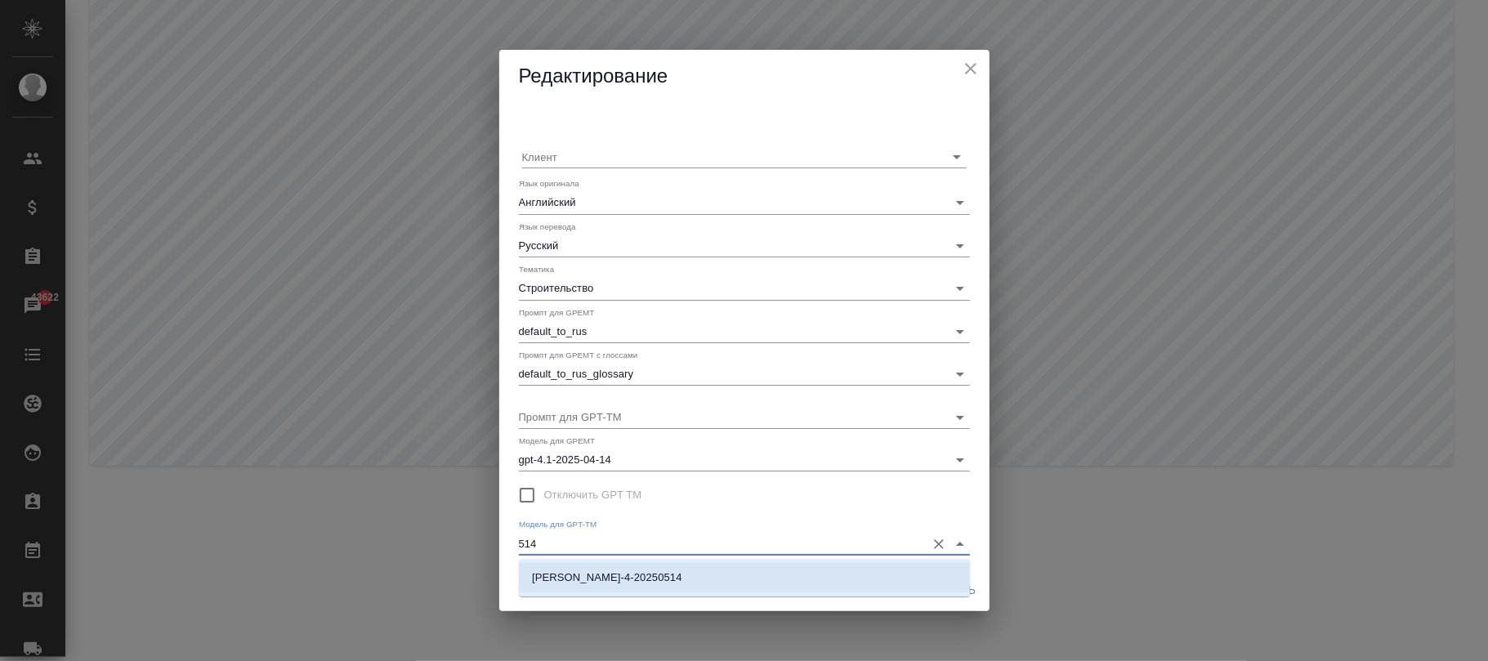
click at [710, 572] on li "claude-sonnet-4-20250514" at bounding box center [744, 577] width 451 height 29
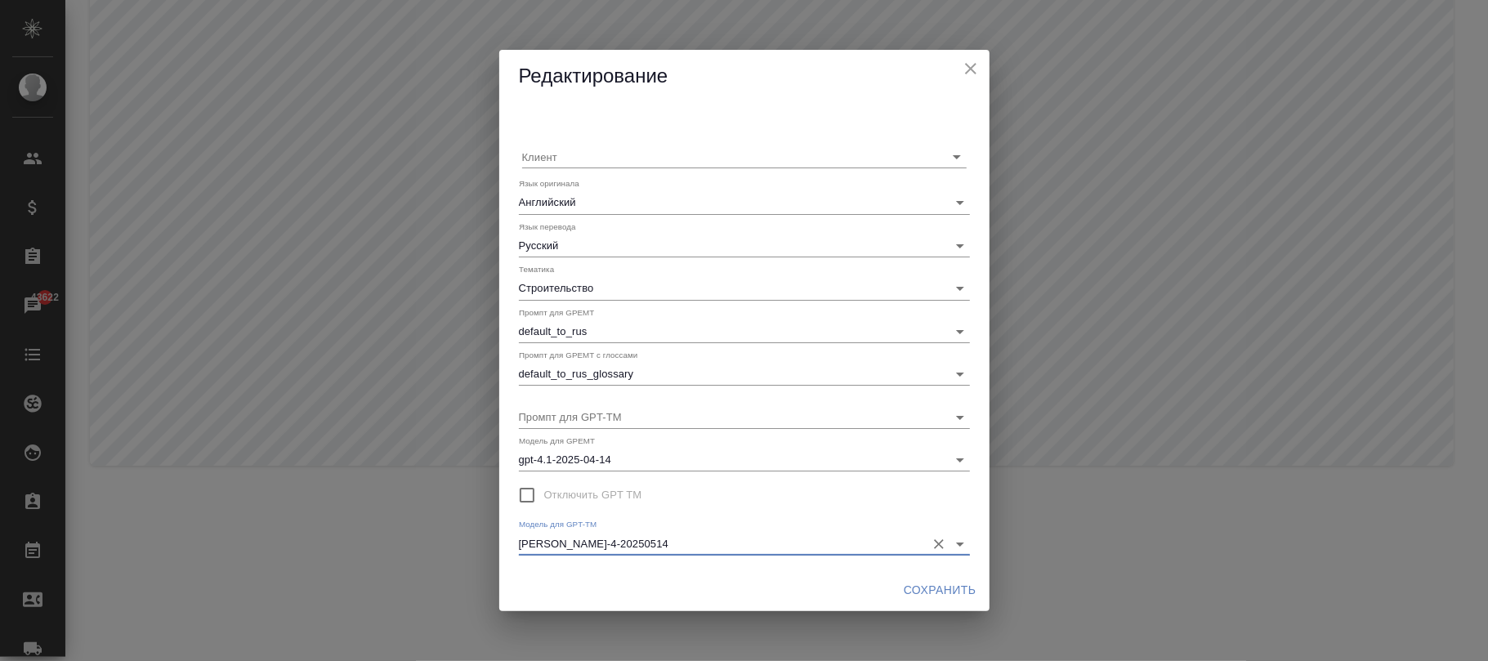
type input "claude-sonnet-4-20250514"
click at [928, 586] on span "Сохранить" at bounding box center [940, 590] width 73 height 20
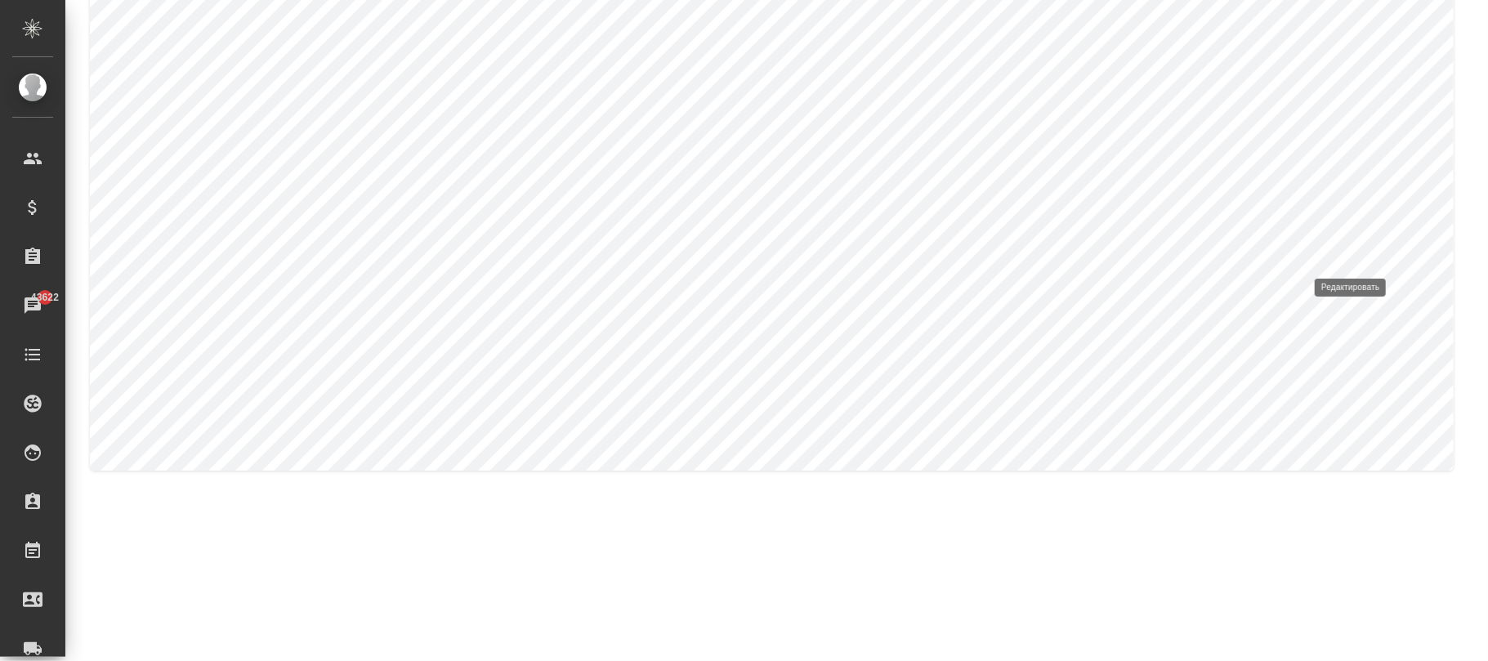
type input "Автомобилестроение"
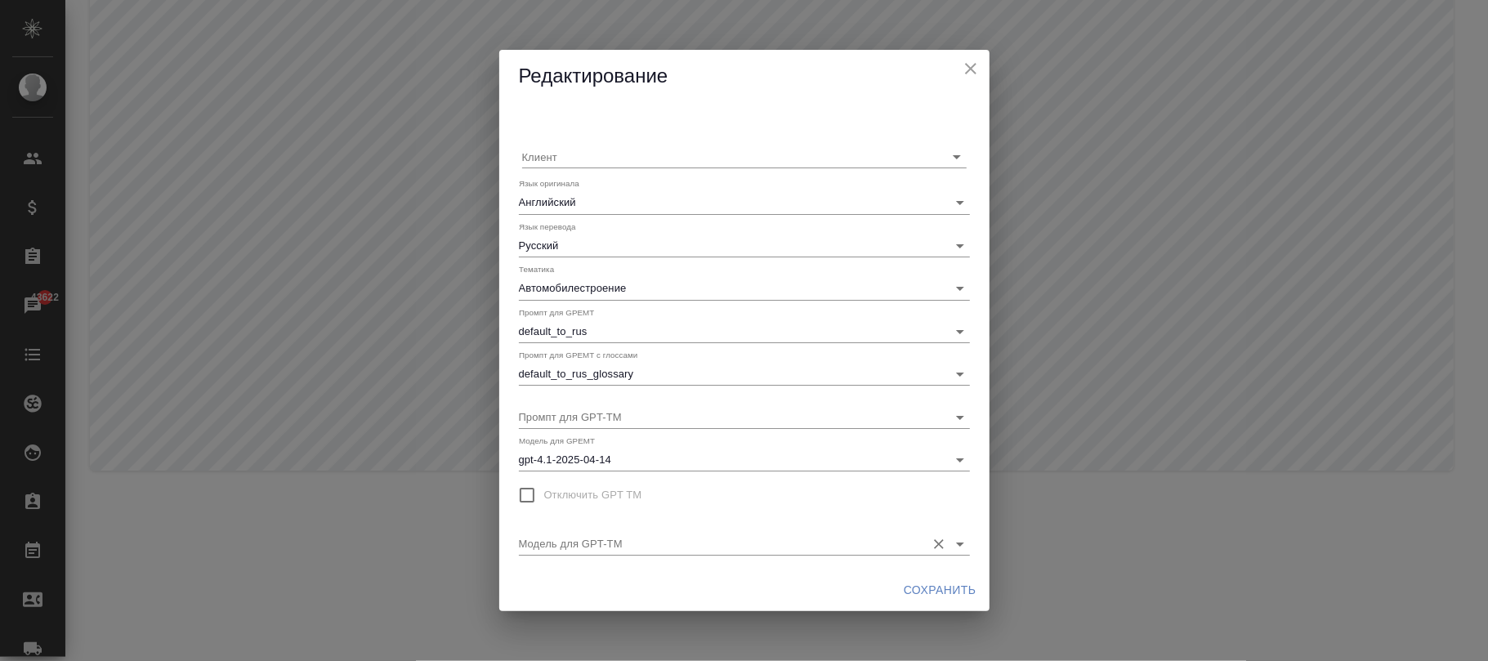
click at [736, 543] on input "Модель для GPT-TM" at bounding box center [718, 543] width 399 height 22
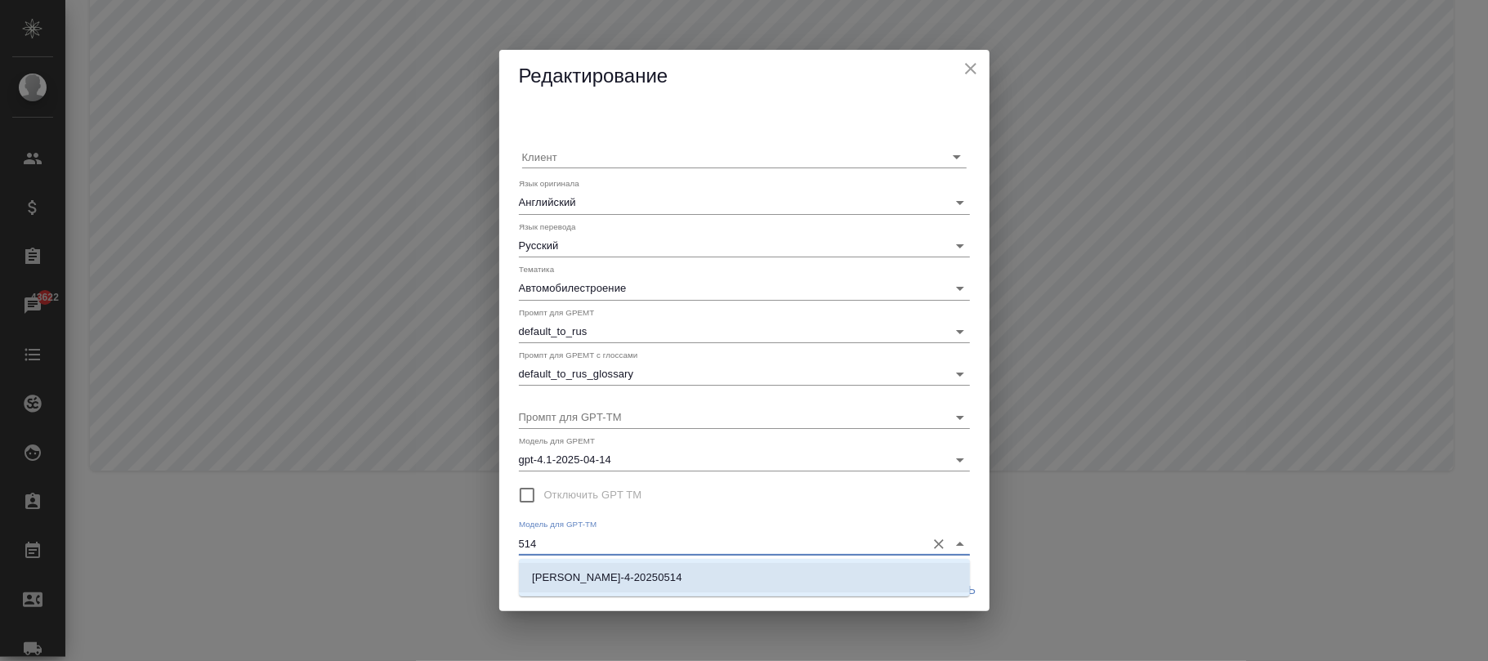
drag, startPoint x: 739, startPoint y: 576, endPoint x: 747, endPoint y: 579, distance: 8.8
click at [740, 579] on li "claude-sonnet-4-20250514" at bounding box center [744, 577] width 451 height 29
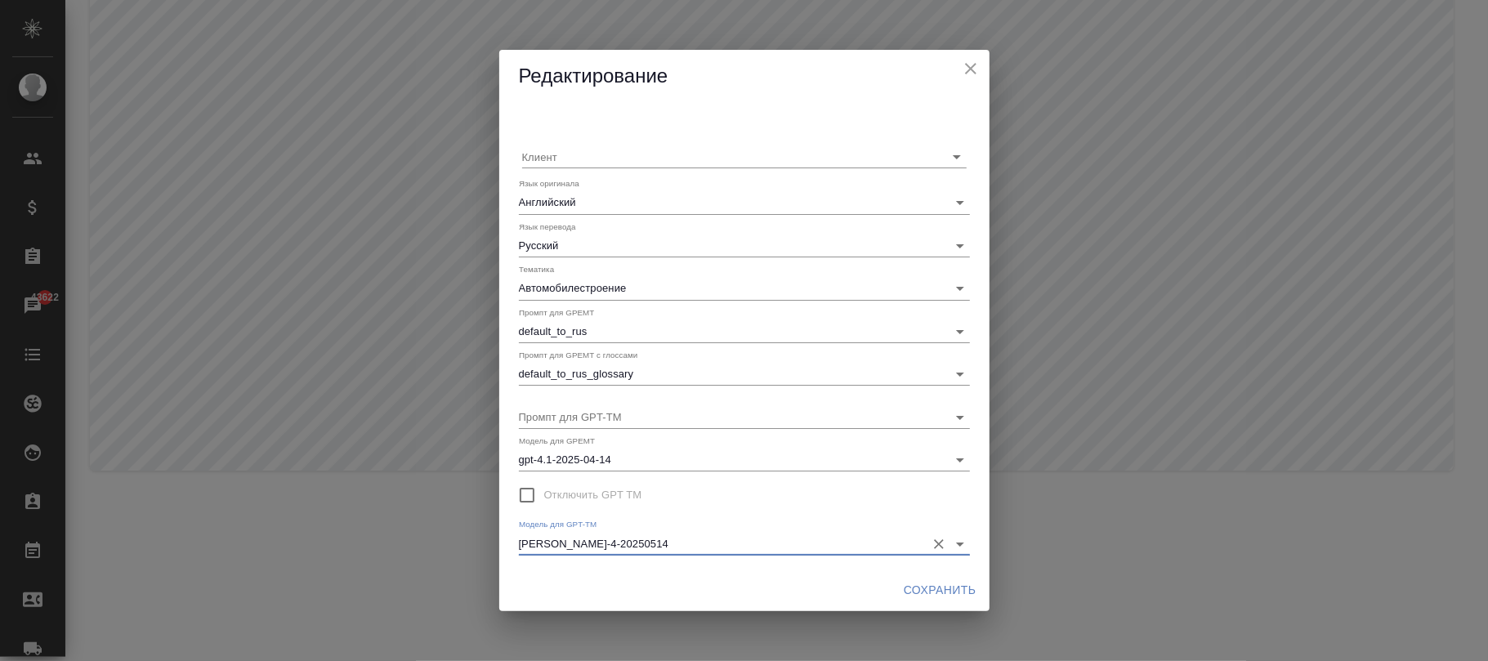
type input "claude-sonnet-4-20250514"
click at [920, 589] on span "Сохранить" at bounding box center [940, 590] width 73 height 20
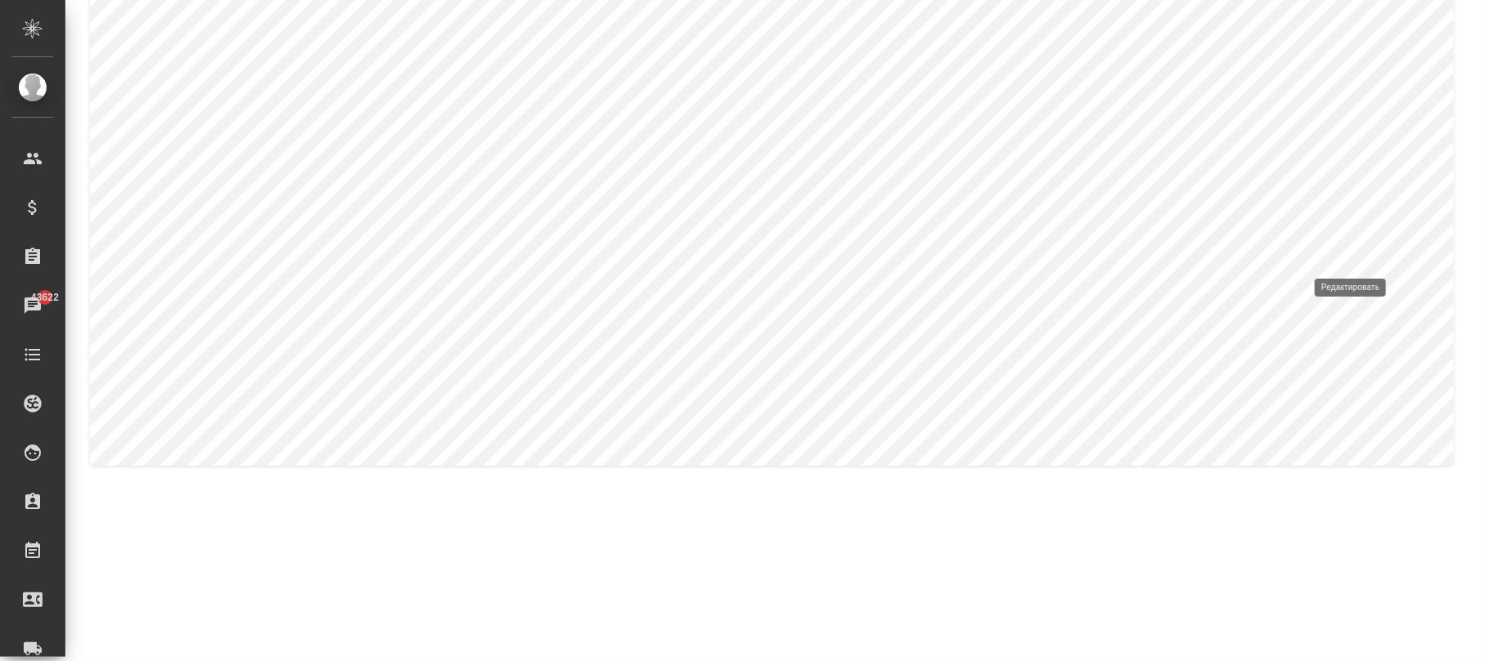
type input "Патенты"
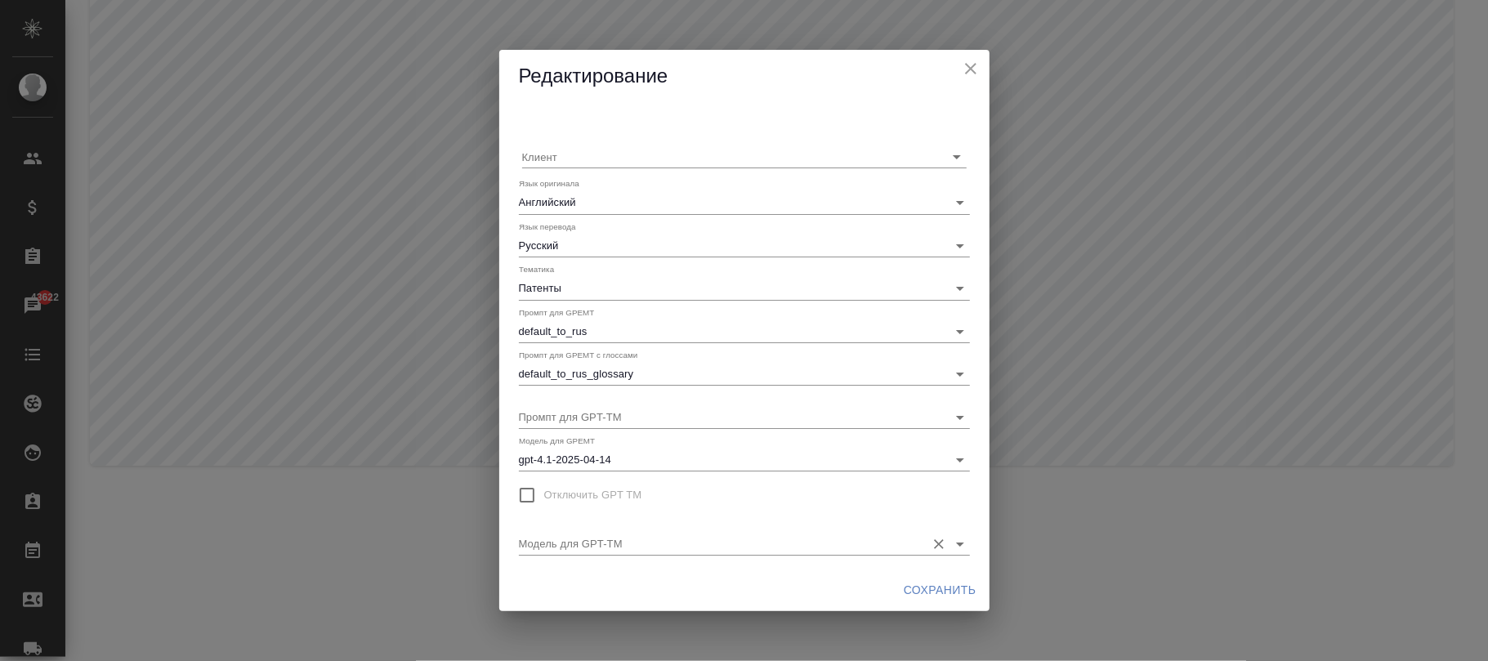
click at [772, 547] on input "Модель для GPT-TM" at bounding box center [718, 543] width 399 height 22
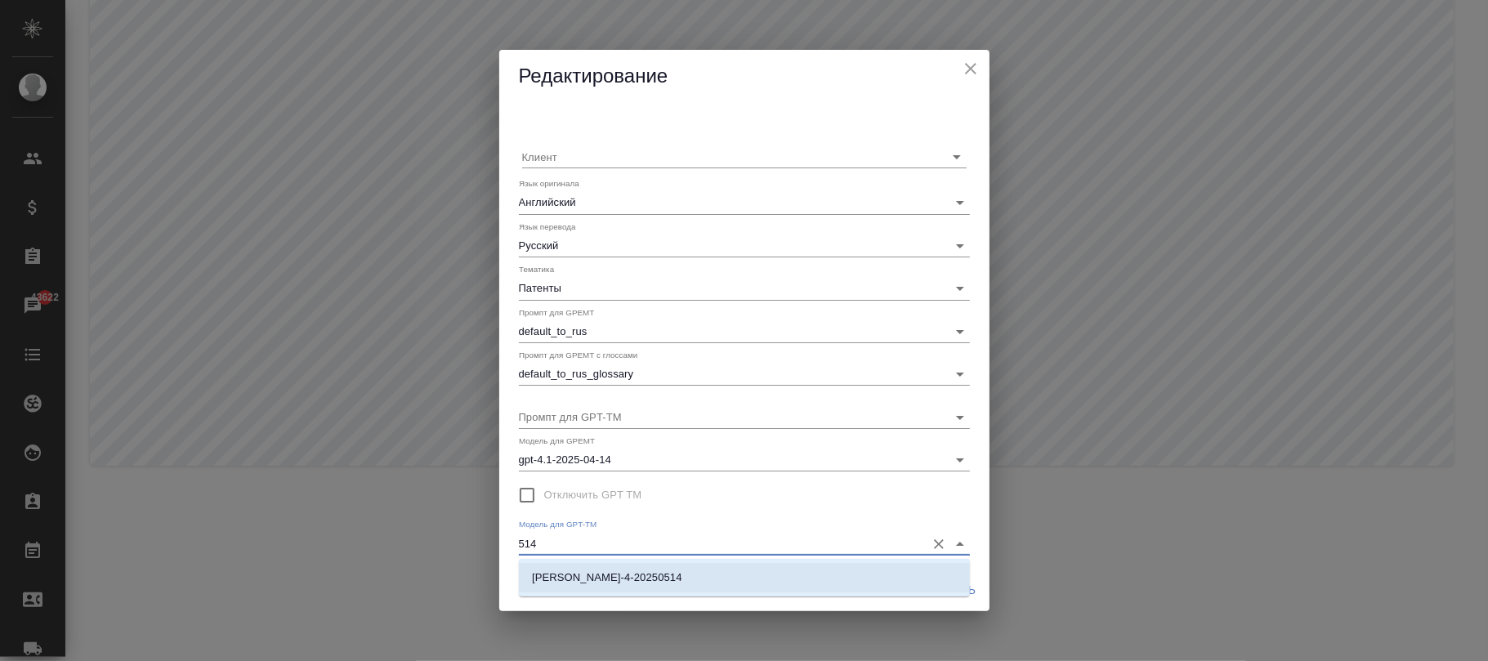
click at [791, 592] on li "claude-sonnet-4-20250514" at bounding box center [744, 577] width 451 height 29
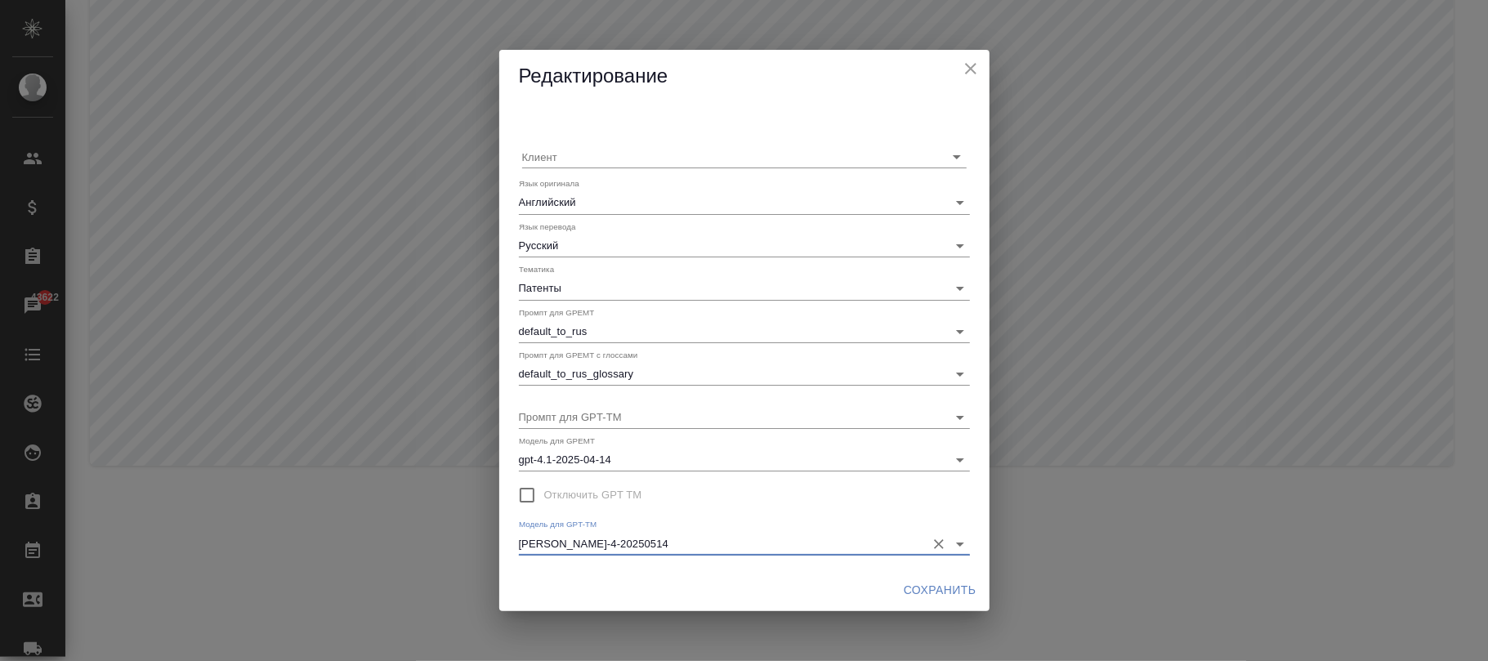
type input "claude-sonnet-4-20250514"
click at [936, 588] on span "Сохранить" at bounding box center [940, 590] width 73 height 20
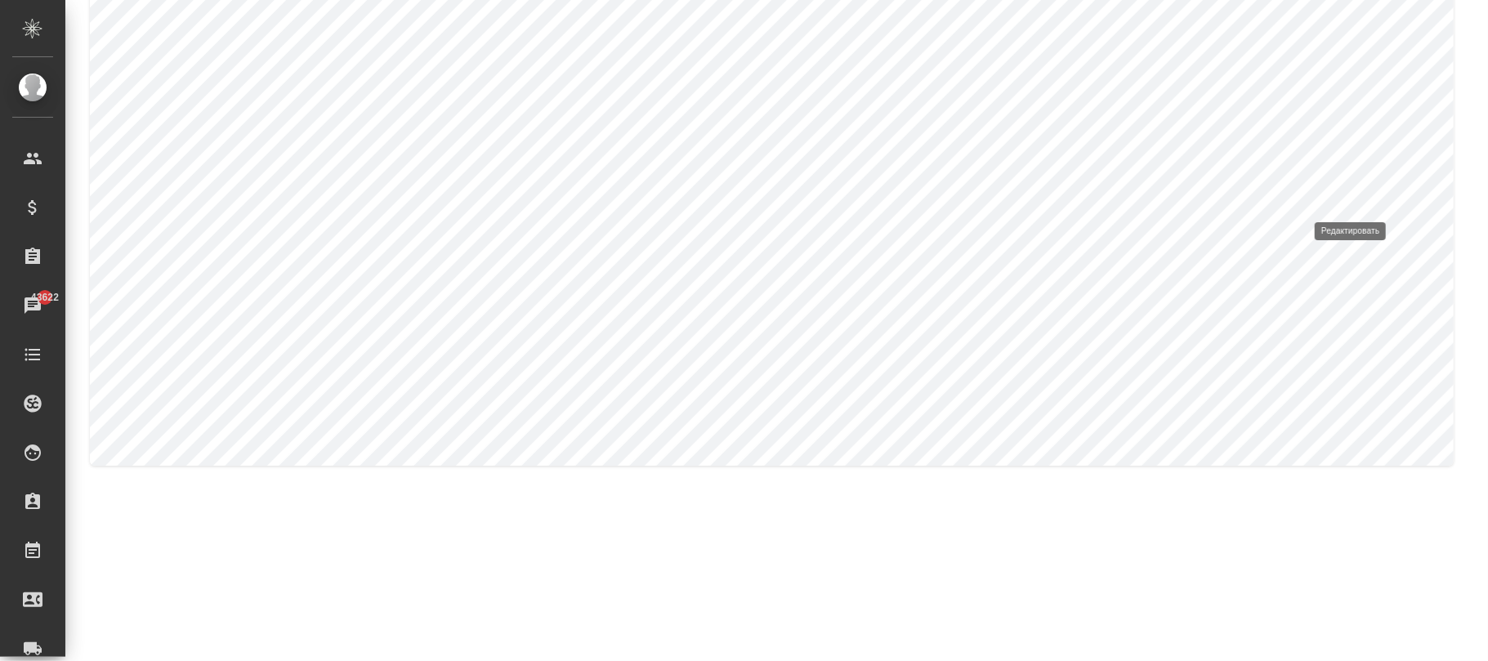
type input "Китайский"
type input "Автомобилестроение"
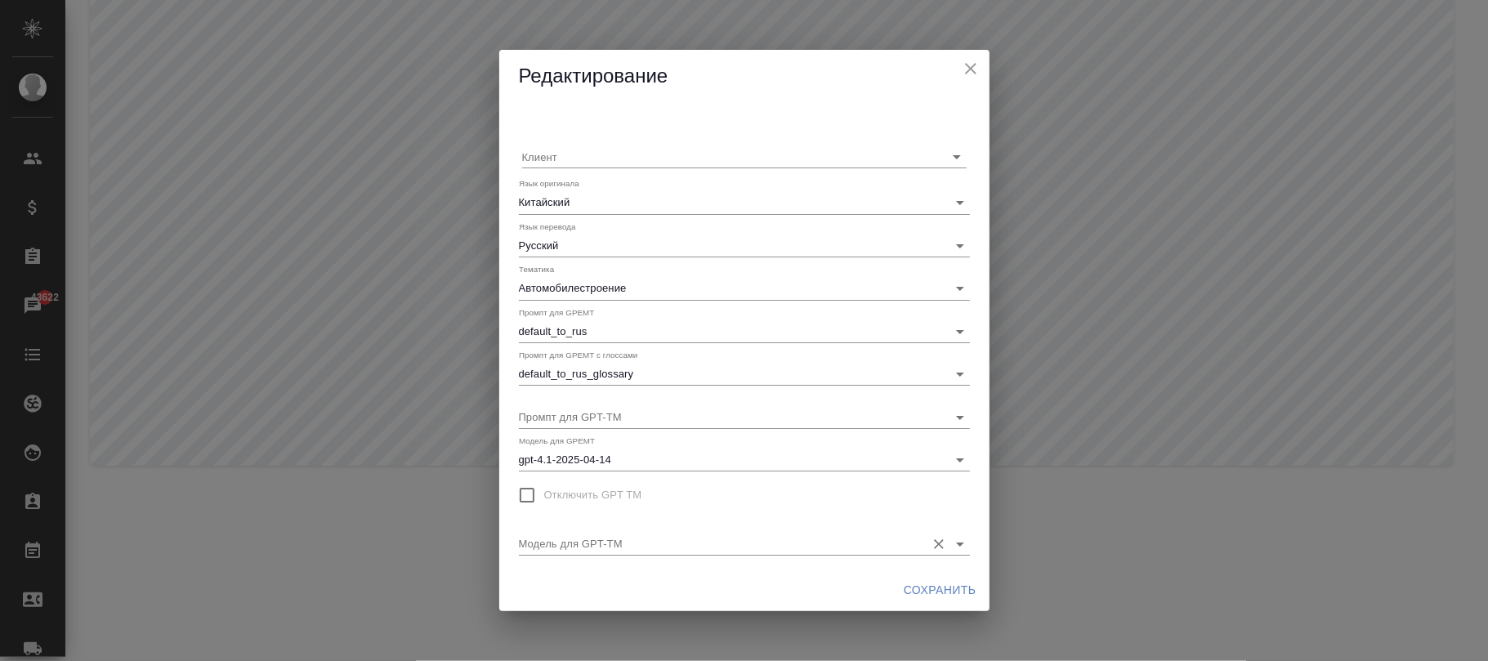
click at [682, 541] on input "Модель для GPT-TM" at bounding box center [718, 543] width 399 height 22
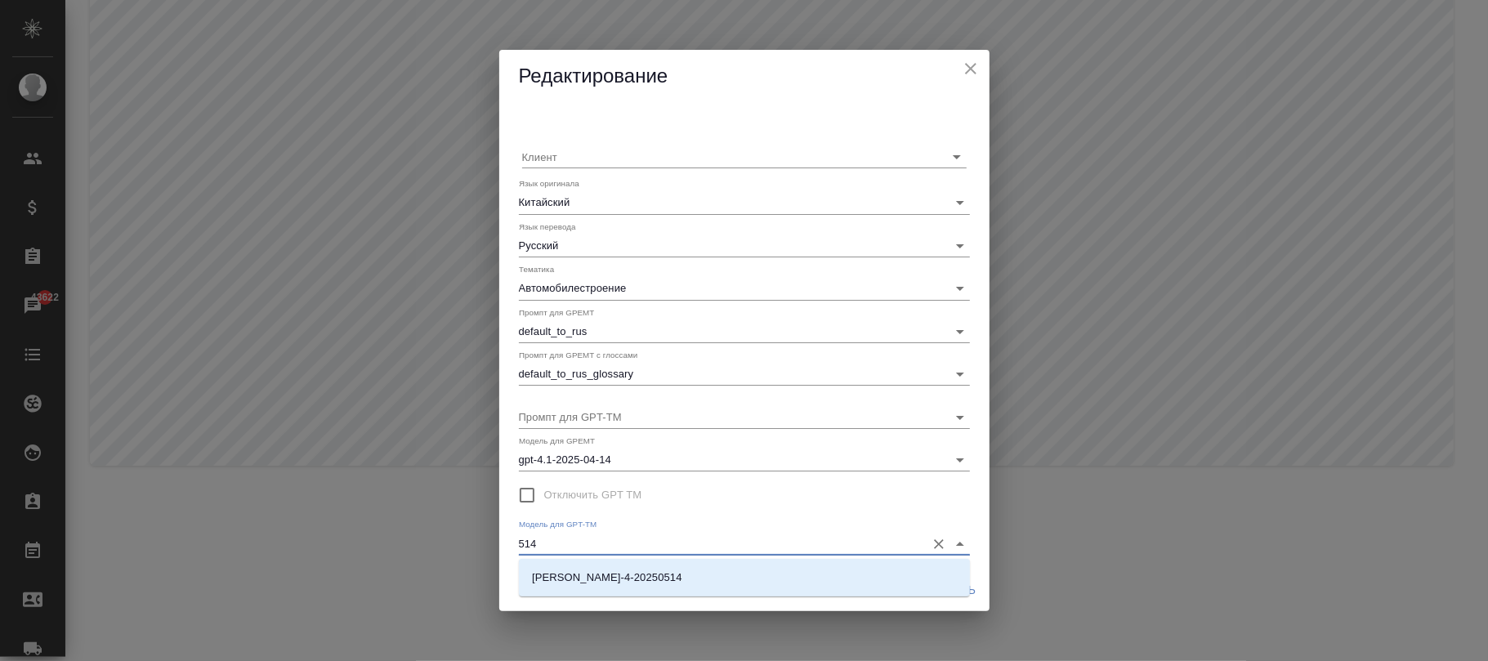
click at [717, 579] on li "claude-sonnet-4-20250514" at bounding box center [744, 577] width 451 height 29
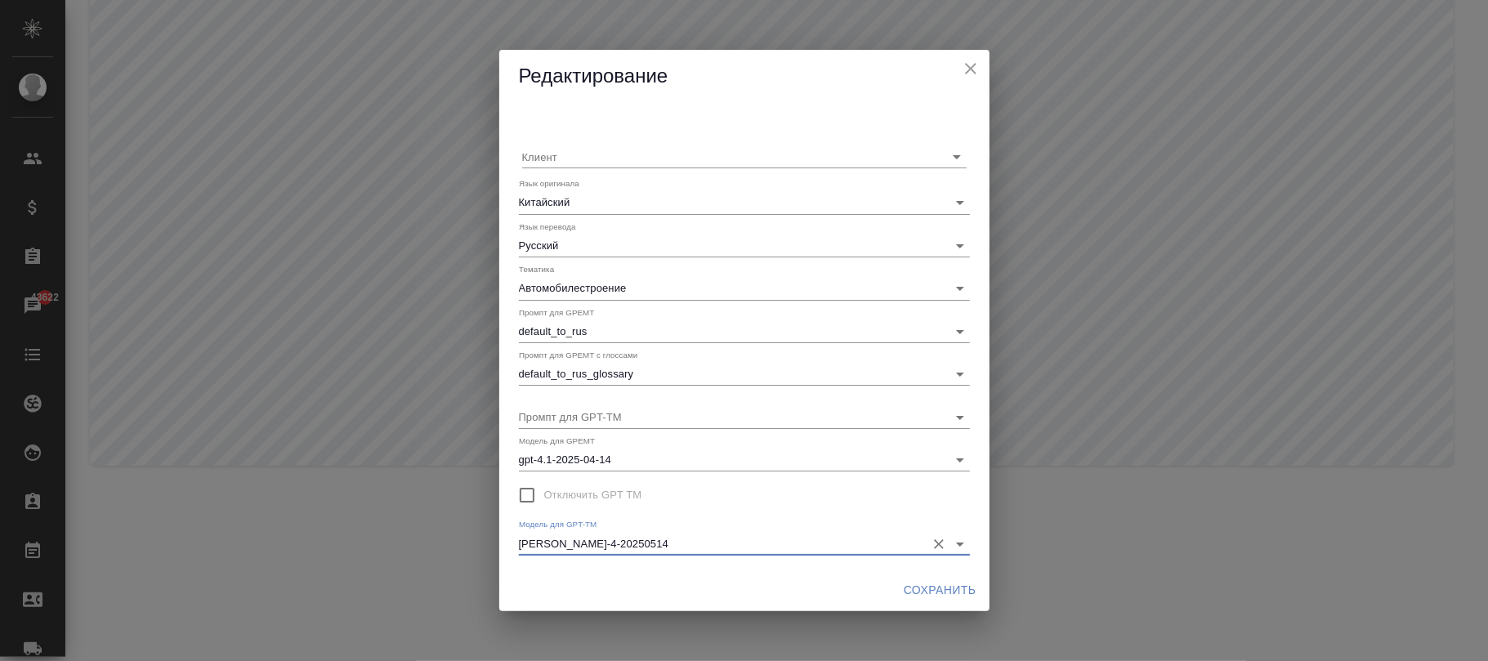
type input "claude-sonnet-4-20250514"
click at [937, 587] on span "Сохранить" at bounding box center [940, 590] width 73 height 20
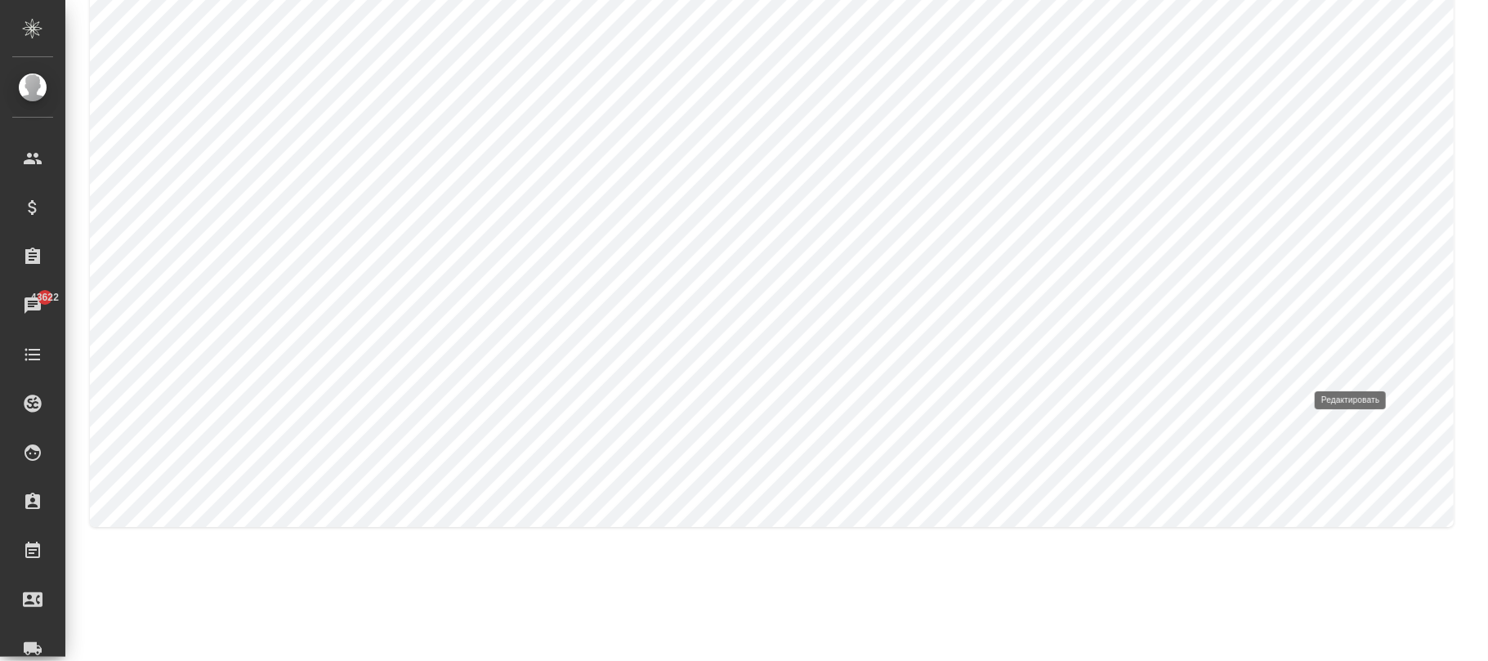
type input "Английский"
type input "Испанский"
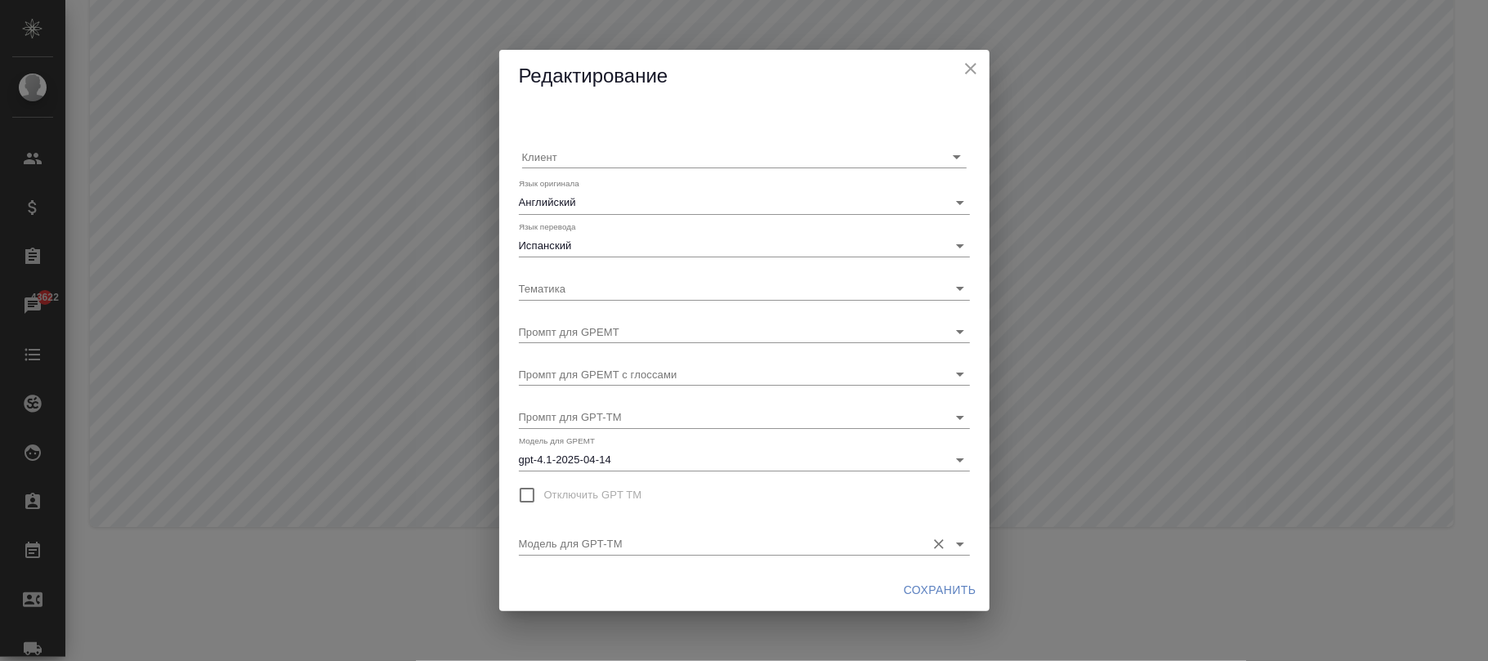
click at [758, 548] on input "Модель для GPT-TM" at bounding box center [718, 543] width 399 height 22
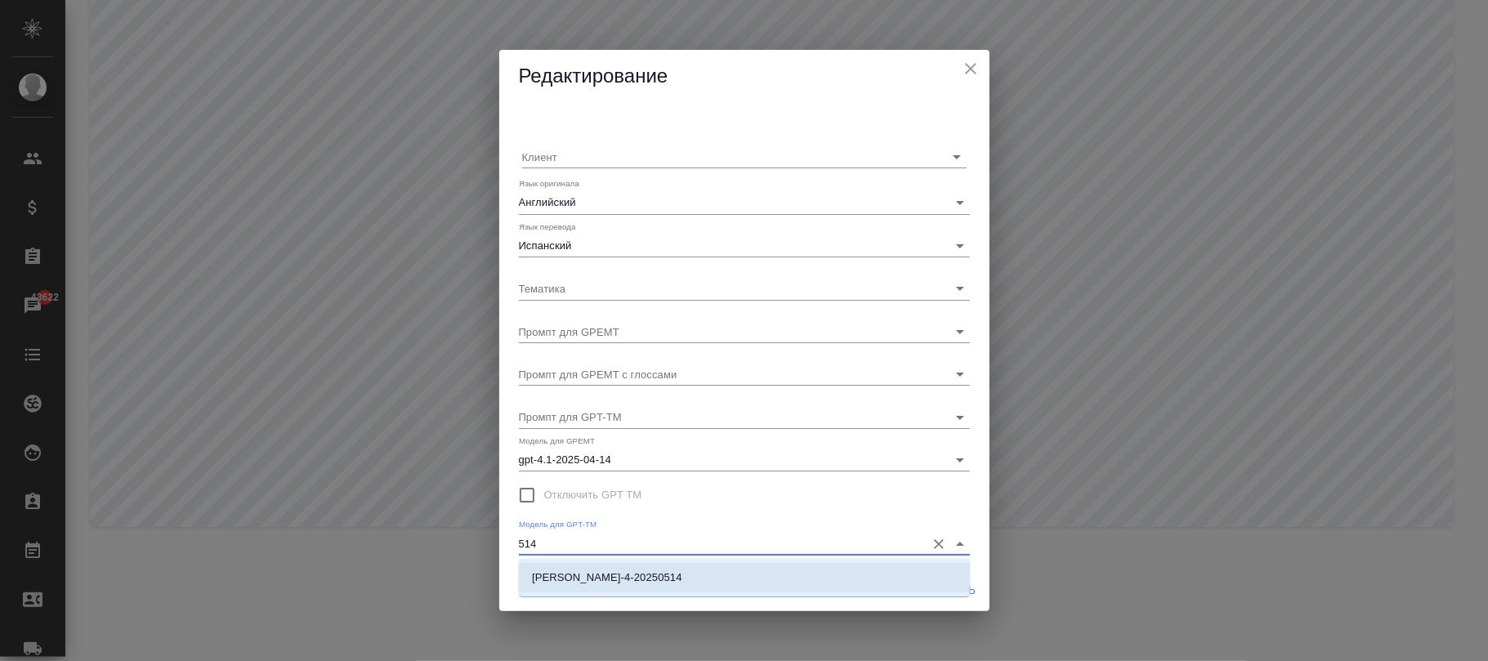
drag, startPoint x: 768, startPoint y: 579, endPoint x: 782, endPoint y: 583, distance: 14.3
click at [775, 580] on li "claude-sonnet-4-20250514" at bounding box center [744, 577] width 451 height 29
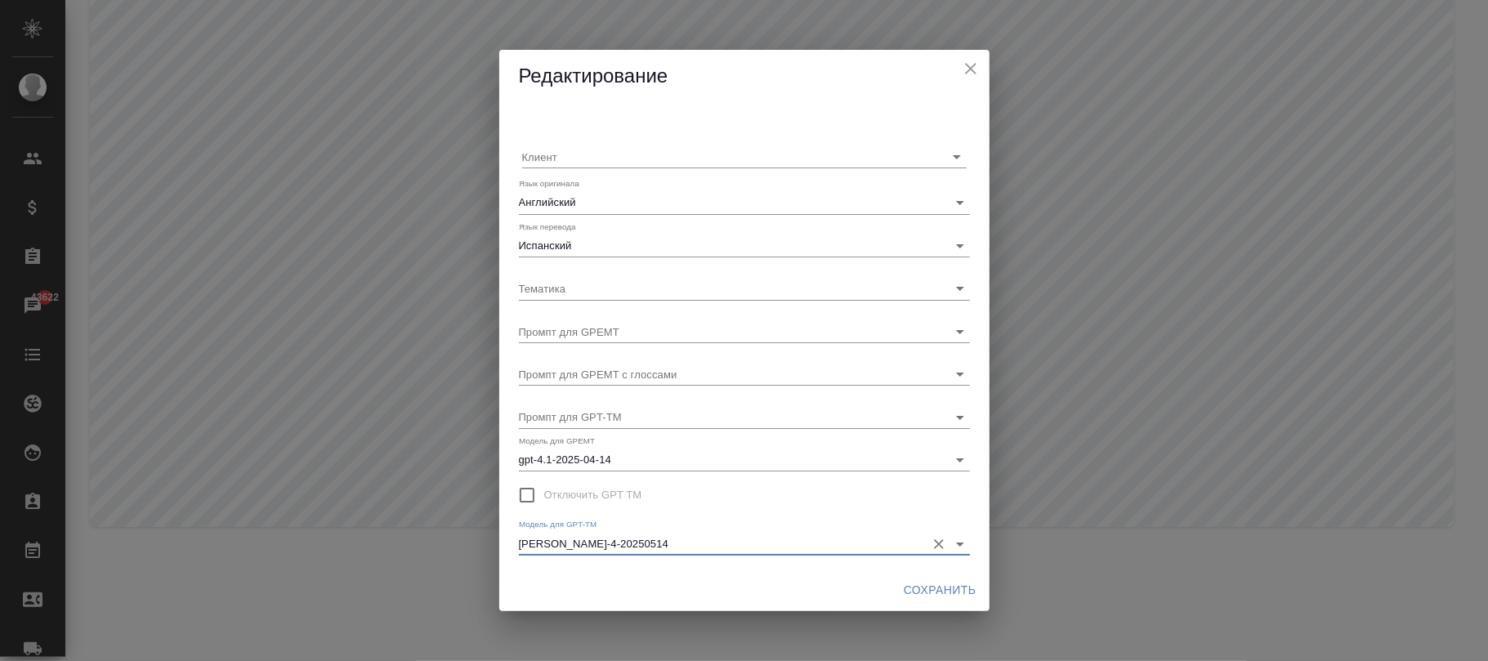
type input "claude-sonnet-4-20250514"
click at [933, 589] on span "Сохранить" at bounding box center [940, 590] width 73 height 20
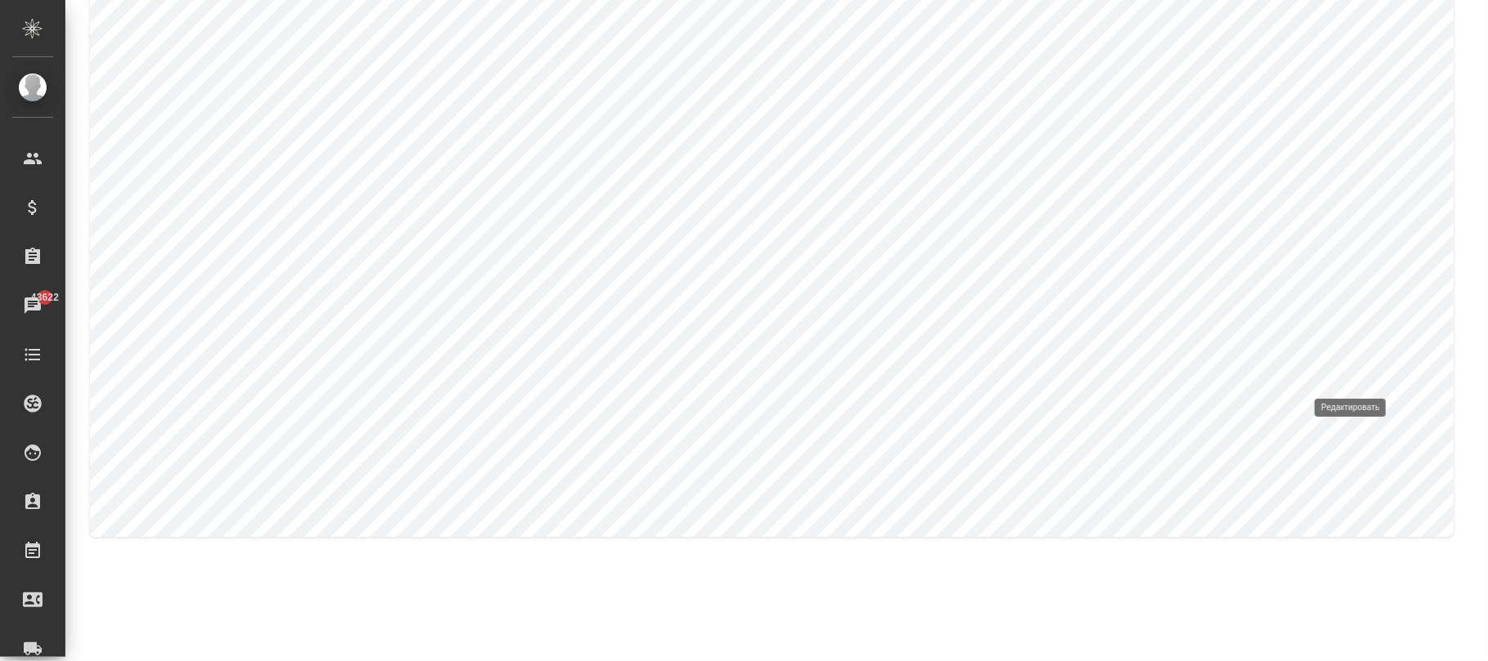
type input "Русский"
type input "Юридическая/финансовая + техника"
type input "default_to_rus"
type input "default_to_rus_glossary"
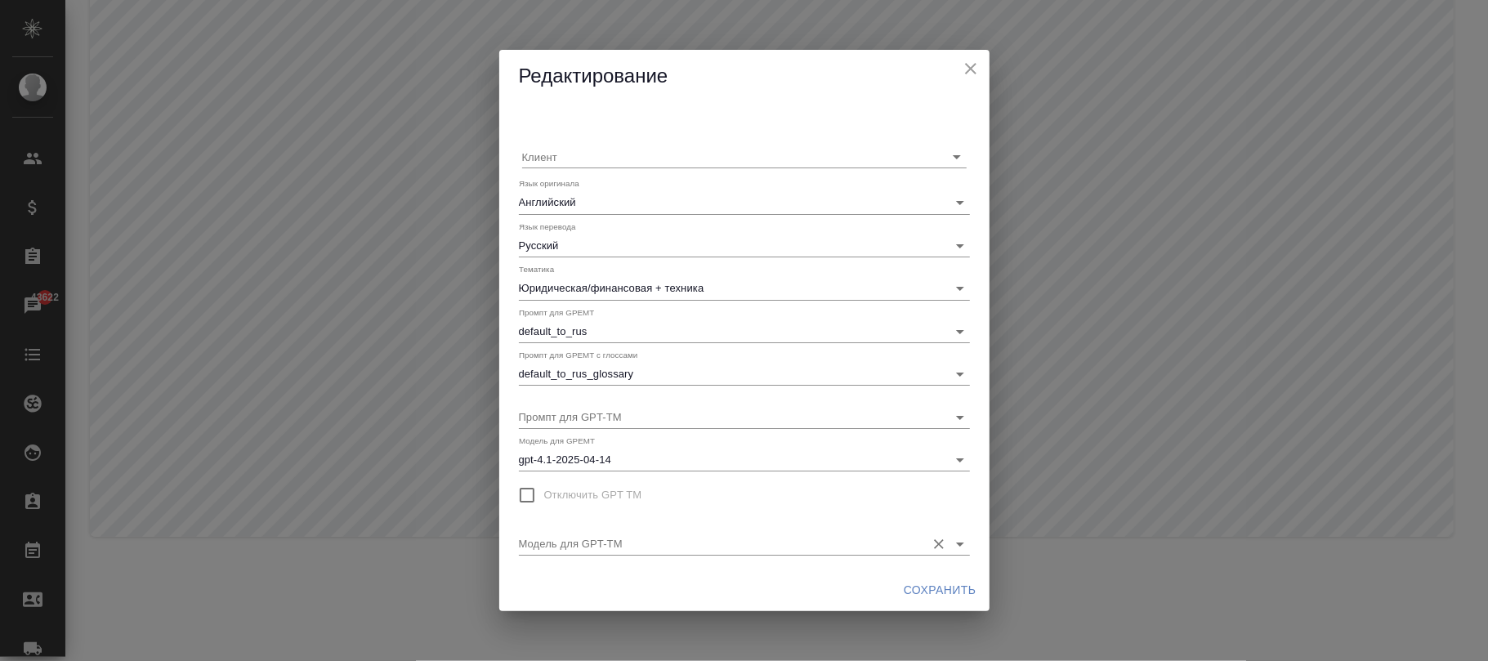
click at [680, 546] on input "Модель для GPT-TM" at bounding box center [718, 543] width 399 height 22
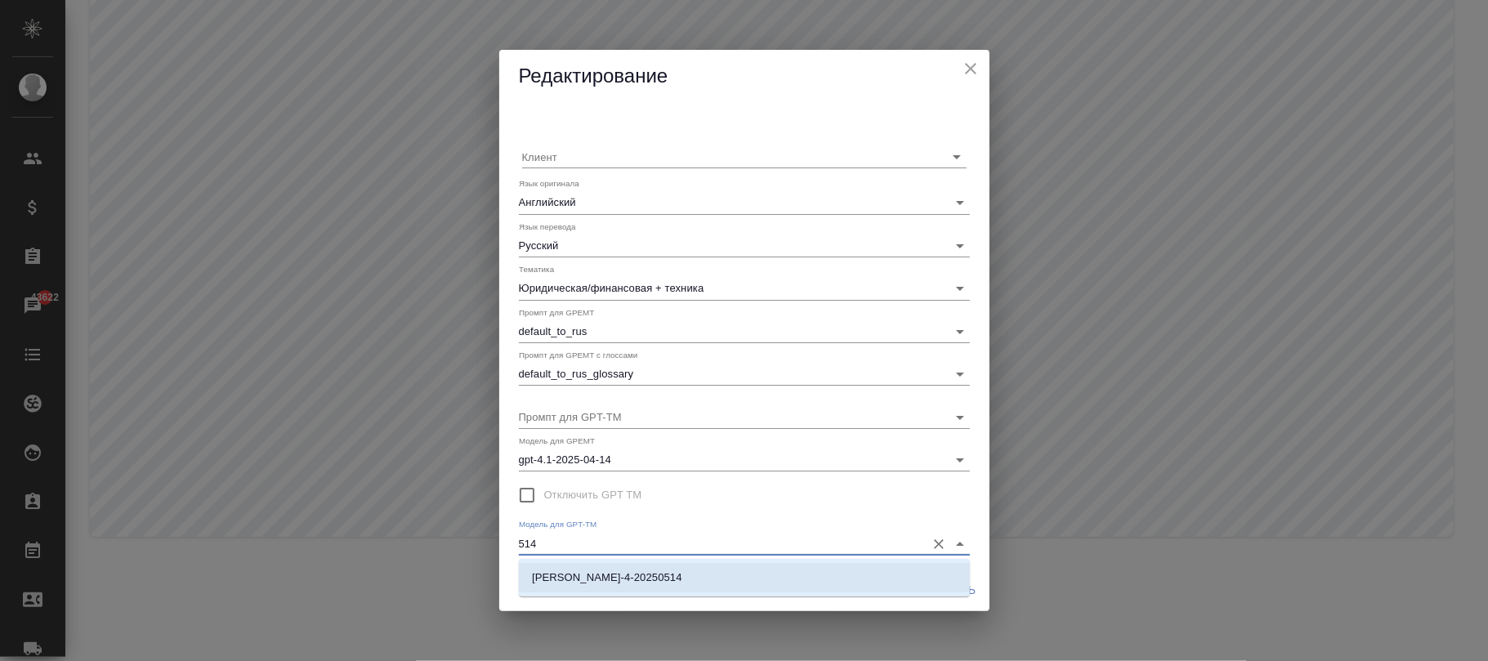
click at [687, 575] on li "claude-sonnet-4-20250514" at bounding box center [744, 577] width 451 height 29
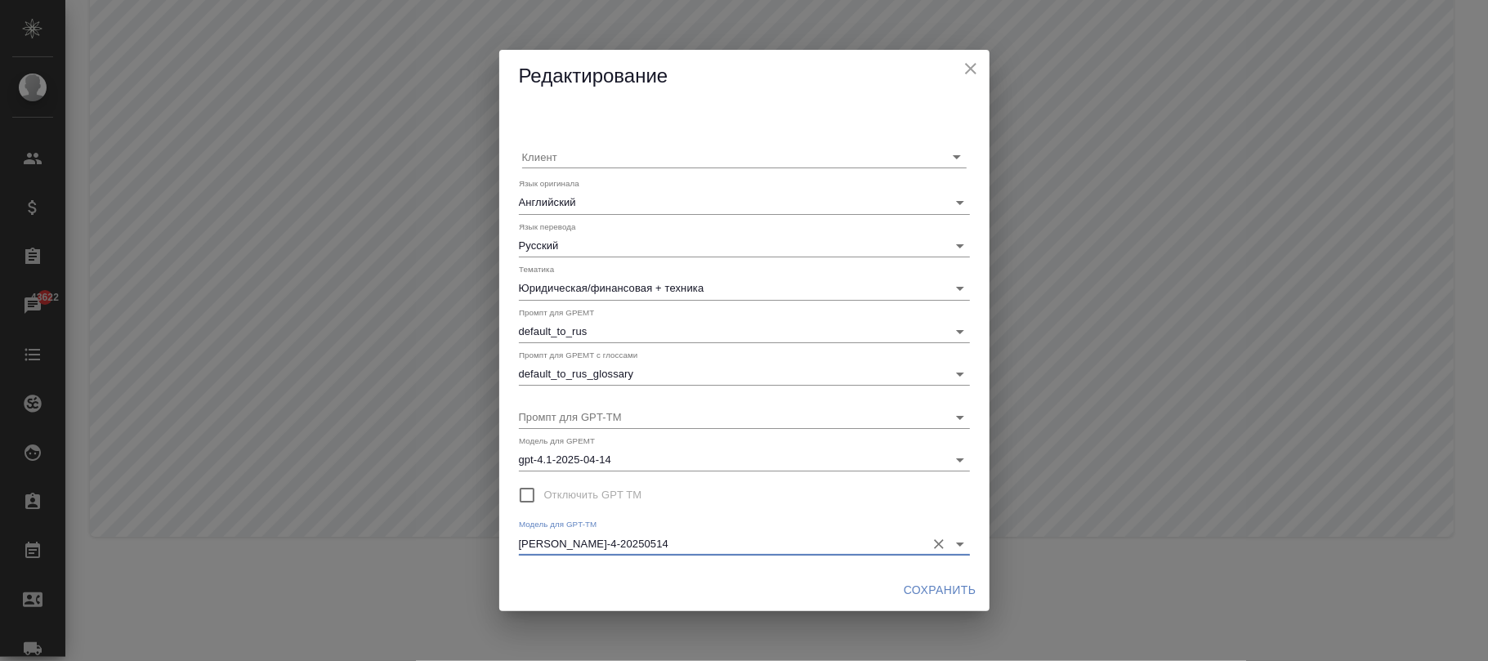
type input "claude-sonnet-4-20250514"
drag, startPoint x: 917, startPoint y: 584, endPoint x: 920, endPoint y: 605, distance: 21.5
click at [917, 585] on span "Сохранить" at bounding box center [940, 590] width 73 height 20
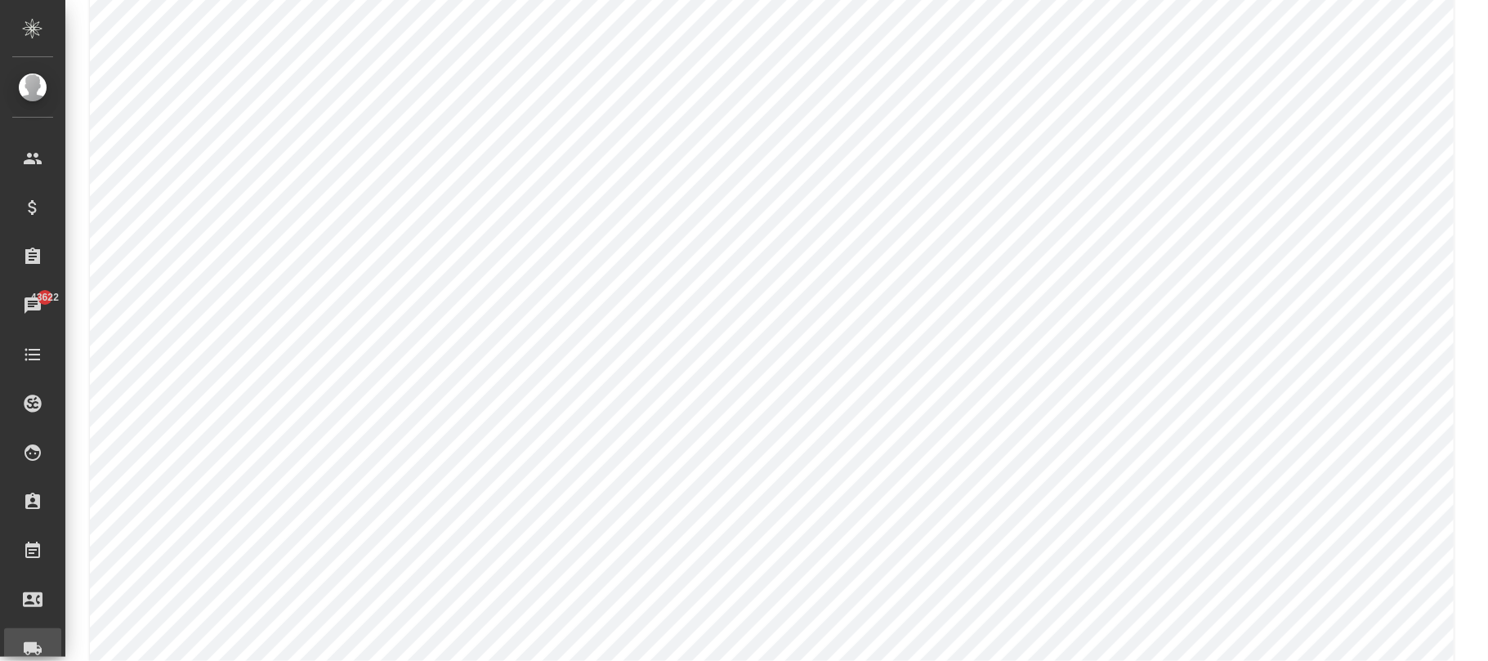
scroll to position [210, 0]
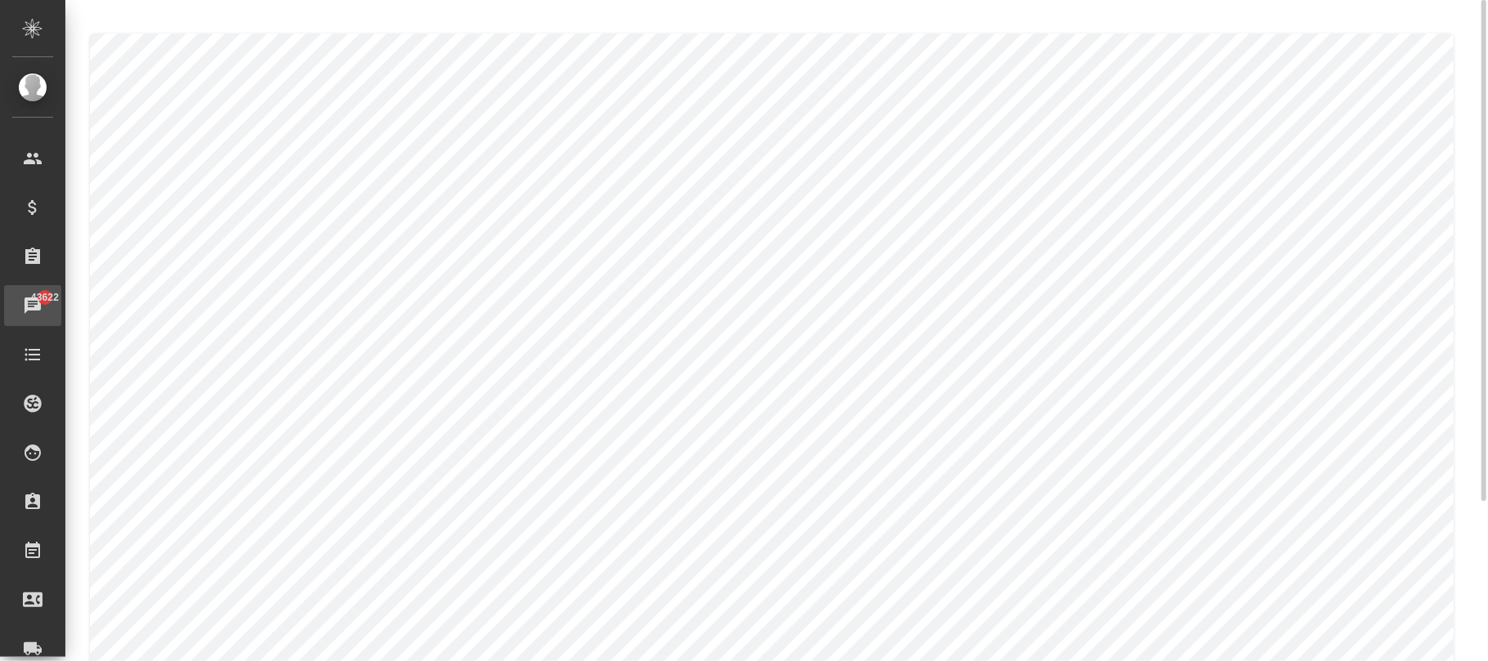
scroll to position [210, 0]
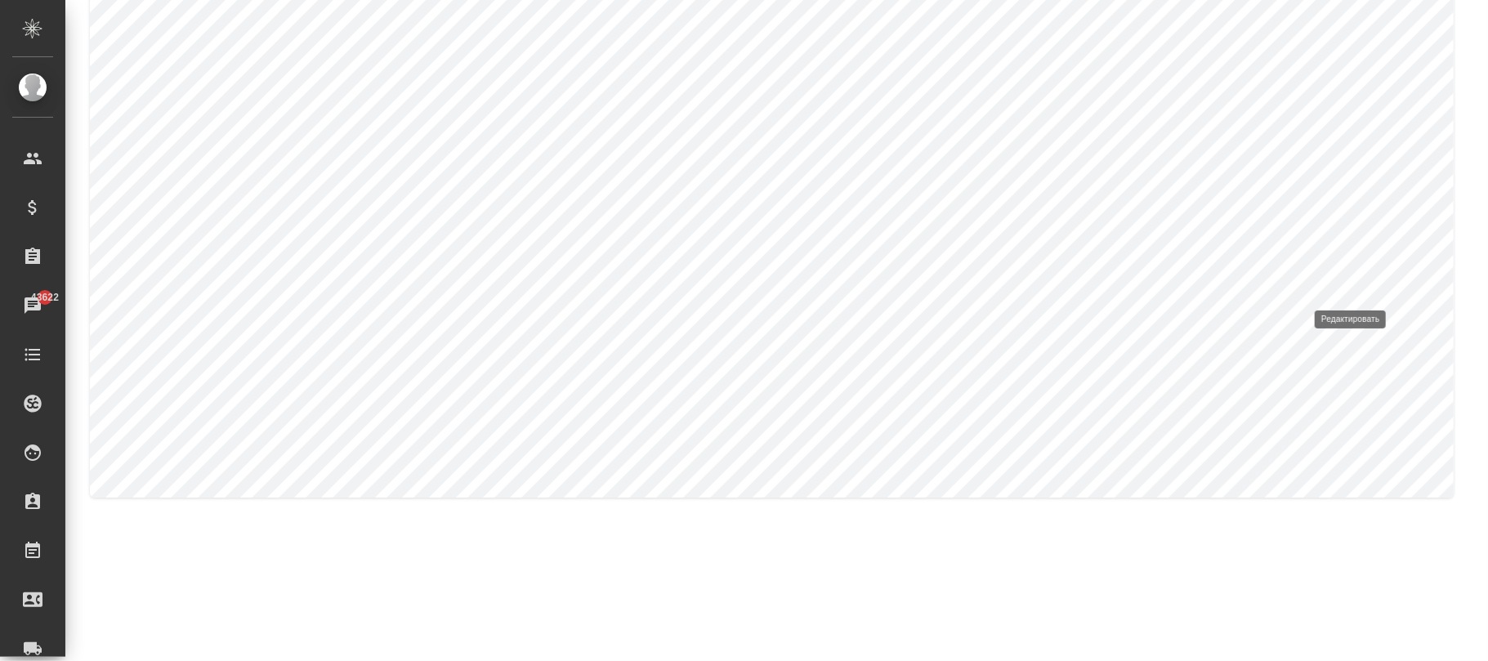
type input "Химия"
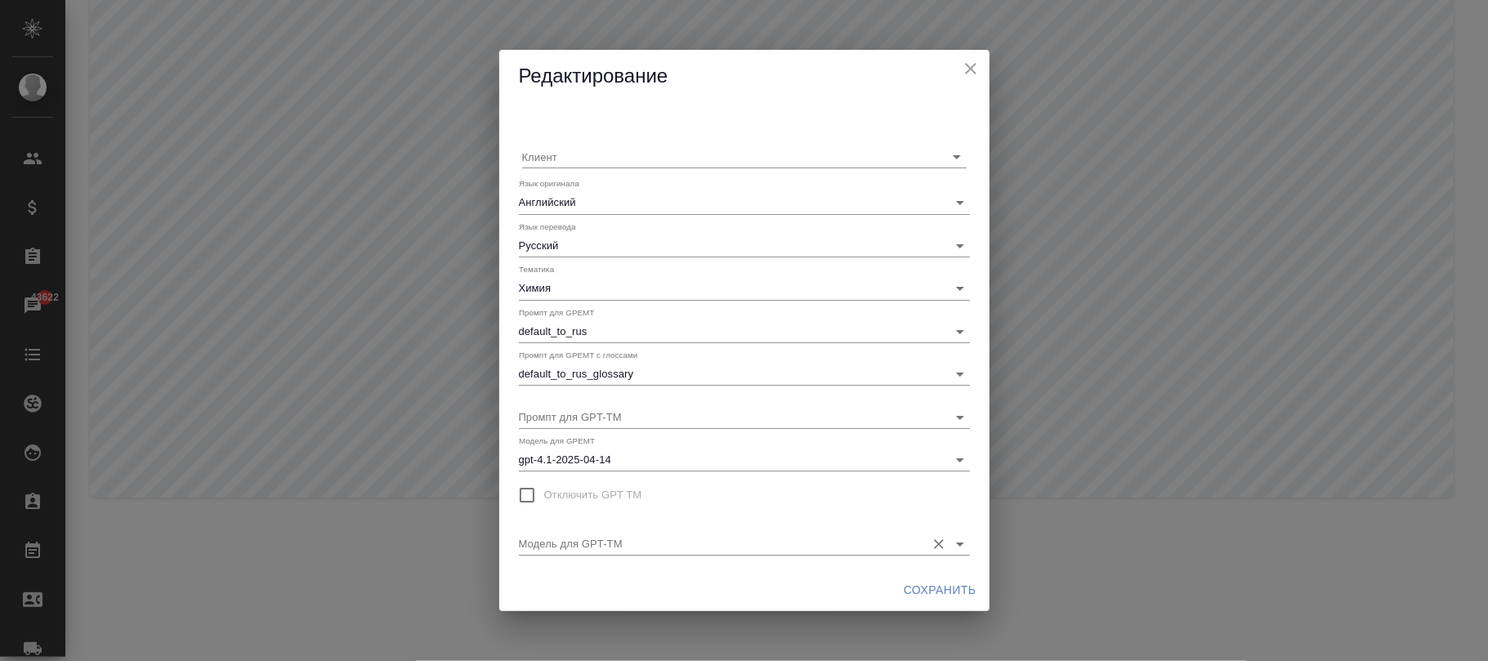
click at [664, 546] on input "Модель для GPT-TM" at bounding box center [718, 543] width 399 height 22
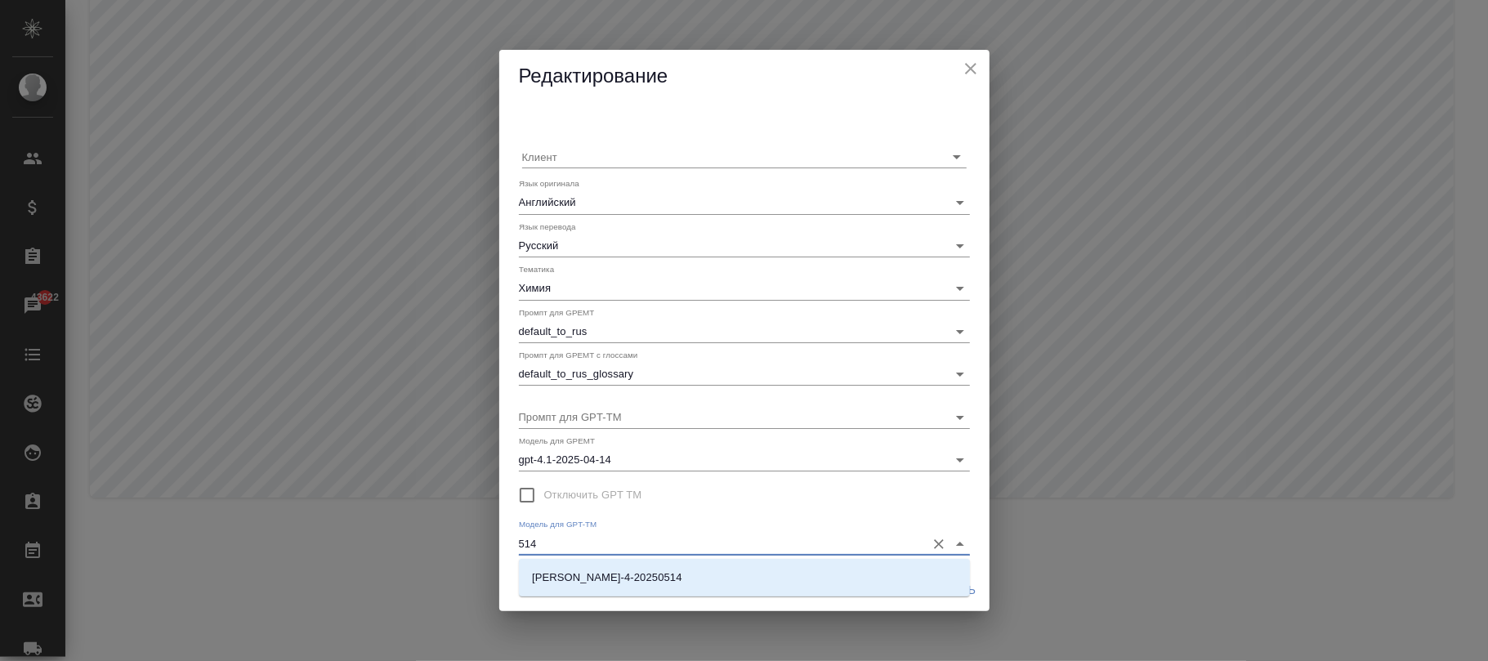
drag, startPoint x: 691, startPoint y: 575, endPoint x: 910, endPoint y: 625, distance: 224.6
click at [693, 576] on li "[PERSON_NAME]-4-20250514" at bounding box center [744, 577] width 451 height 29
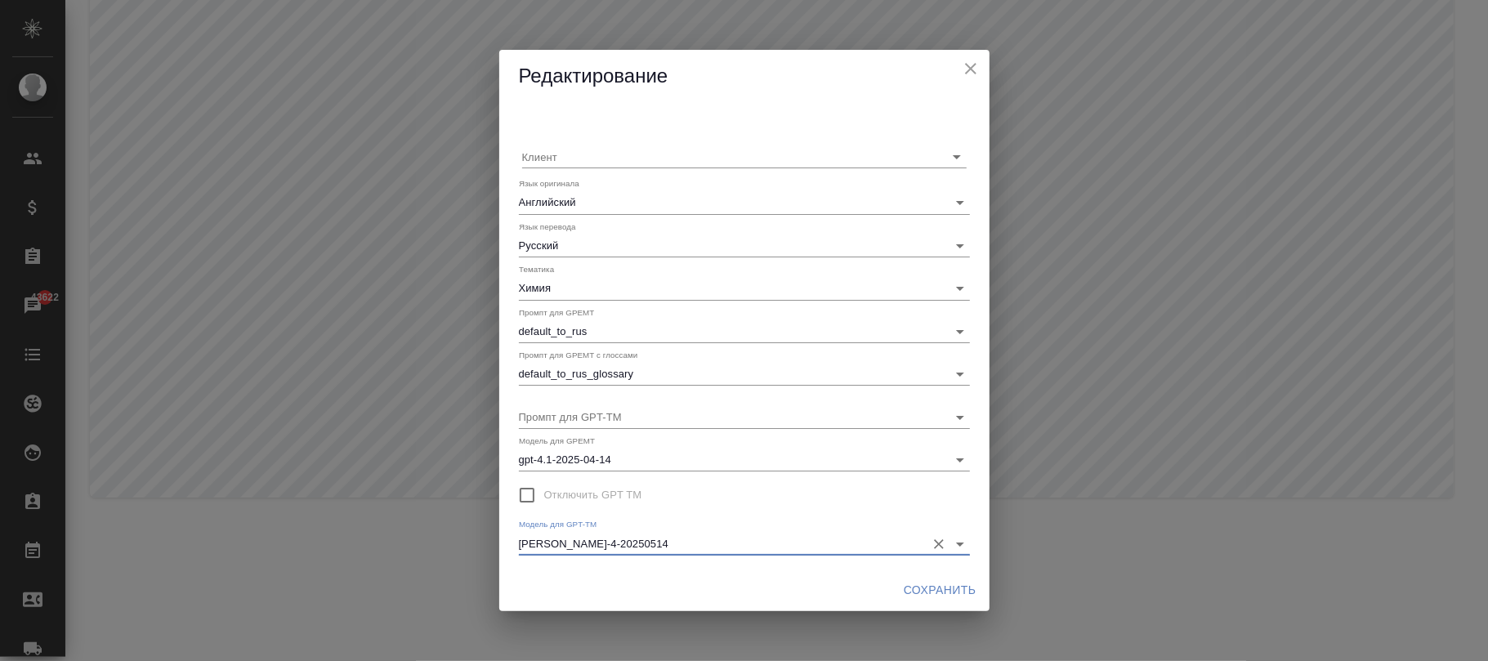
type input "[PERSON_NAME]-4-20250514"
click at [932, 589] on span "Сохранить" at bounding box center [940, 590] width 73 height 20
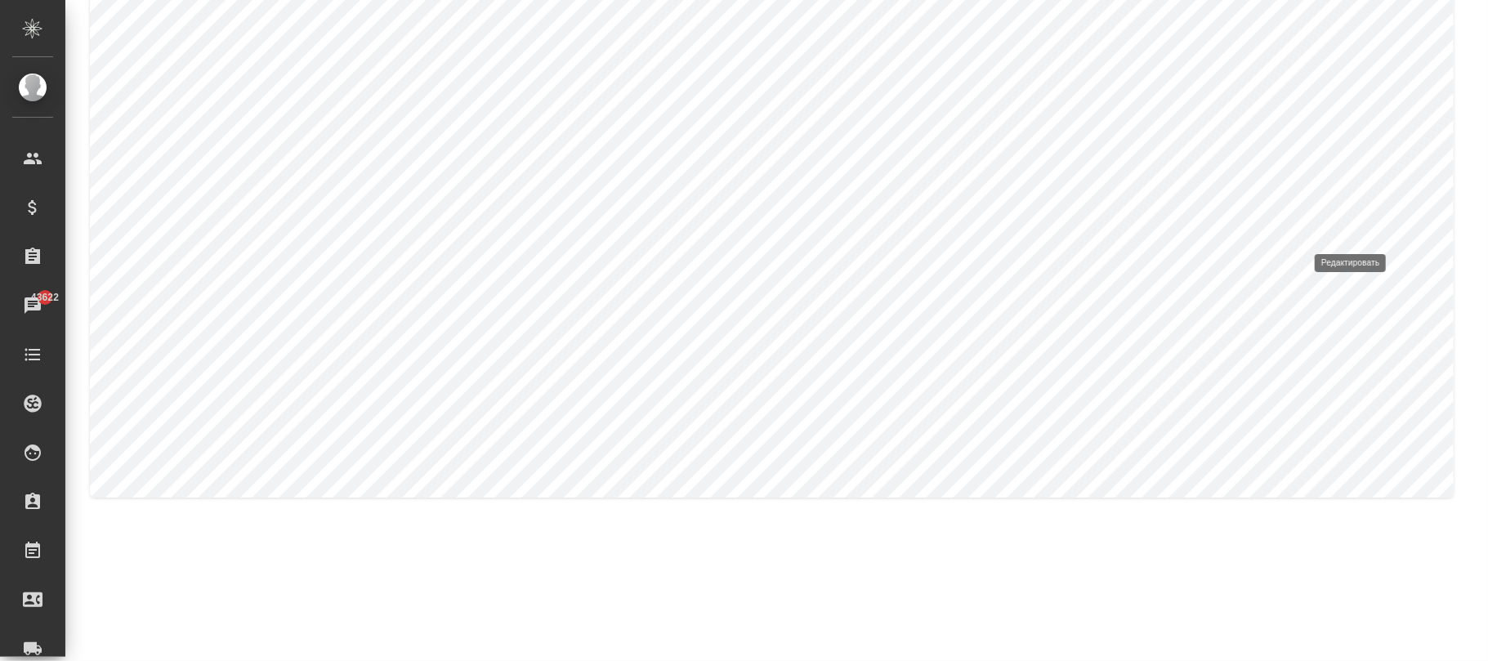
type input "Русский"
type input "Таджикский"
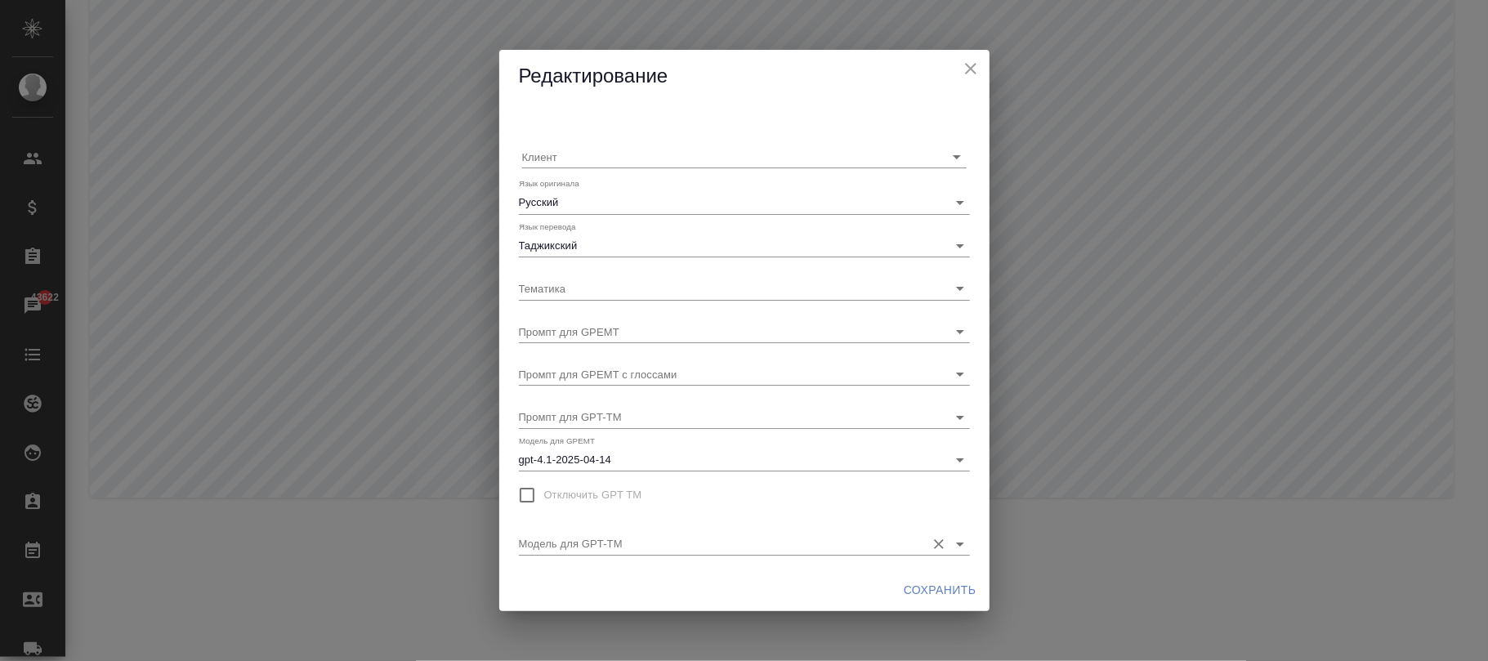
click at [662, 537] on input "Модель для GPT-TM" at bounding box center [718, 543] width 399 height 22
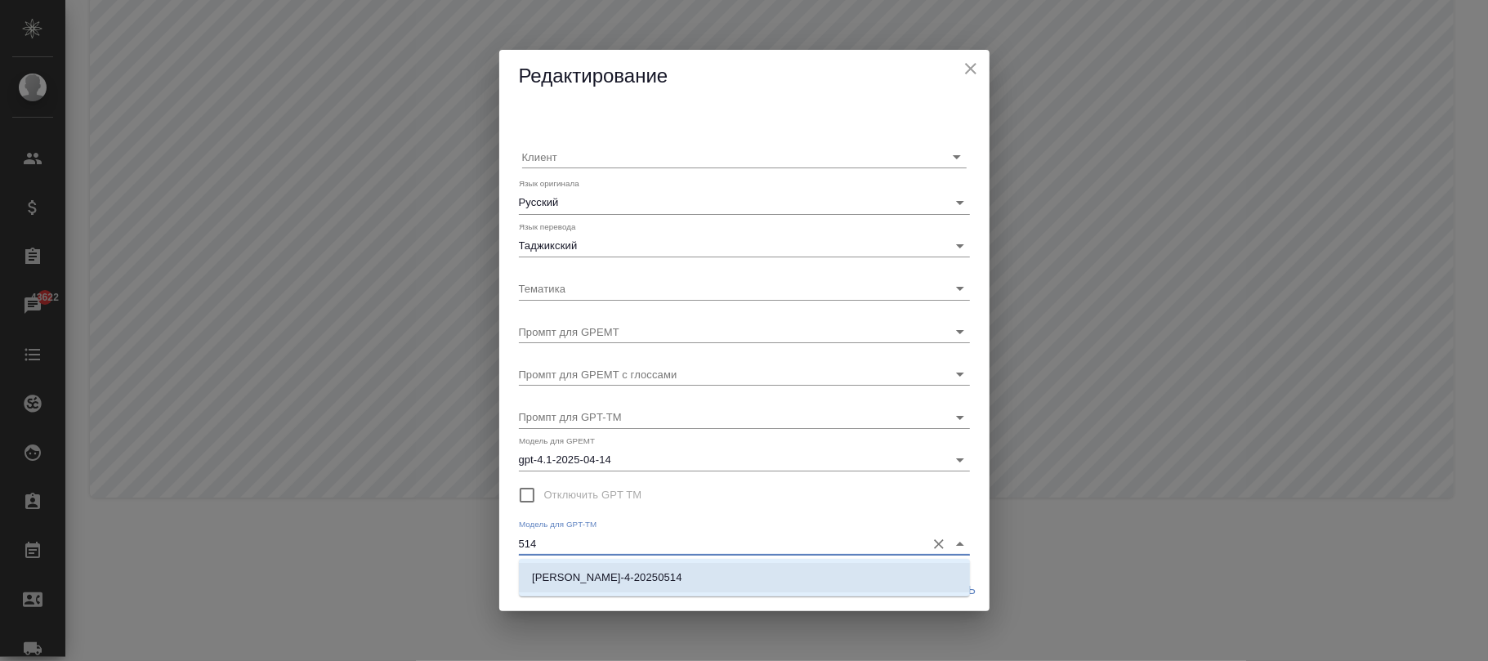
drag, startPoint x: 727, startPoint y: 585, endPoint x: 793, endPoint y: 598, distance: 67.5
click at [727, 584] on li "claude-sonnet-4-20250514" at bounding box center [744, 577] width 451 height 29
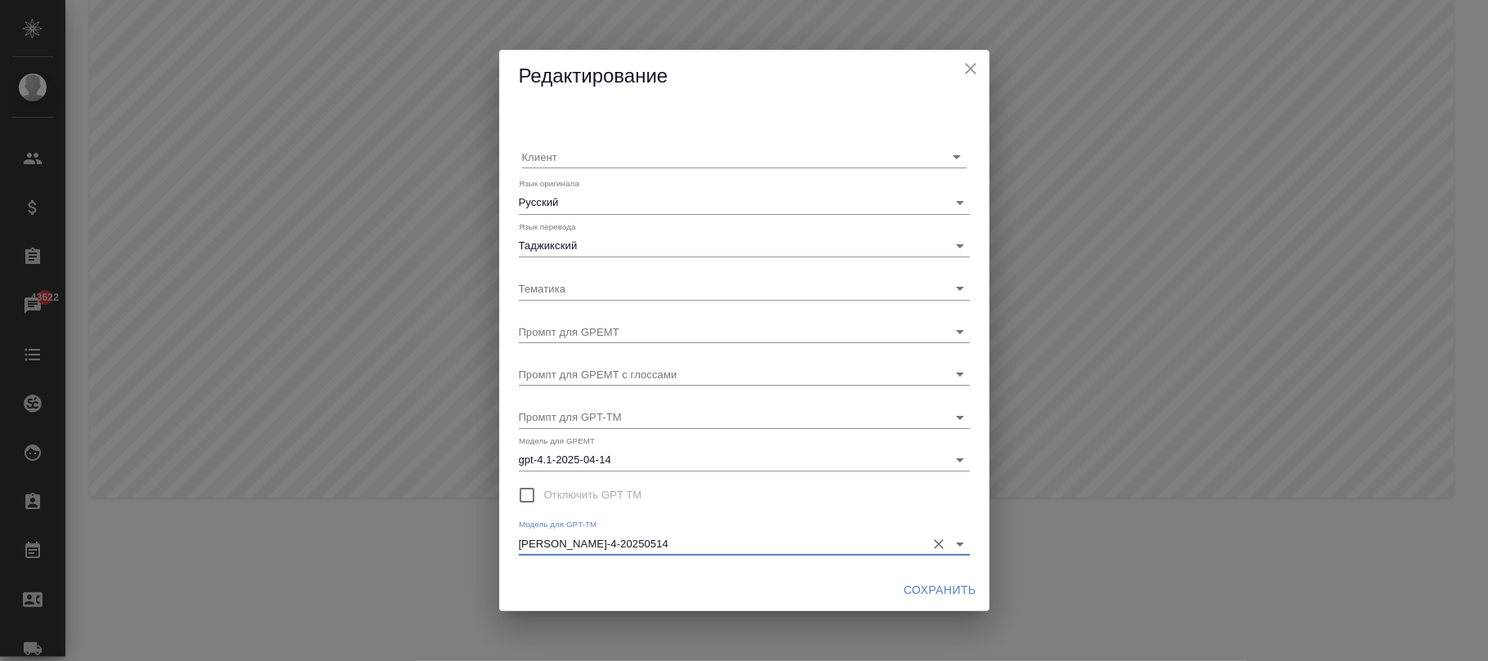
type input "claude-sonnet-4-20250514"
drag, startPoint x: 924, startPoint y: 587, endPoint x: 910, endPoint y: 644, distance: 58.7
click at [924, 592] on span "Сохранить" at bounding box center [940, 590] width 73 height 20
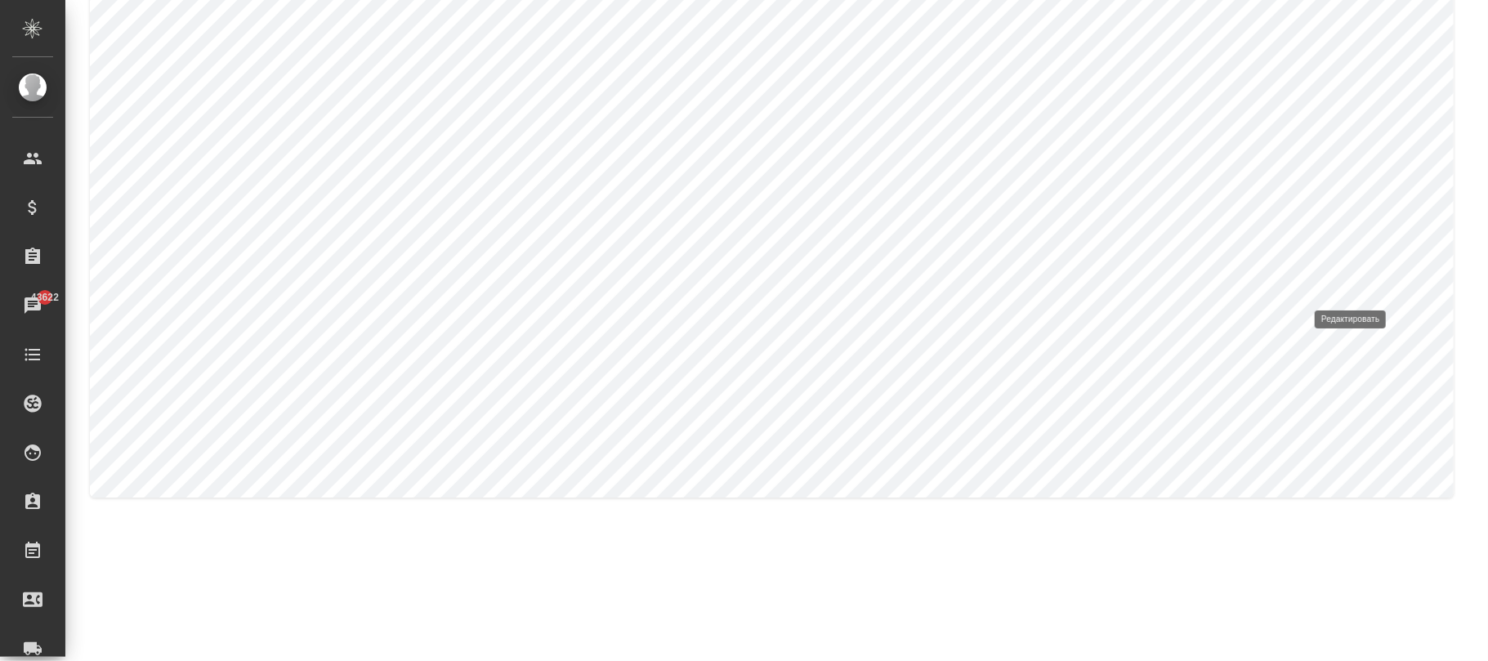
type input "Английский"
type input "Русский"
type input "Пищевая промышленность"
type input "default_to_rus"
type input "default_to_rus_glossary"
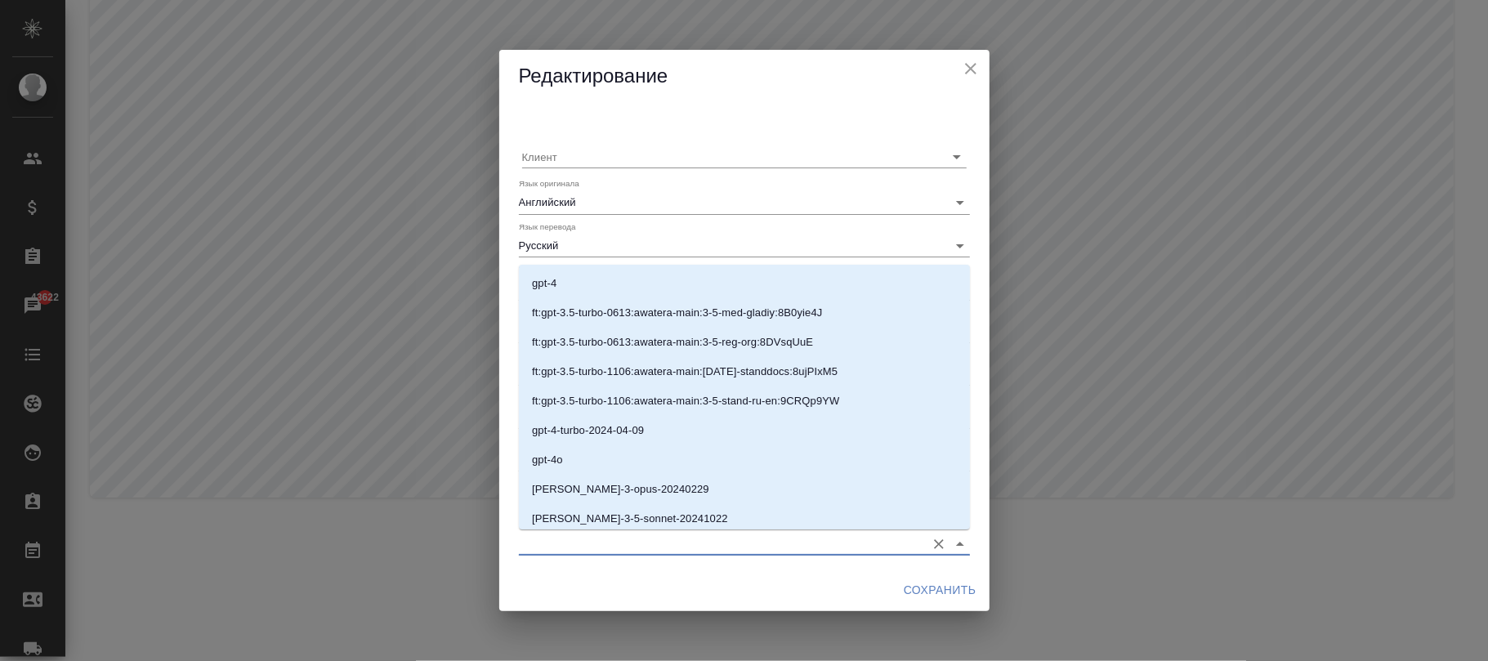
click at [701, 538] on input "Модель для GPT-TM" at bounding box center [718, 543] width 399 height 22
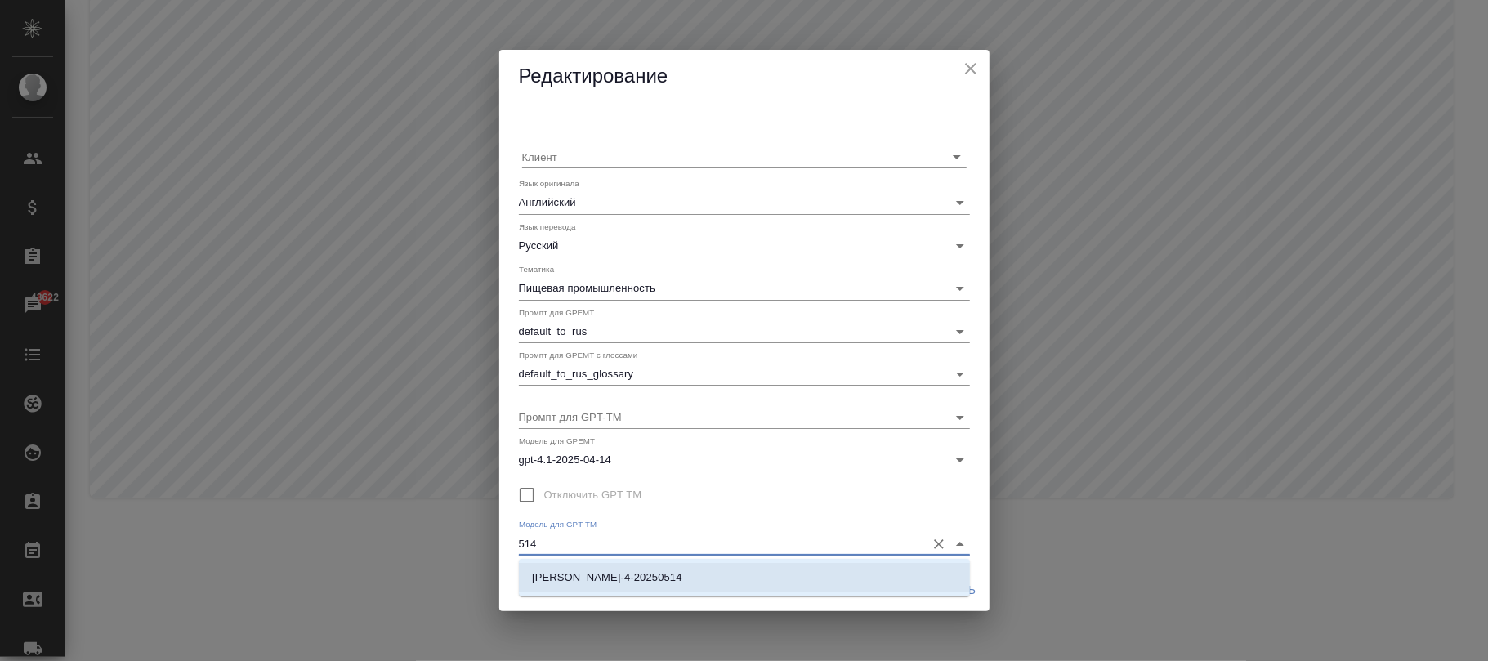
click at [749, 586] on li "claude-sonnet-4-20250514" at bounding box center [744, 577] width 451 height 29
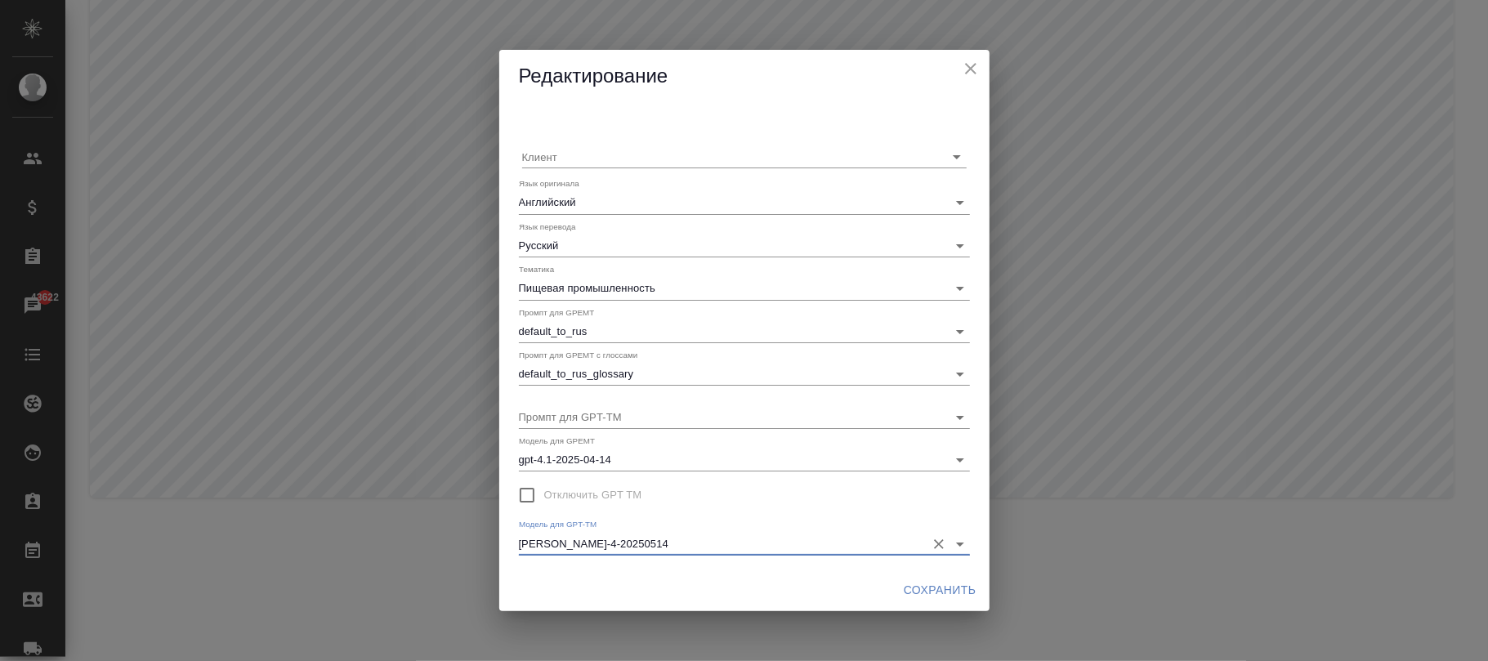
type input "claude-sonnet-4-20250514"
click at [933, 587] on span "Сохранить" at bounding box center [940, 590] width 73 height 20
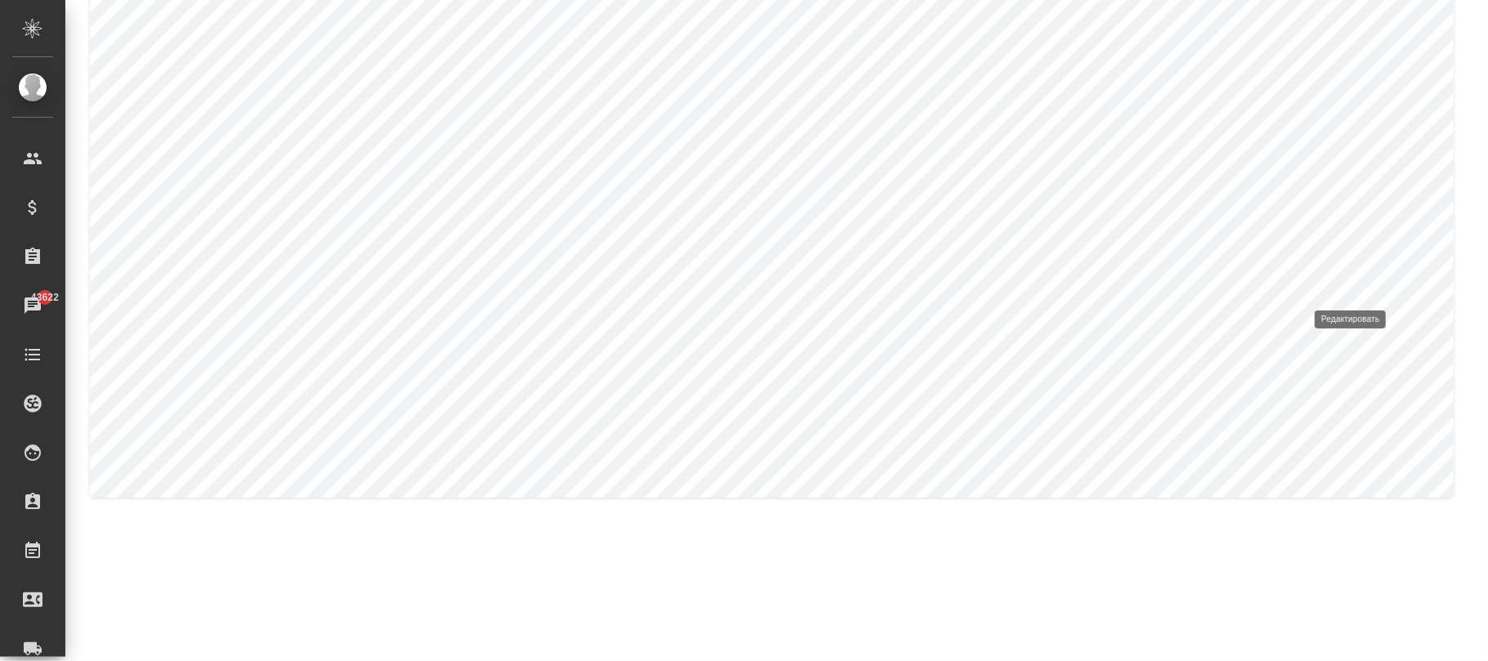
type input "Бухгалтерский учет и аудит"
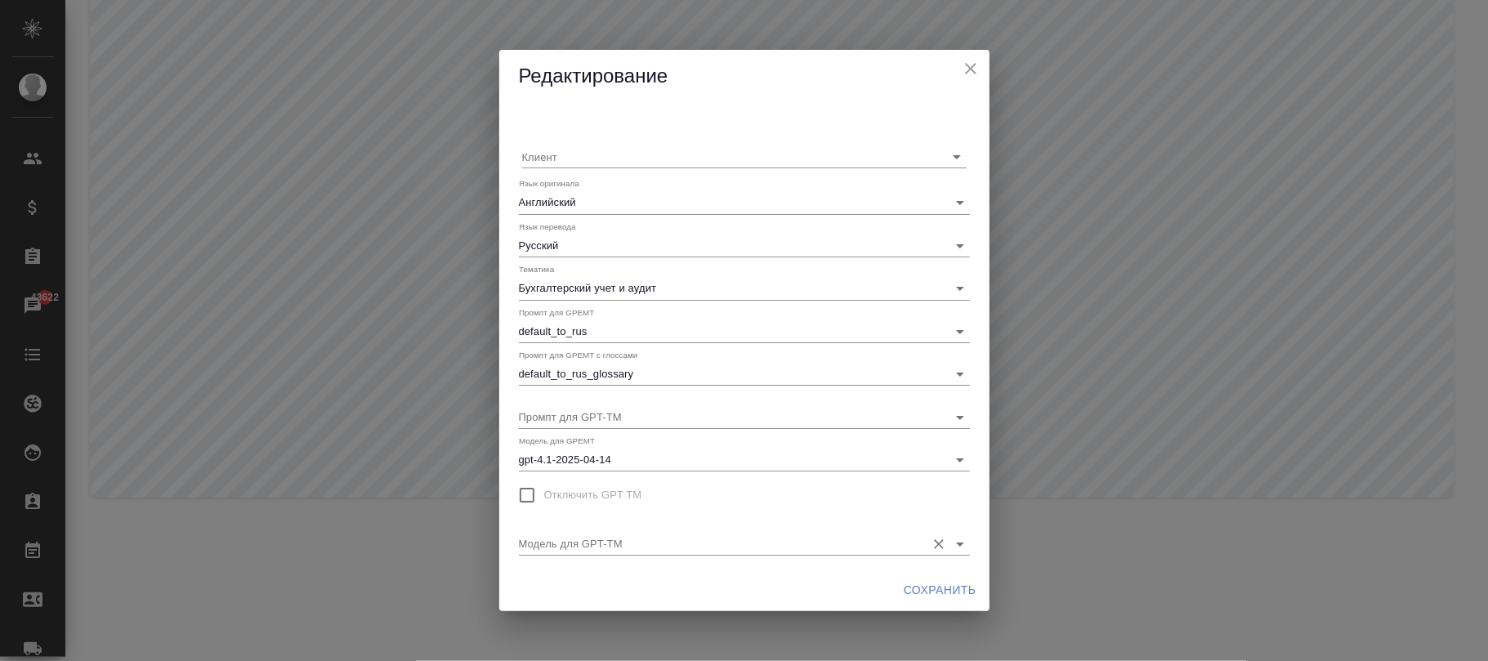
click at [772, 525] on div "Модель для GPT-TM" at bounding box center [744, 537] width 451 height 36
click at [772, 527] on div "Модель для GPT-TM" at bounding box center [744, 537] width 451 height 36
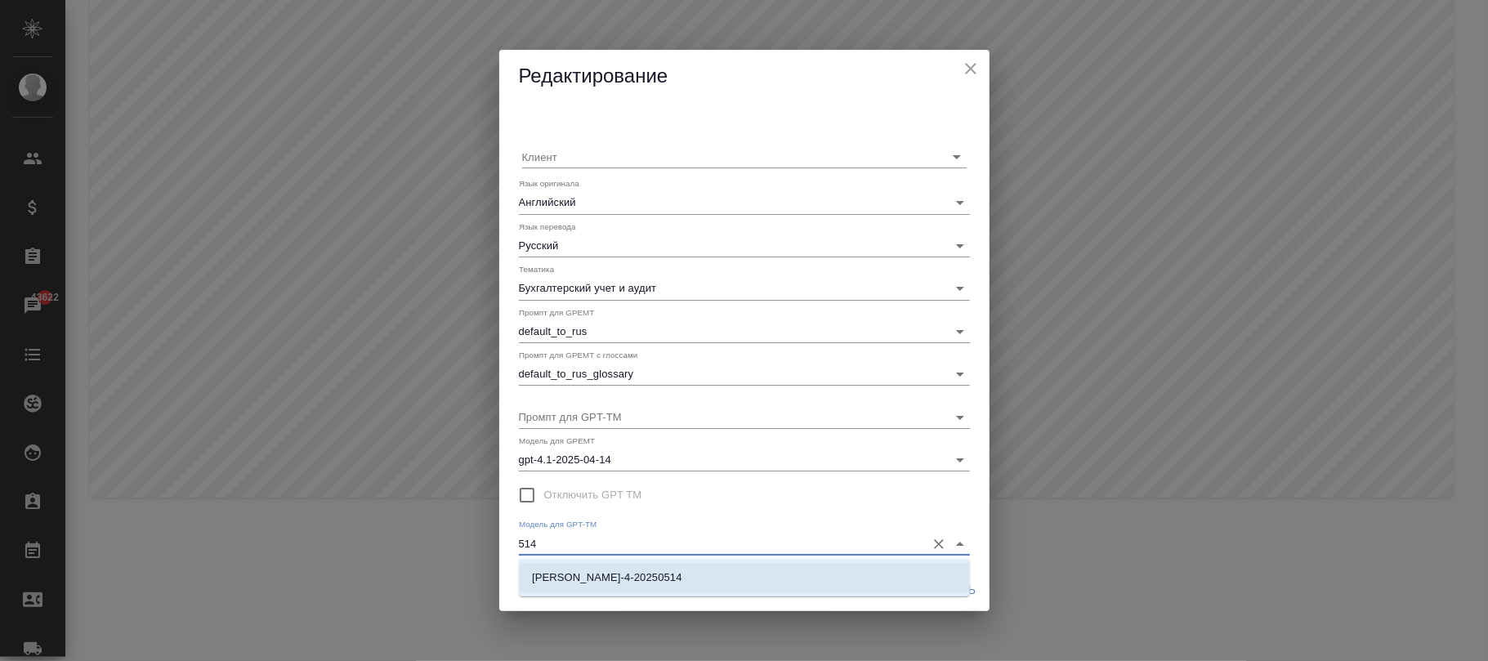
click at [755, 586] on li "claude-sonnet-4-20250514" at bounding box center [744, 577] width 451 height 29
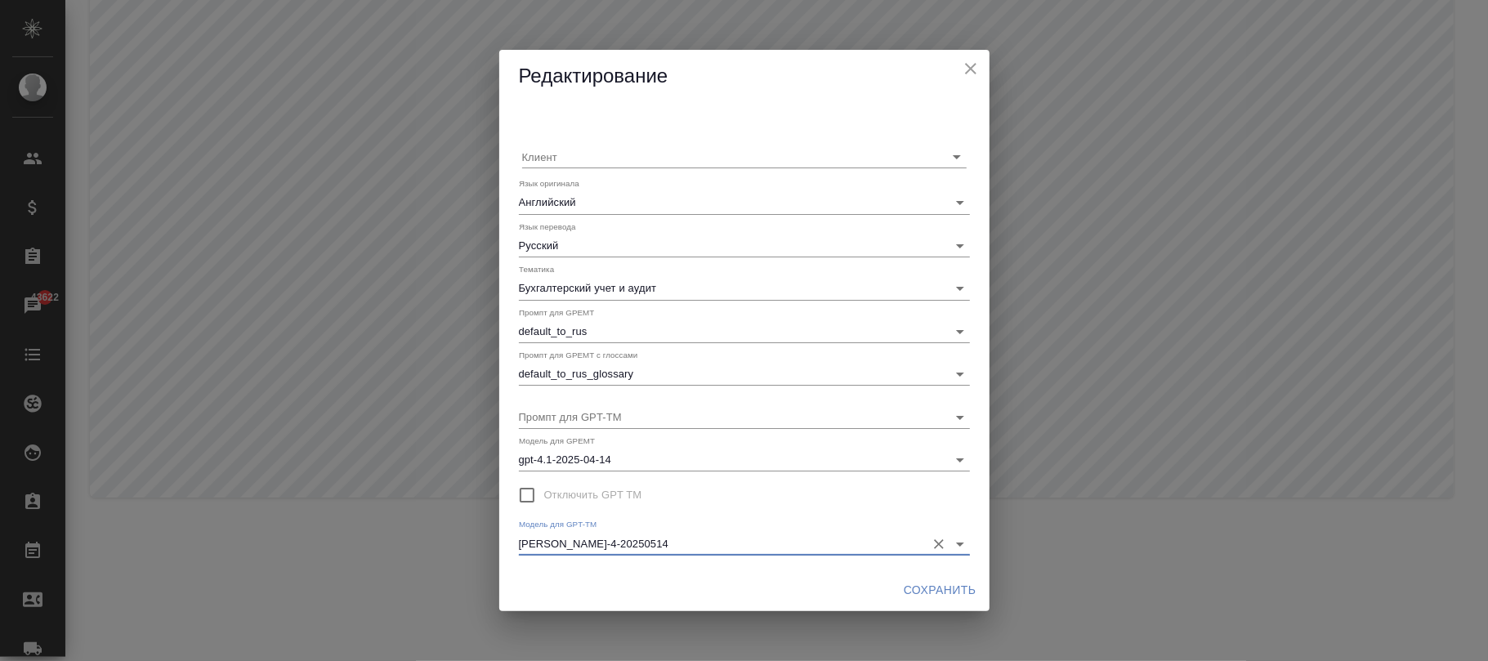
type input "claude-sonnet-4-20250514"
click at [929, 597] on span "Сохранить" at bounding box center [940, 590] width 73 height 20
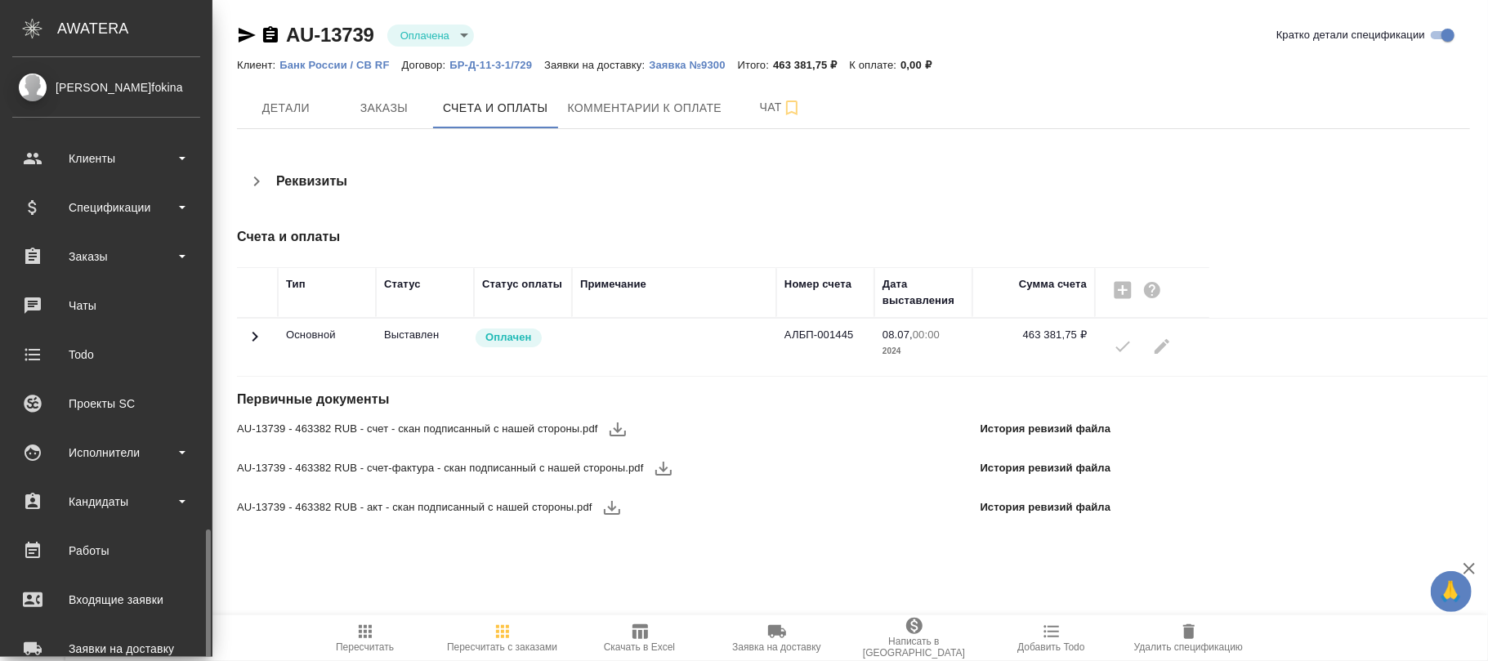
scroll to position [281, 0]
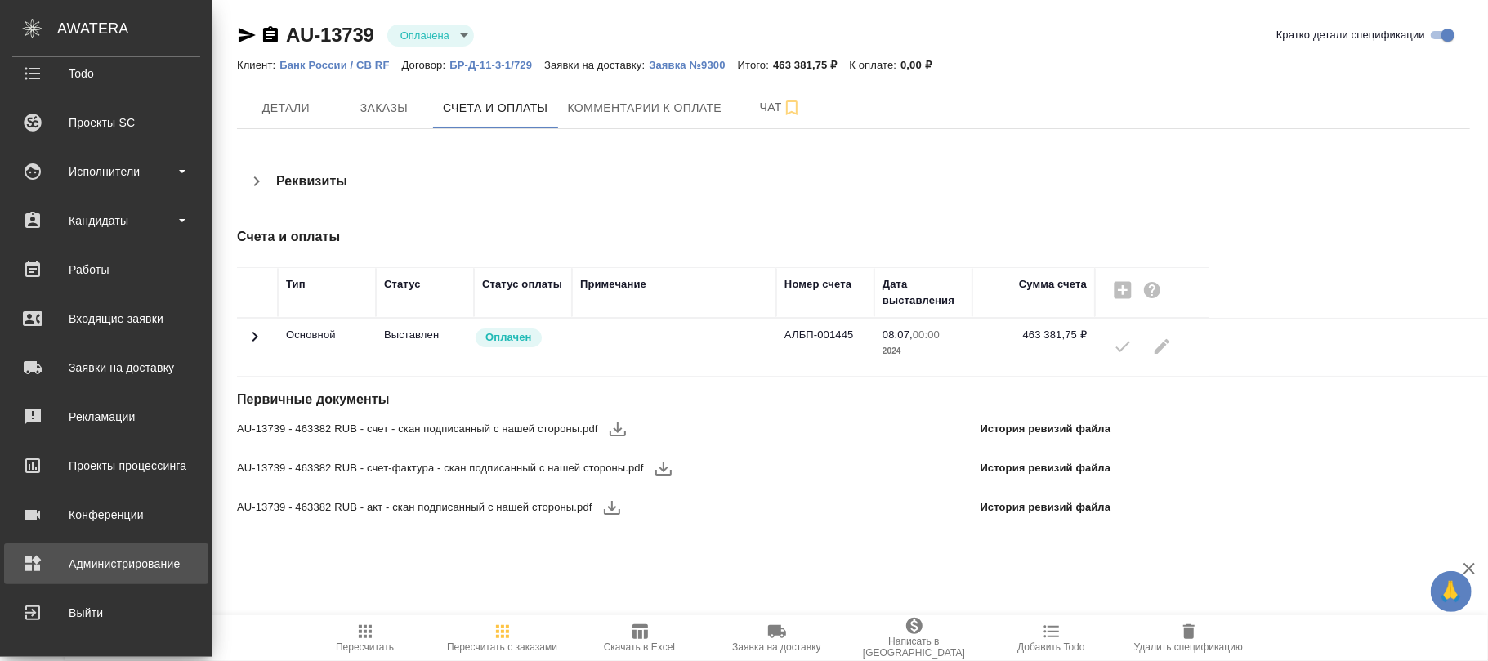
click at [51, 557] on div "Администрирование" at bounding box center [106, 564] width 188 height 25
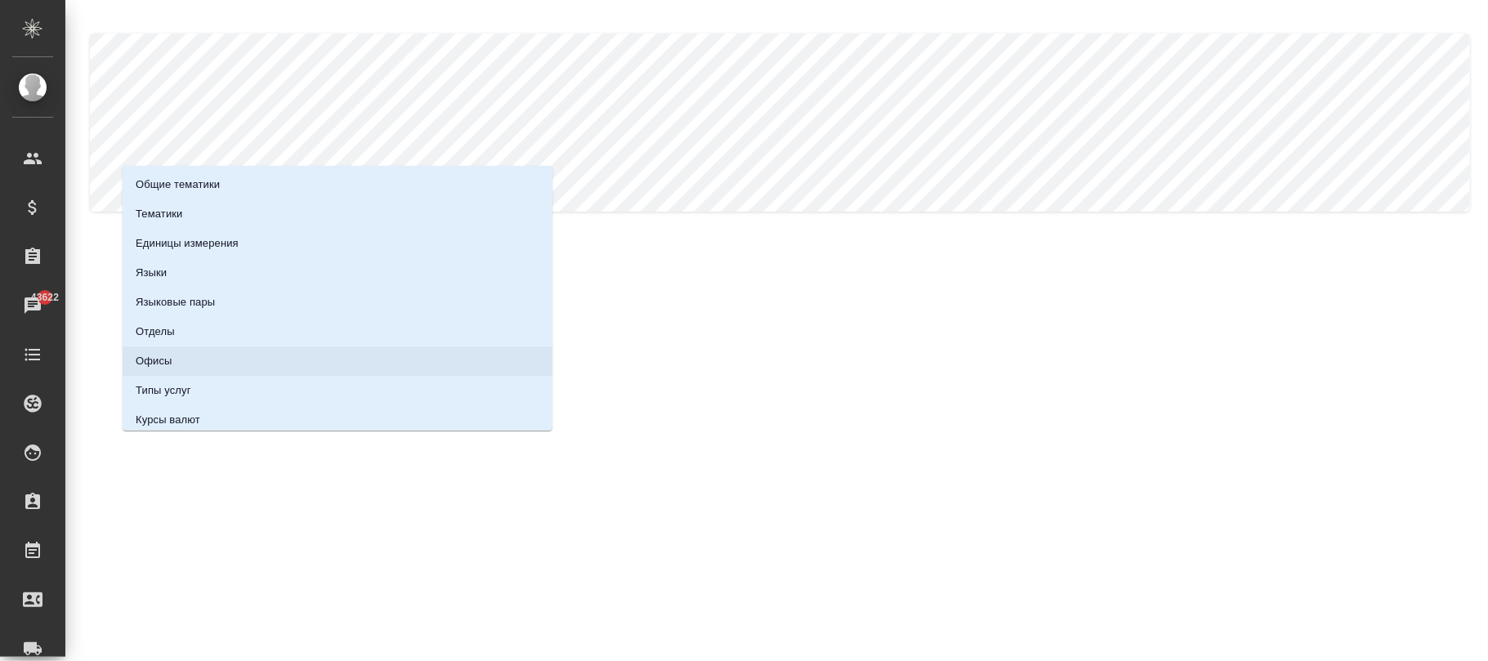
scroll to position [181, 0]
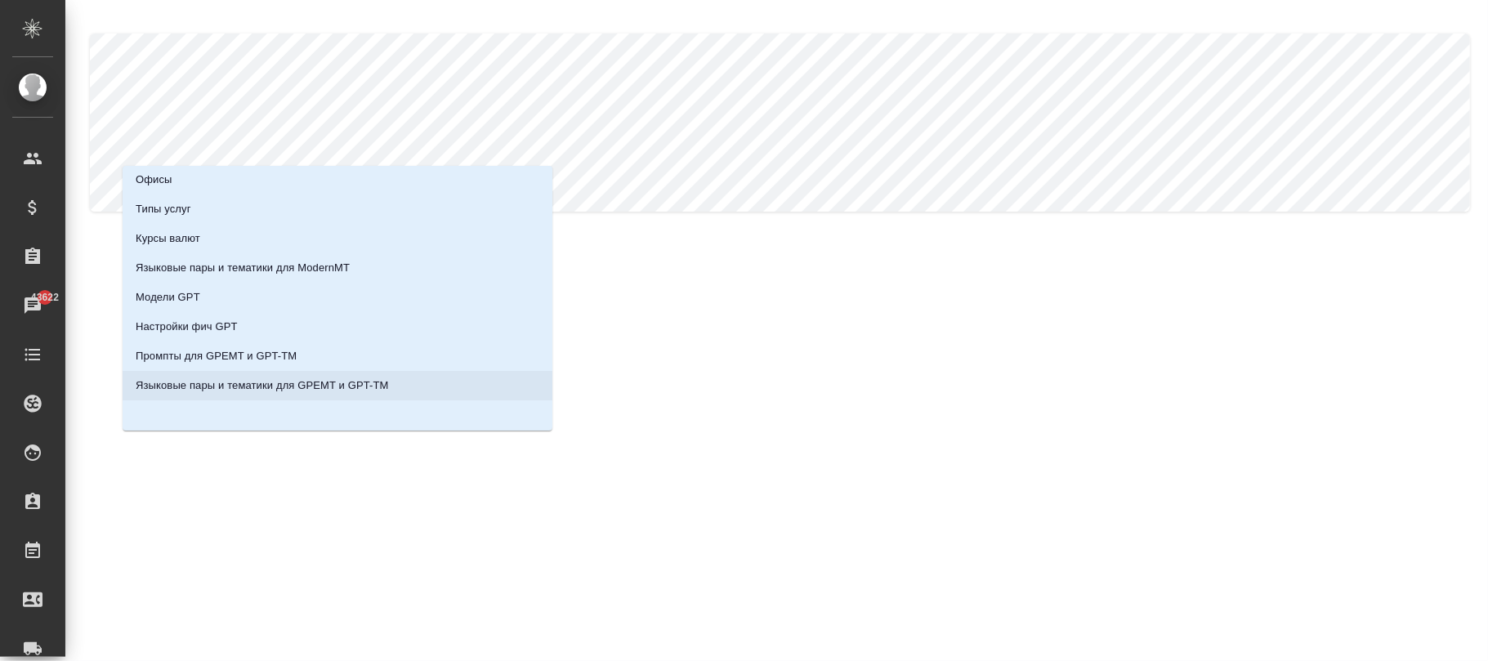
click at [393, 384] on li "Языковые пары и тематики для GPEMT и GPT-TM" at bounding box center [338, 385] width 430 height 29
